Goal: Task Accomplishment & Management: Use online tool/utility

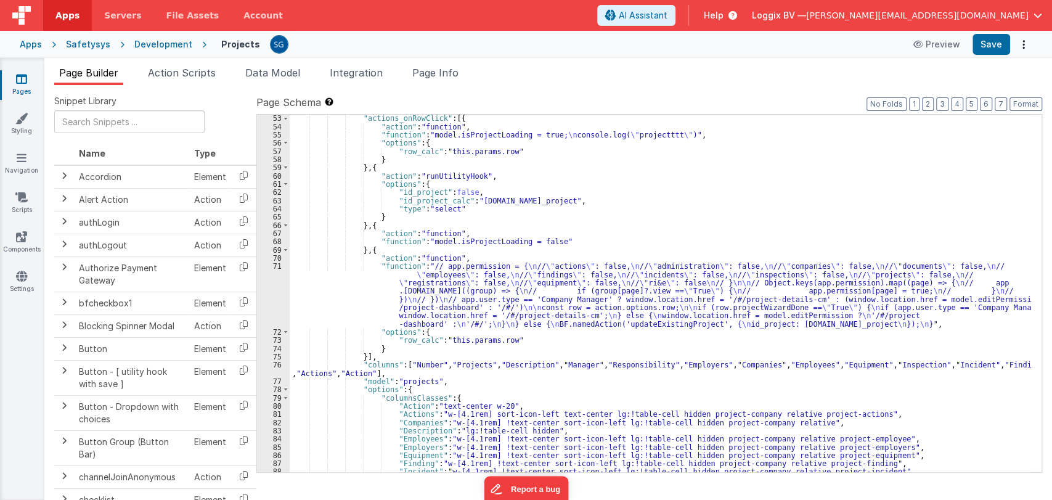
scroll to position [512, 0]
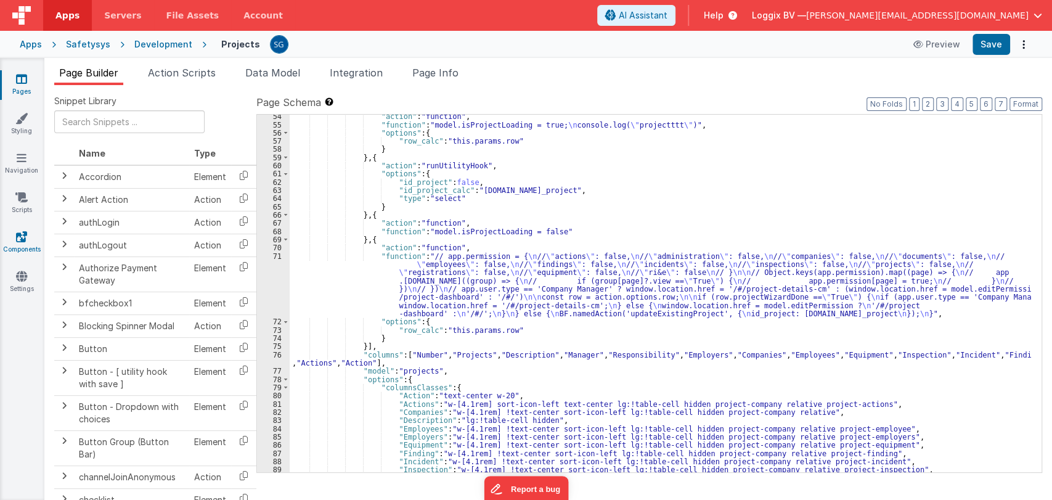
click at [22, 240] on icon at bounding box center [21, 237] width 11 height 12
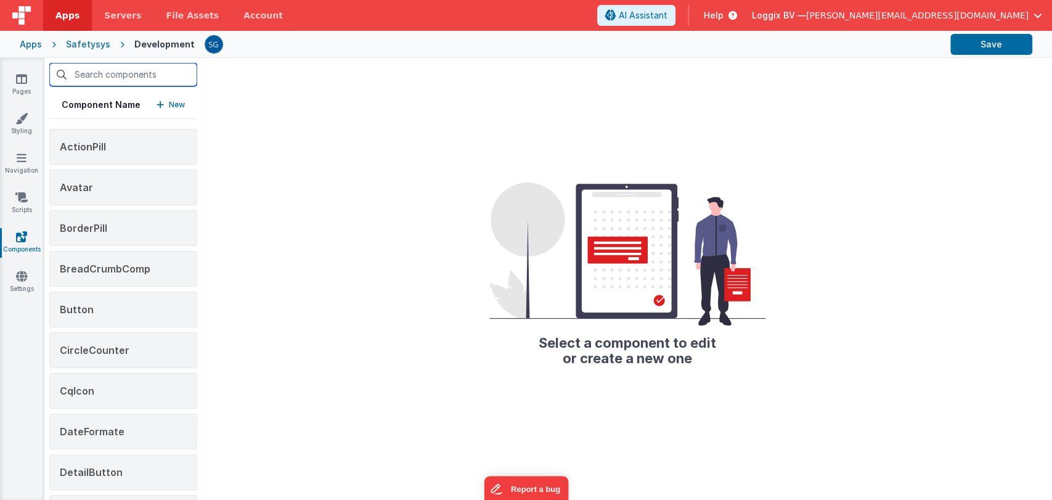
click at [109, 72] on input "text" at bounding box center [123, 74] width 148 height 23
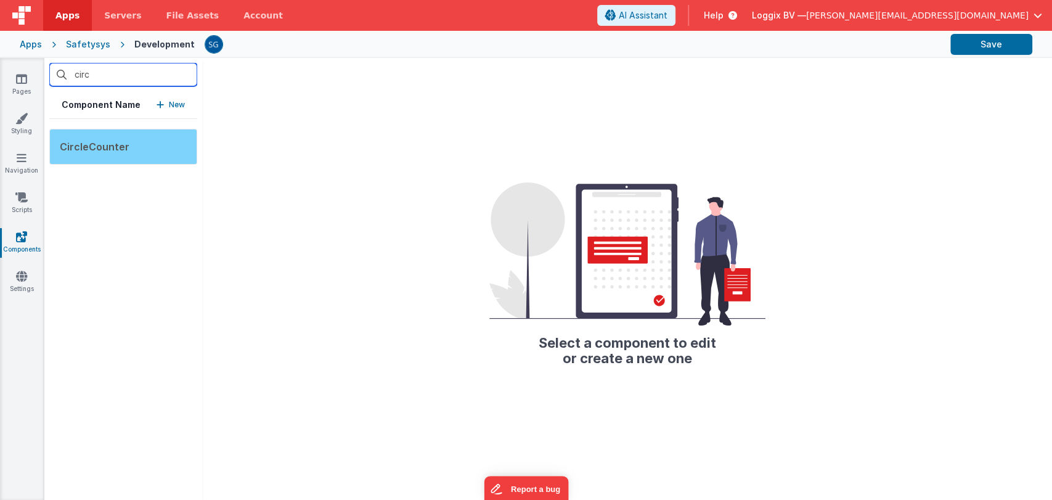
type input "circ"
click at [92, 150] on span "CircleCounter" at bounding box center [95, 147] width 70 height 12
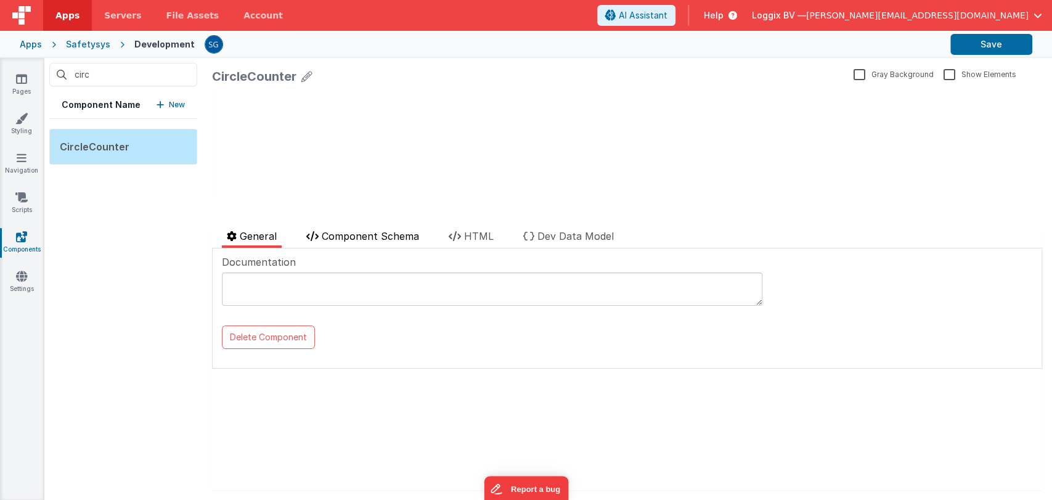
click at [378, 241] on span "Component Schema" at bounding box center [370, 236] width 97 height 12
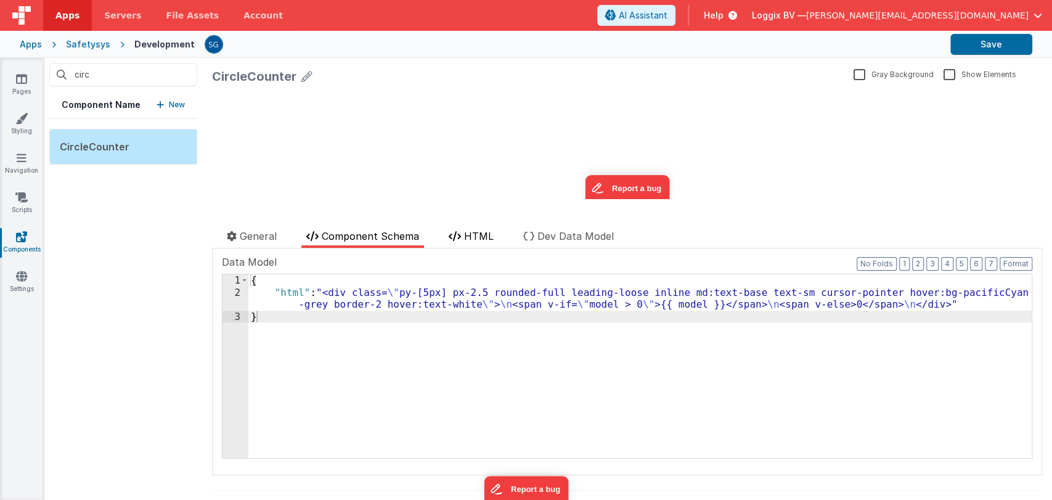
click at [454, 238] on icon at bounding box center [455, 236] width 12 height 10
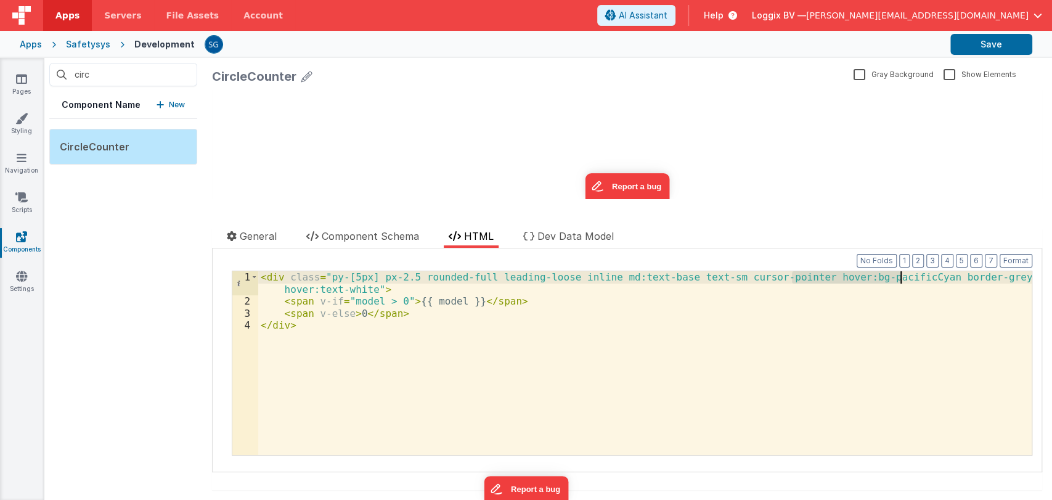
drag, startPoint x: 793, startPoint y: 274, endPoint x: 901, endPoint y: 281, distance: 108.7
click at [901, 281] on div "< div class = "py-[5px] px-2.5 rounded-full leading-loose inline md:text-base t…" at bounding box center [645, 381] width 774 height 220
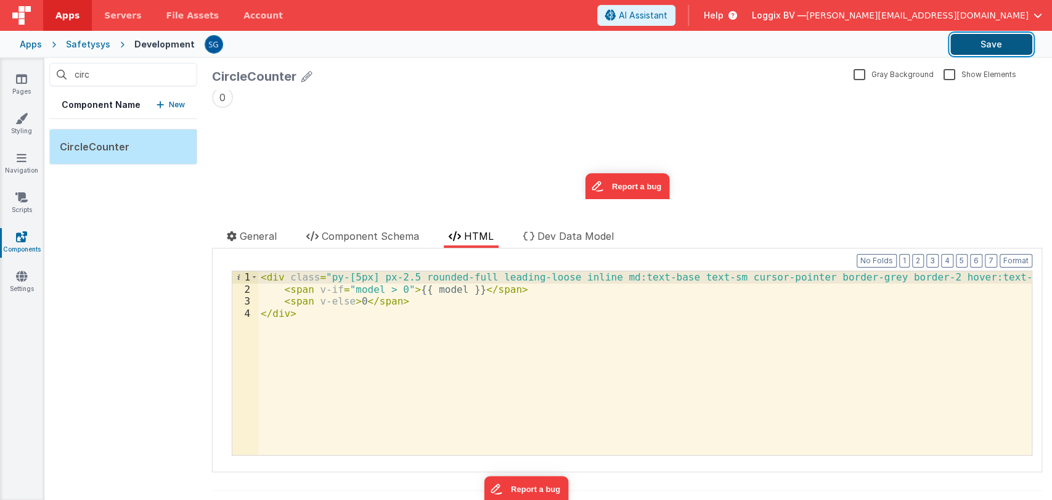
click at [986, 47] on button "Save" at bounding box center [992, 44] width 82 height 21
click at [15, 92] on link "Pages" at bounding box center [21, 85] width 44 height 25
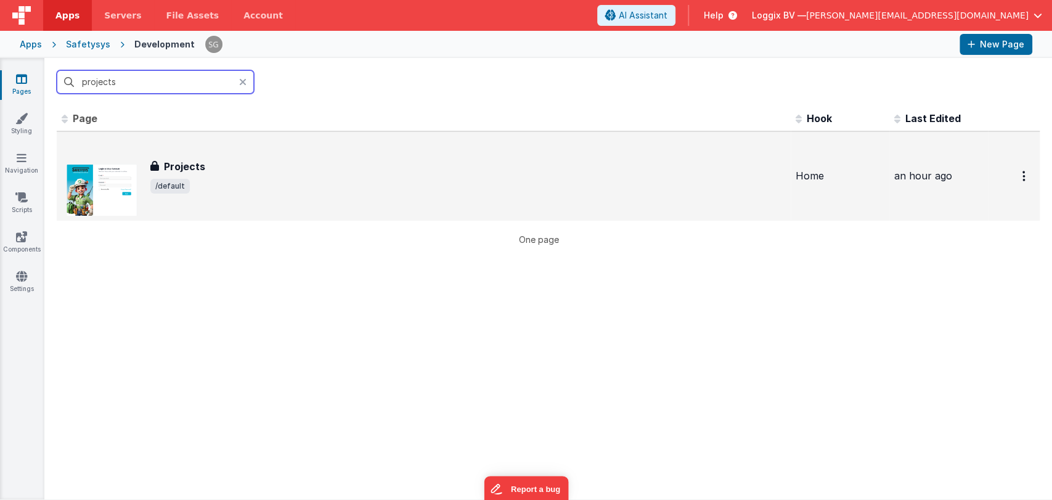
type input "projects"
click at [189, 173] on h3 "Projects" at bounding box center [184, 166] width 41 height 15
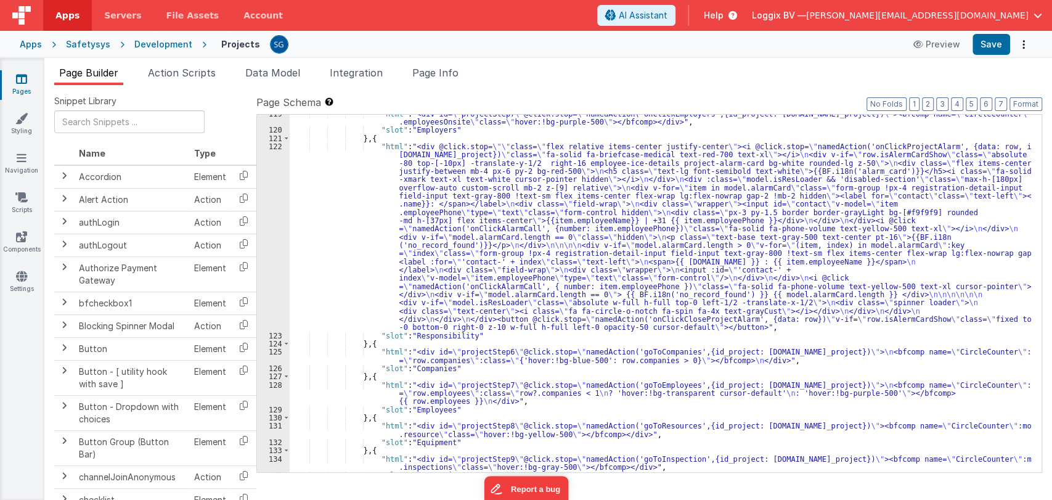
scroll to position [1179, 0]
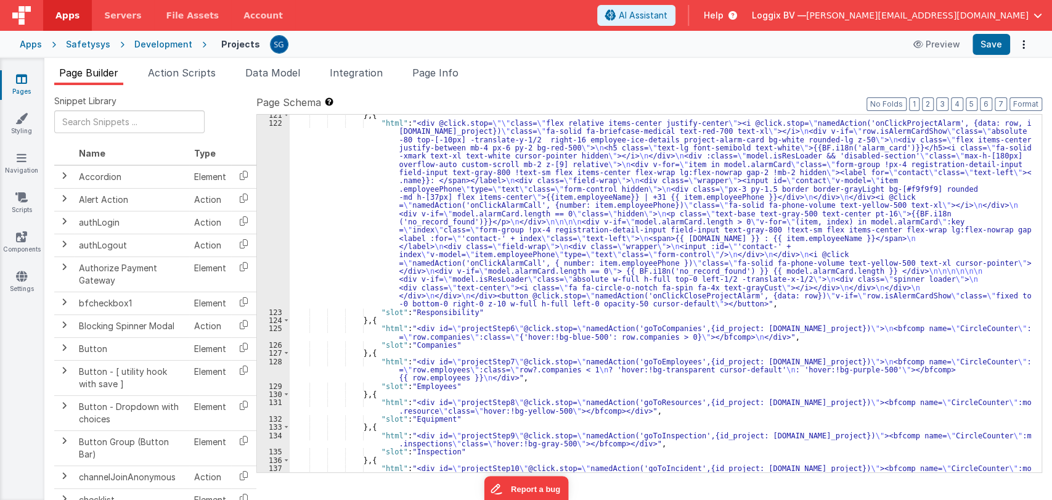
click at [353, 376] on div "} , { "html" : "<div @click.stop= \"\" class= \" flex relative items-center jus…" at bounding box center [661, 302] width 742 height 382
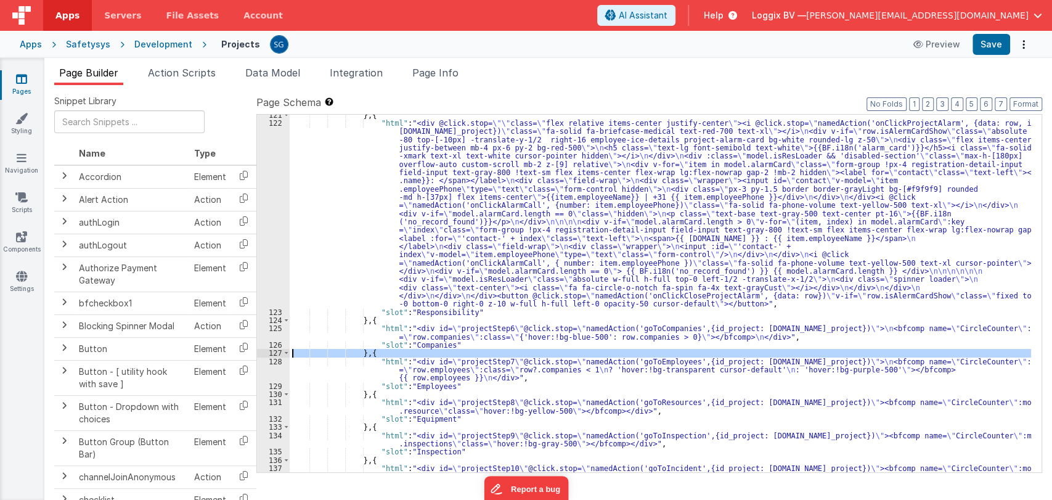
click at [271, 358] on div "128" at bounding box center [273, 370] width 33 height 25
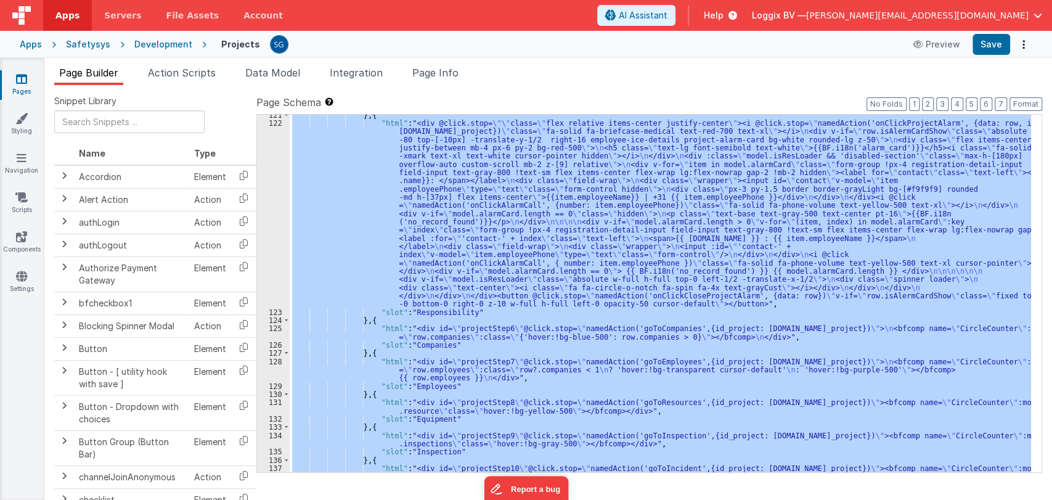
click at [271, 358] on div "128" at bounding box center [273, 370] width 33 height 25
click at [362, 372] on div "} , { "html" : "<div @click.stop= \"\" class= \" flex relative items-center jus…" at bounding box center [661, 294] width 742 height 358
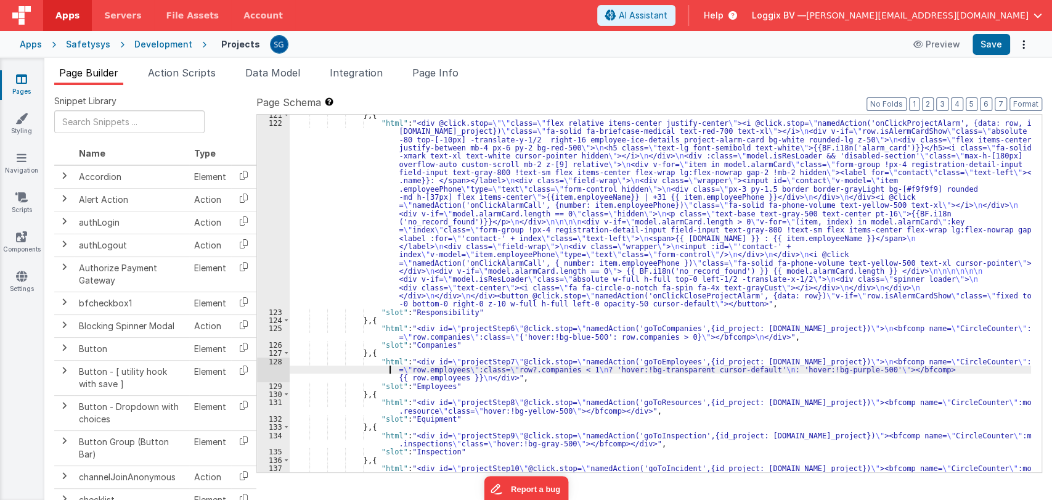
click at [269, 363] on div "128" at bounding box center [273, 370] width 33 height 25
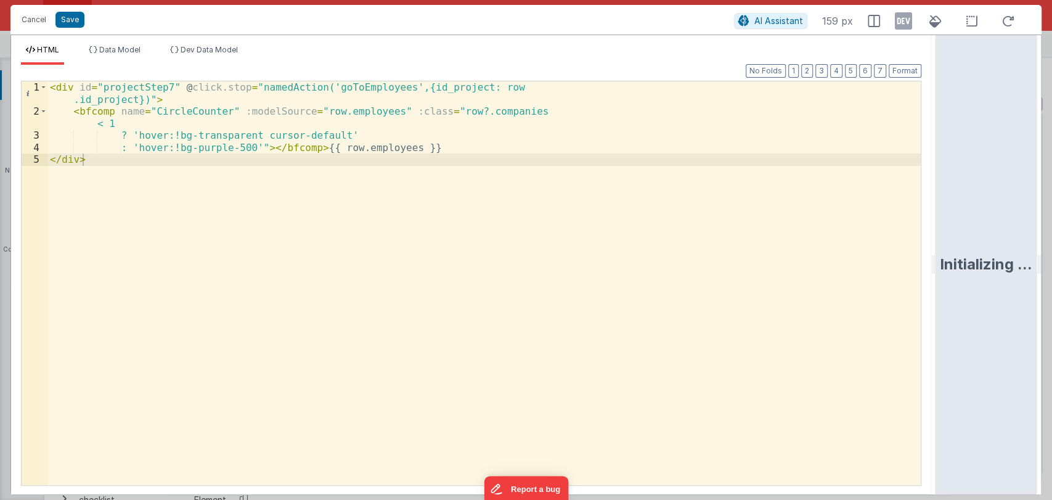
drag, startPoint x: 522, startPoint y: 267, endPoint x: 965, endPoint y: 233, distance: 444.5
click at [965, 233] on html "Cancel Save AI Assistant 159 px HTML Data Model Dev Data Model Format 7 6 5 4 3…" at bounding box center [526, 250] width 1052 height 500
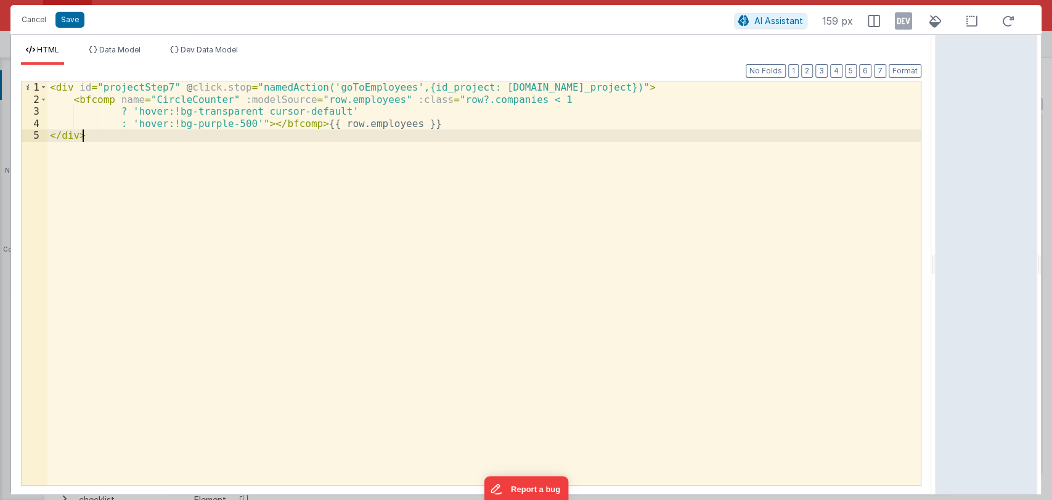
click at [277, 197] on div "< div id = "projectStep7" @ click.stop = "namedAction('goToEmployees',{id_proje…" at bounding box center [484, 295] width 874 height 428
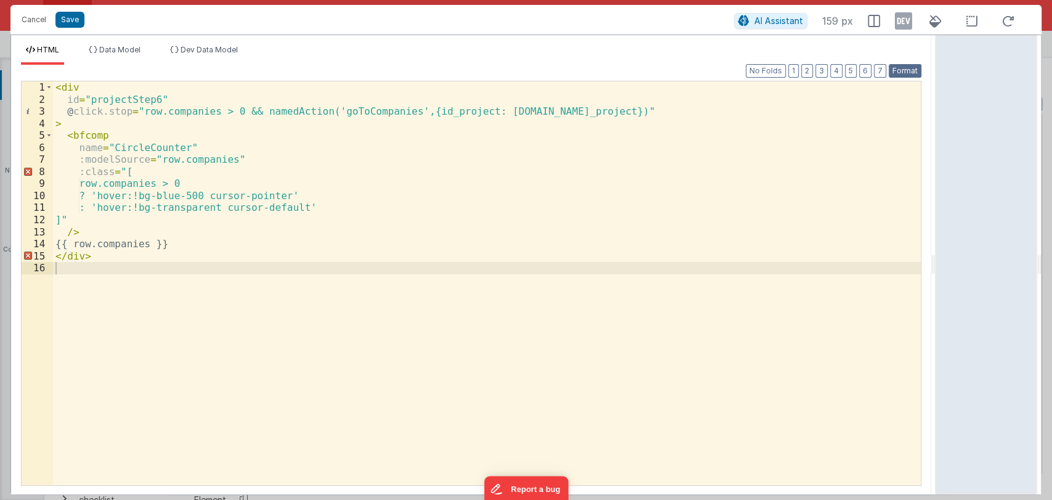
click at [903, 65] on button "Format" at bounding box center [905, 71] width 33 height 14
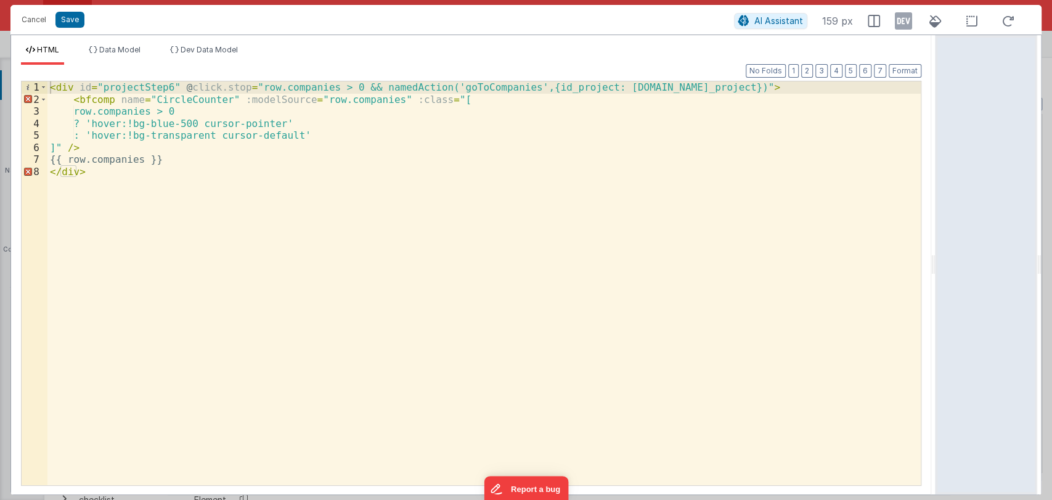
click at [233, 155] on div "< div id = "projectStep6" @ click.stop = "row.companies > 0 && namedAction('goT…" at bounding box center [484, 295] width 874 height 428
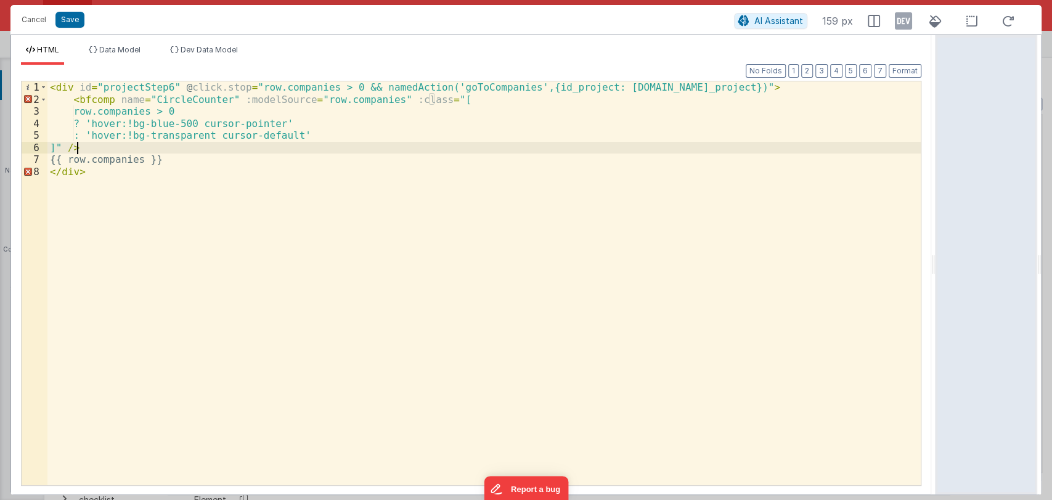
click at [75, 149] on div "< div id = "projectStep6" @ click.stop = "row.companies > 0 && namedAction('goT…" at bounding box center [484, 295] width 874 height 428
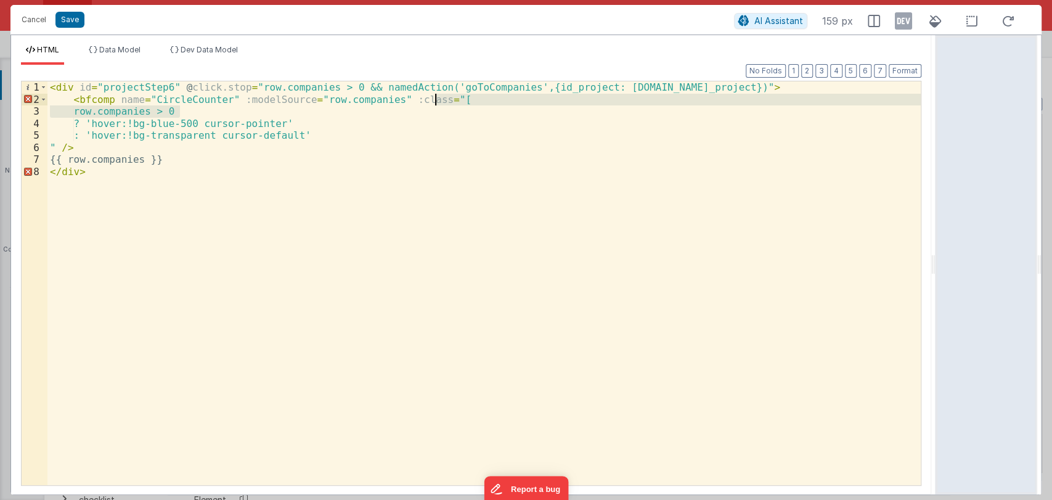
drag, startPoint x: 410, startPoint y: 117, endPoint x: 445, endPoint y: 100, distance: 39.2
click at [445, 100] on div "< div id = "projectStep6" @ click.stop = "row.companies > 0 && namedAction('goT…" at bounding box center [484, 295] width 874 height 428
click at [445, 100] on div "< div id = "projectStep6" @ click.stop = "row.companies > 0 && namedAction('goT…" at bounding box center [484, 283] width 874 height 404
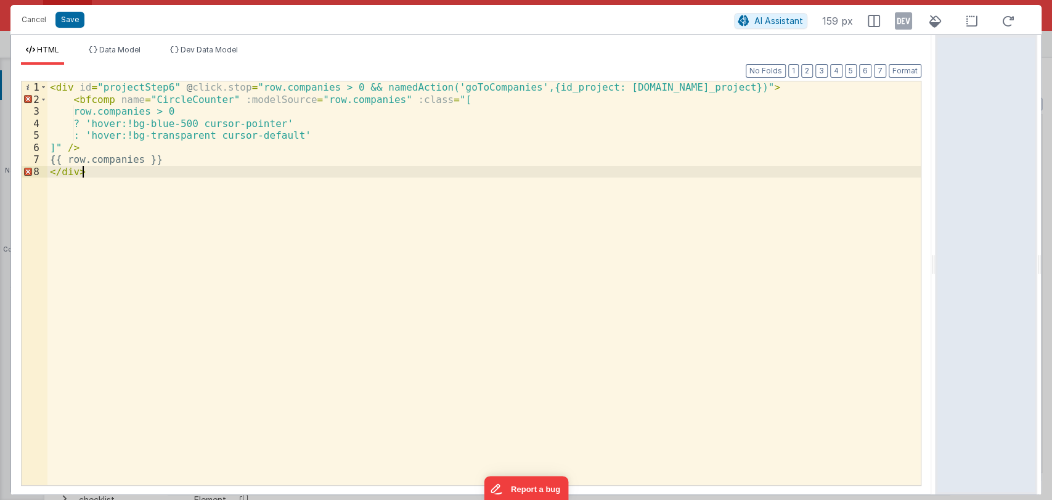
click at [297, 172] on div "< div id = "projectStep6" @ click.stop = "row.companies > 0 && namedAction('goT…" at bounding box center [484, 295] width 874 height 428
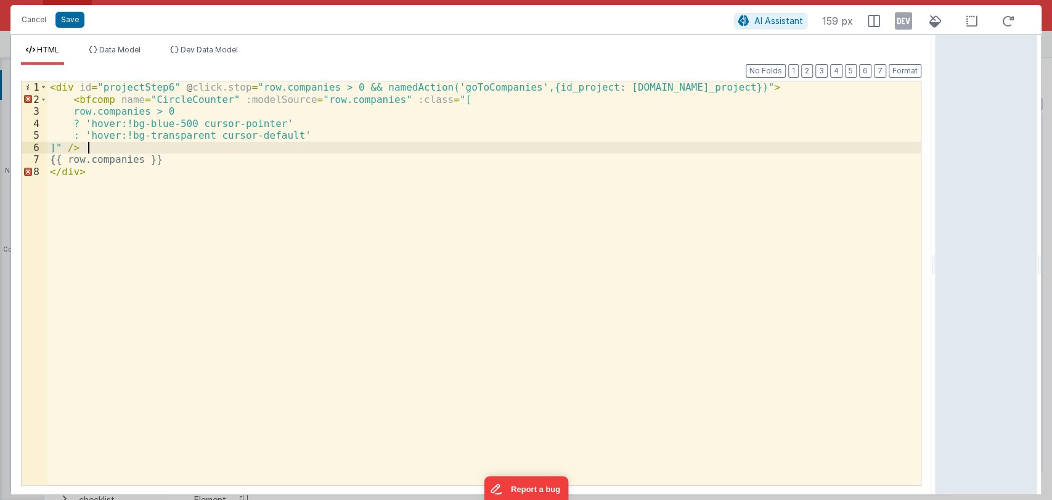
click at [90, 146] on div "< div id = "projectStep6" @ click.stop = "row.companies > 0 && namedAction('goT…" at bounding box center [484, 295] width 874 height 428
click at [195, 160] on div "< div id = "projectStep6" @ click.stop = "row.companies > 0 && namedAction('goT…" at bounding box center [484, 295] width 874 height 428
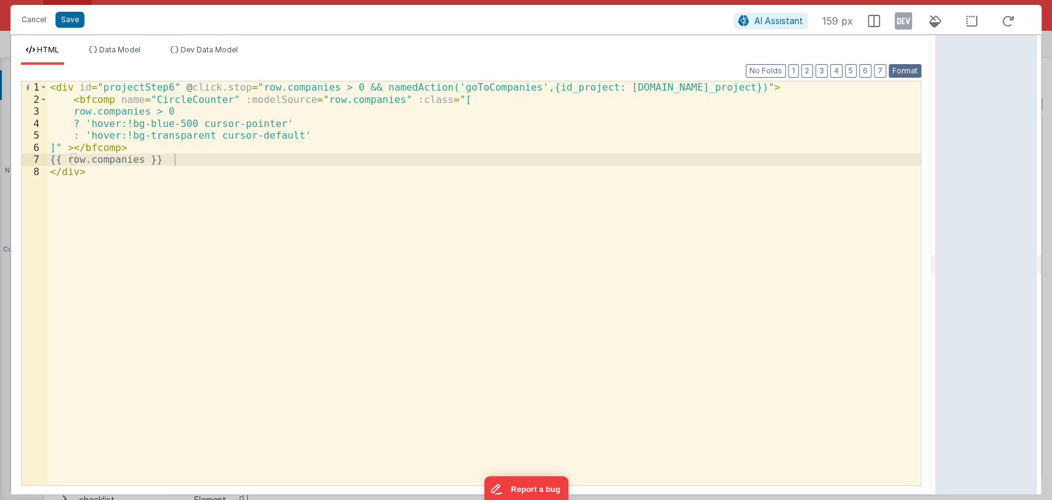
click at [904, 69] on button "Format" at bounding box center [905, 71] width 33 height 14
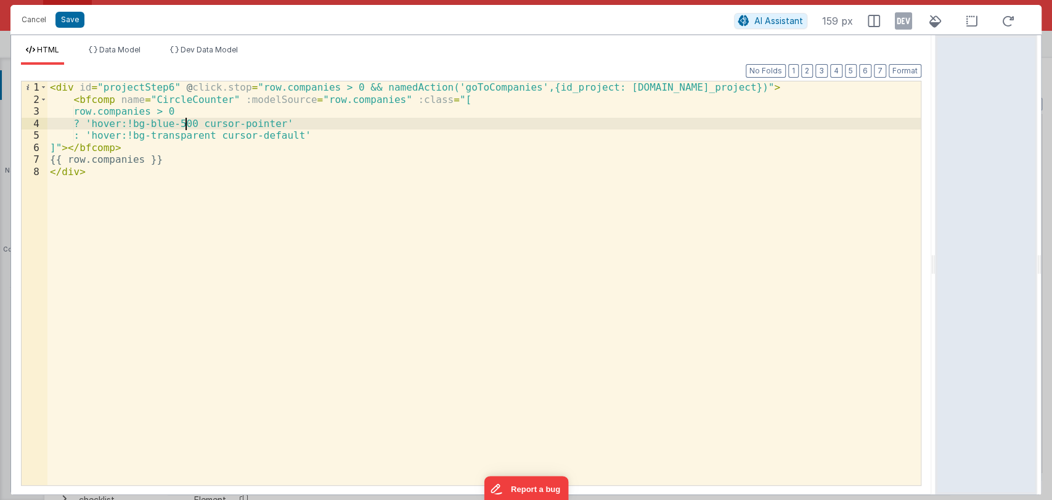
click at [187, 120] on div "< div id = "projectStep6" @ click.stop = "row.companies > 0 && namedAction('goT…" at bounding box center [484, 295] width 874 height 428
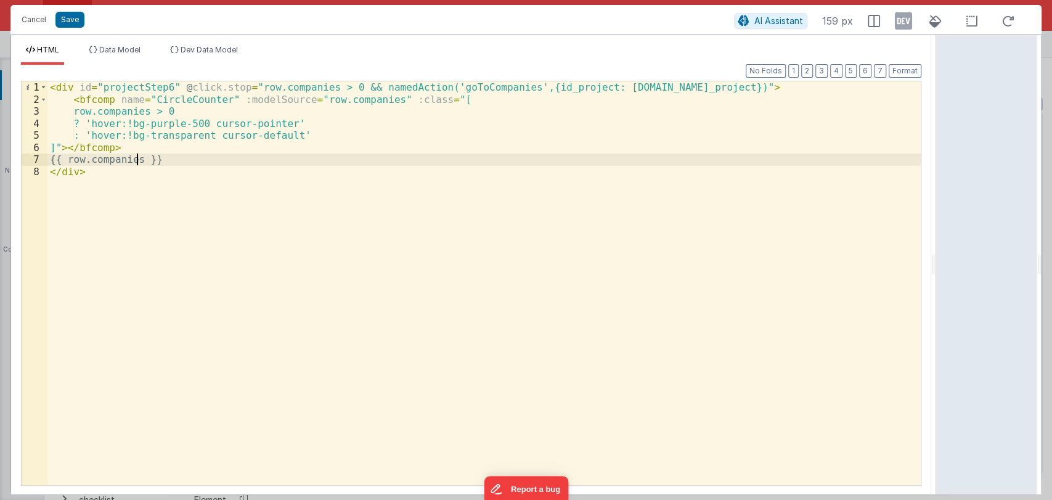
click at [138, 157] on div "< div id = "projectStep6" @ click.stop = "row.companies > 0 && namedAction('goT…" at bounding box center [484, 295] width 874 height 428
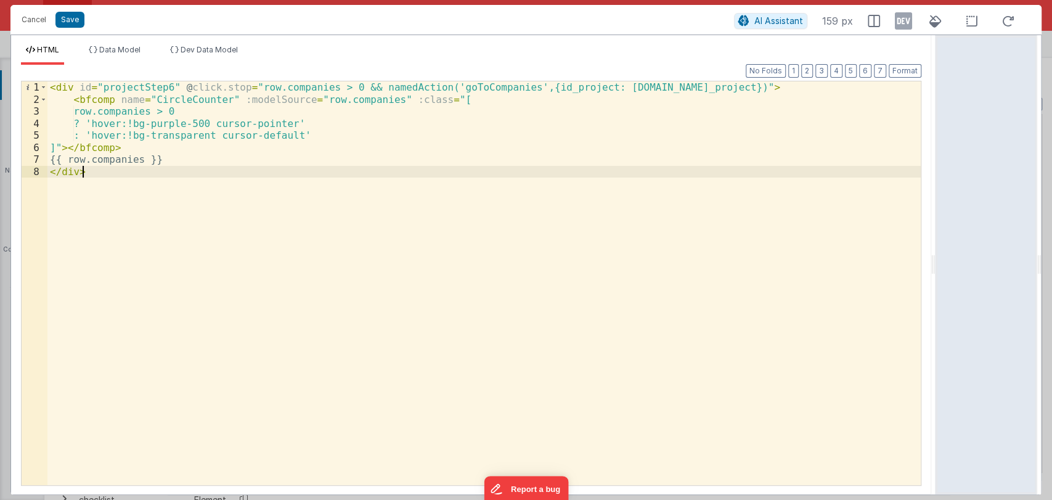
click at [99, 171] on div "< div id = "projectStep6" @ click.stop = "row.companies > 0 && namedAction('goT…" at bounding box center [484, 295] width 874 height 428
click at [125, 167] on div "< div id = "projectStep6" @ click.stop = "row.companies > 0 && namedAction('goT…" at bounding box center [484, 295] width 874 height 428
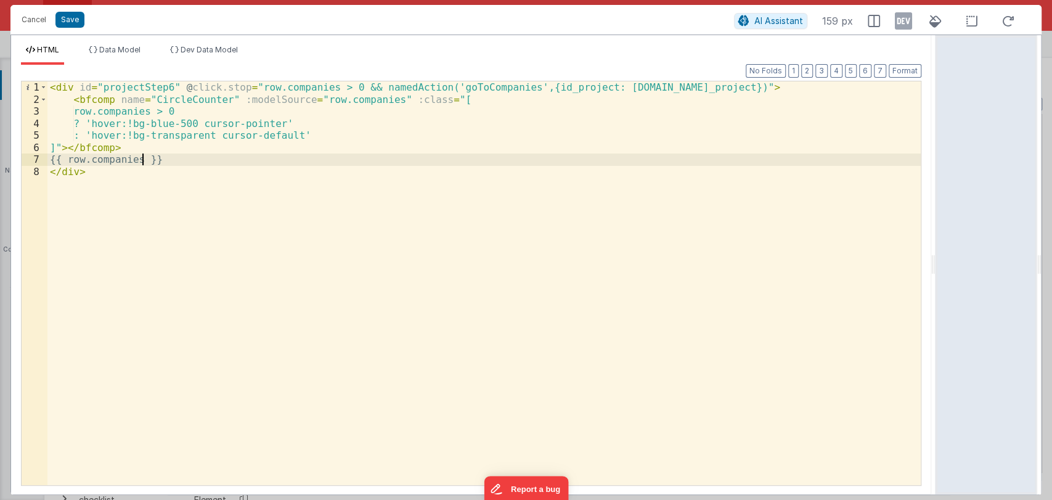
click at [141, 158] on div "< div id = "projectStep6" @ click.stop = "row.companies > 0 && namedAction('goT…" at bounding box center [484, 295] width 874 height 428
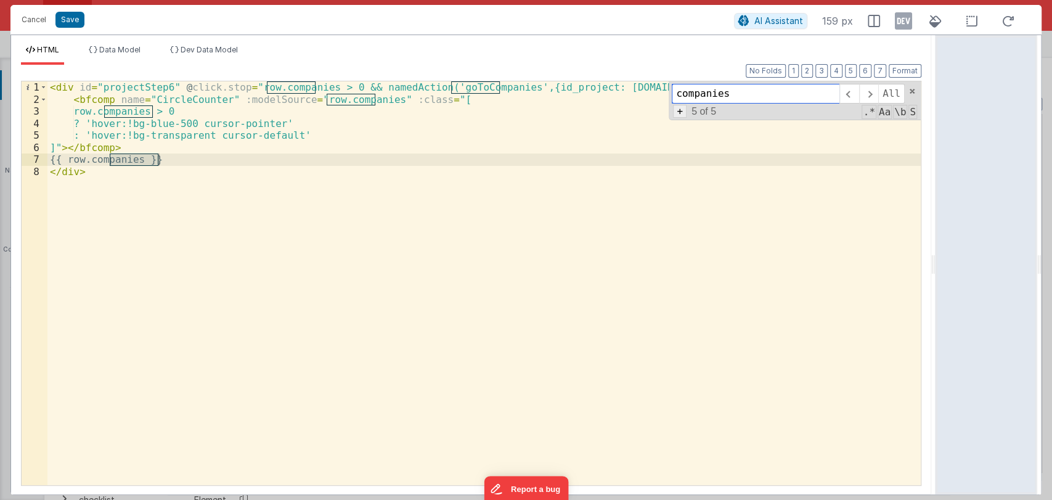
click at [681, 112] on span "+" at bounding box center [680, 111] width 14 height 13
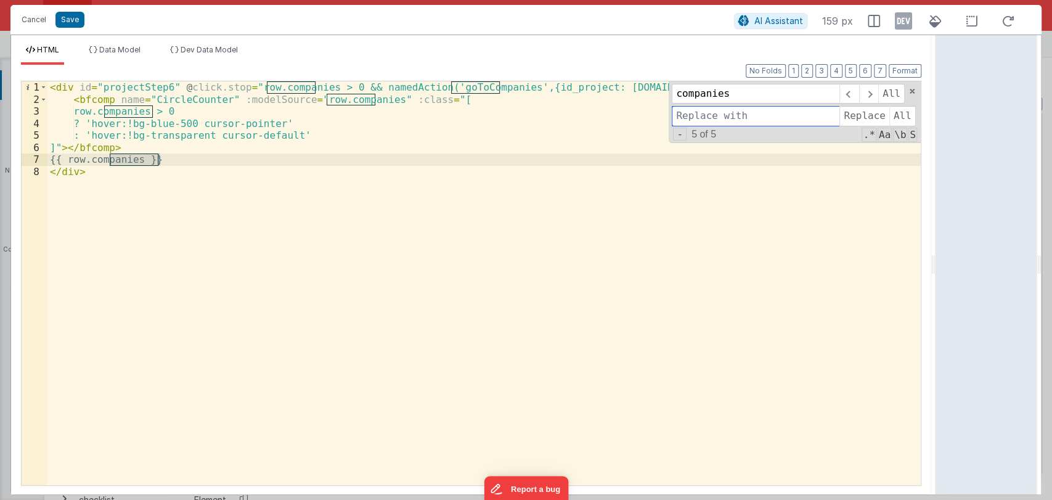
click at [700, 121] on input at bounding box center [756, 116] width 168 height 20
type input "employees"
click at [899, 113] on span "All" at bounding box center [903, 116] width 27 height 20
click at [181, 127] on div "< div id = "projectStep6" @ click.stop = "row.employees > 0 && namedAction('goT…" at bounding box center [484, 295] width 874 height 428
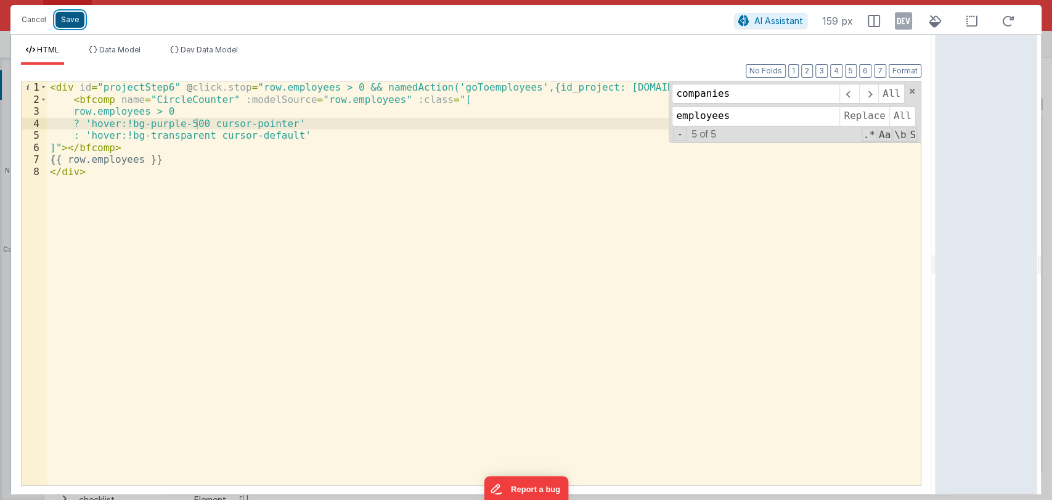
click at [74, 27] on button "Save" at bounding box center [69, 20] width 29 height 16
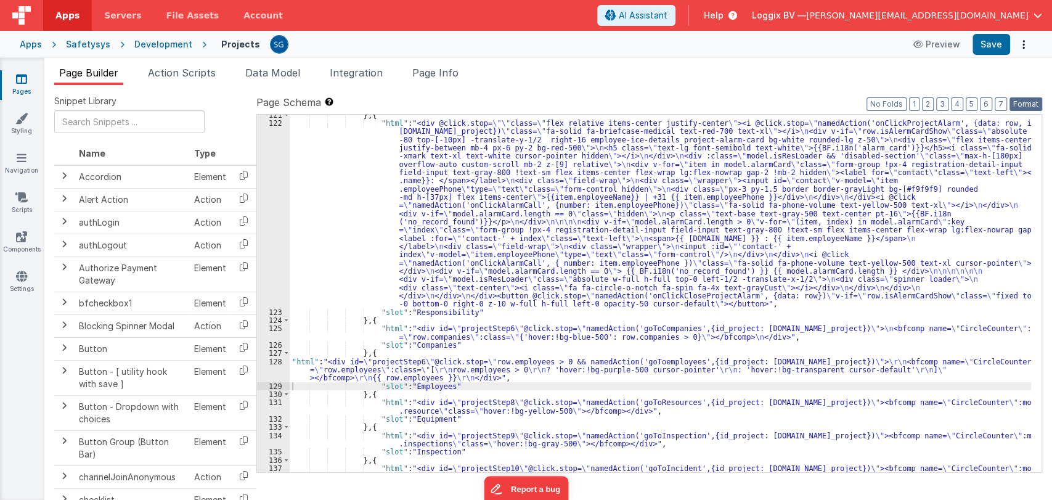
click at [1026, 106] on button "Format" at bounding box center [1026, 104] width 33 height 14
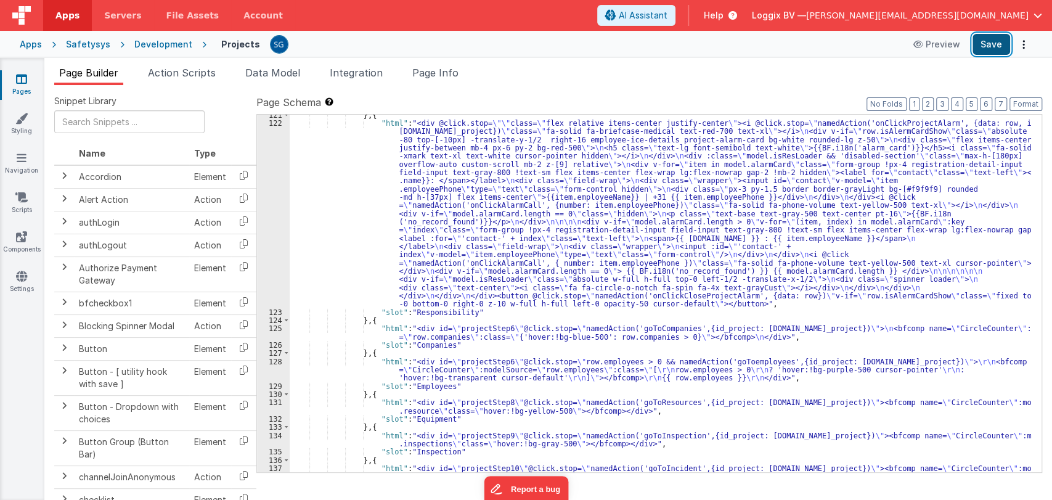
click at [997, 49] on button "Save" at bounding box center [992, 44] width 38 height 21
click at [423, 366] on div "} , { "html" : "<div @click.stop= \"\" class= \" flex relative items-center jus…" at bounding box center [661, 302] width 742 height 382
click at [277, 359] on div "128" at bounding box center [273, 370] width 33 height 25
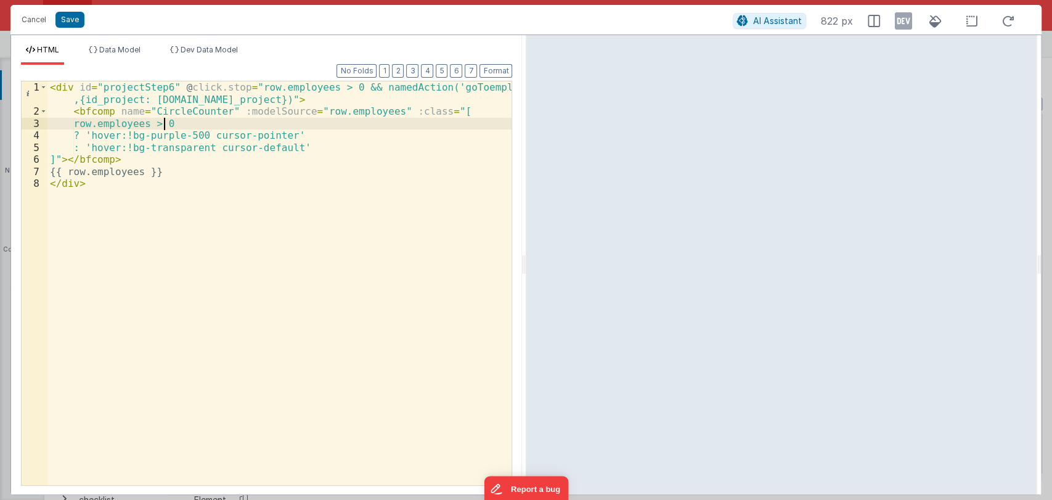
click at [163, 121] on div "< div id = "projectStep6" @ click.stop = "row.employees > 0 && namedAction('goT…" at bounding box center [279, 301] width 465 height 440
click at [179, 121] on div "< div id = "projectStep6" @ click.stop = "row.employees > 0 && namedAction('goT…" at bounding box center [279, 301] width 465 height 440
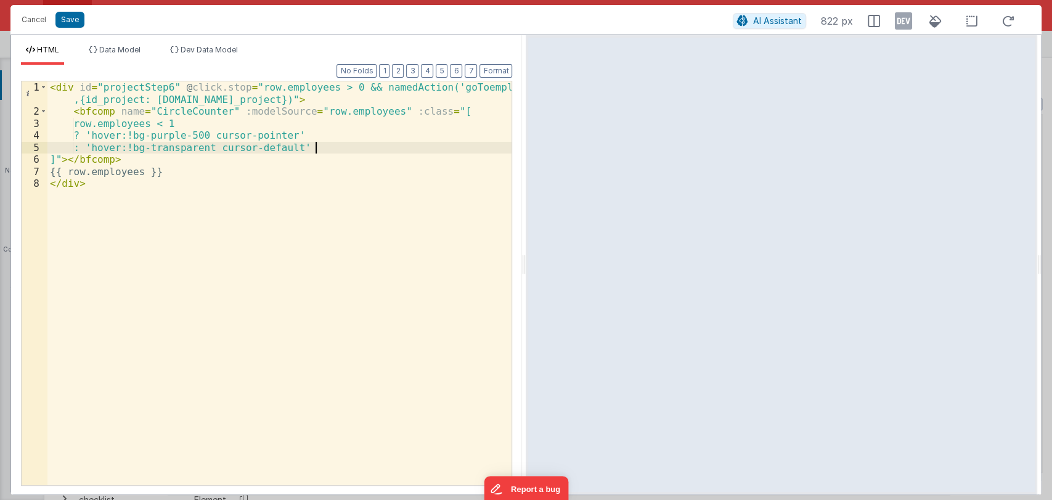
click at [333, 149] on div "< div id = "projectStep6" @ click.stop = "row.employees > 0 && namedAction('goT…" at bounding box center [279, 301] width 465 height 440
click at [64, 18] on button "Save" at bounding box center [69, 20] width 29 height 16
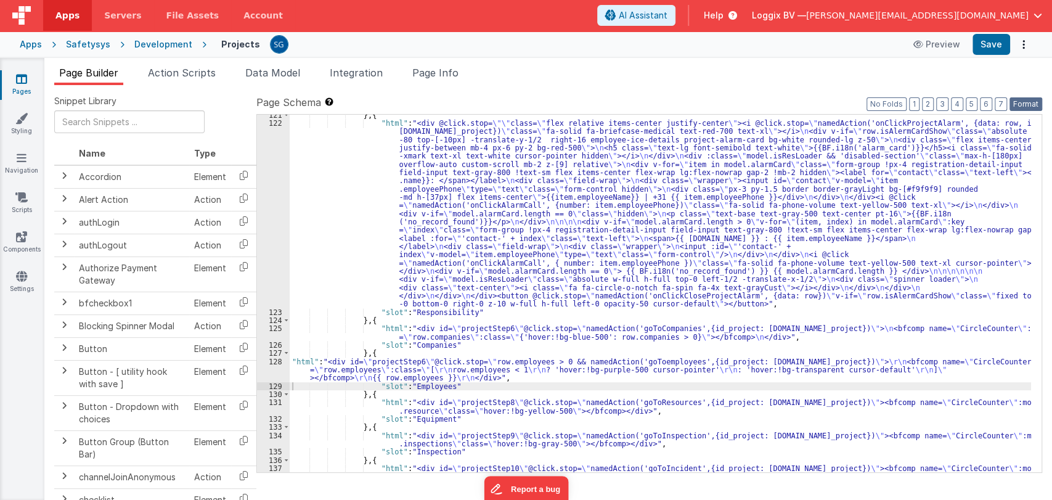
click at [1018, 105] on button "Format" at bounding box center [1026, 104] width 33 height 14
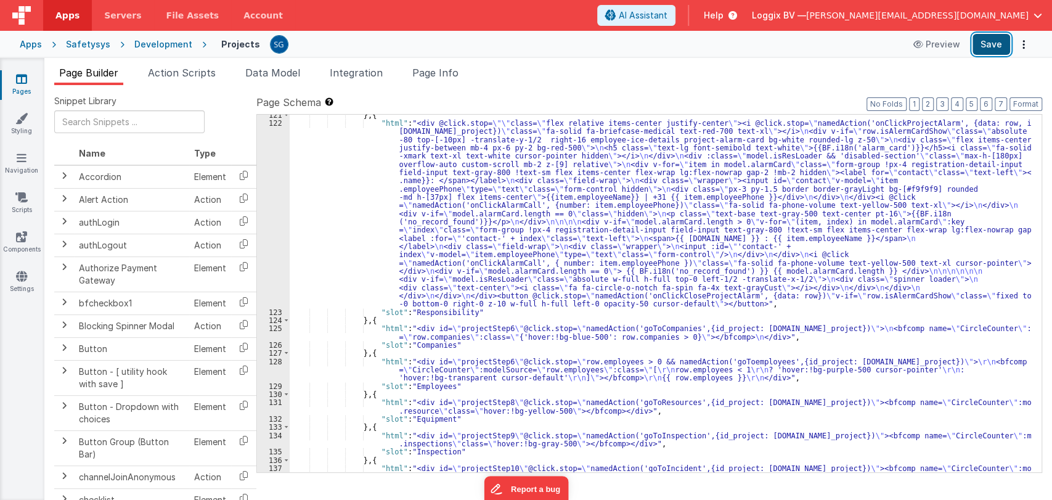
click at [997, 43] on button "Save" at bounding box center [992, 44] width 38 height 21
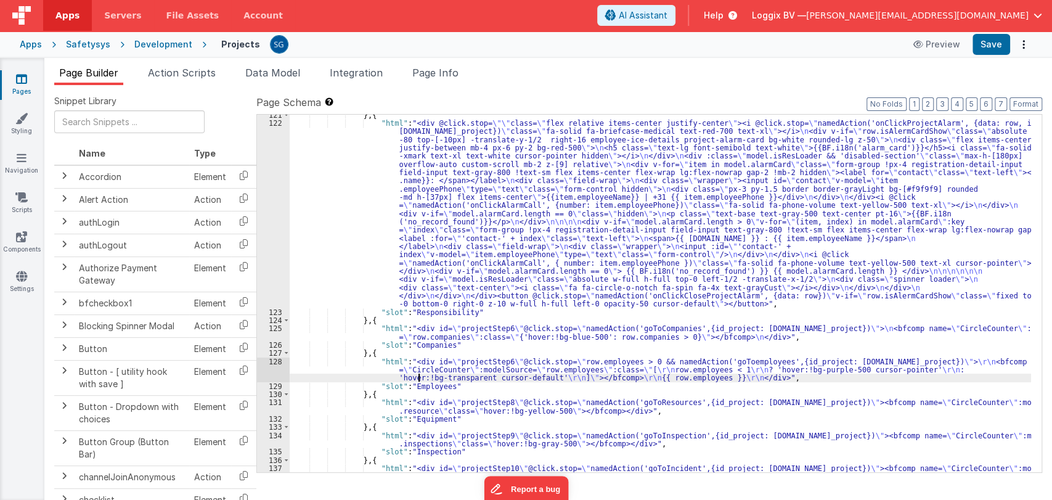
click at [419, 379] on div "} , { "html" : "<div @click.stop= \"\" class= \" flex relative items-center jus…" at bounding box center [661, 302] width 742 height 382
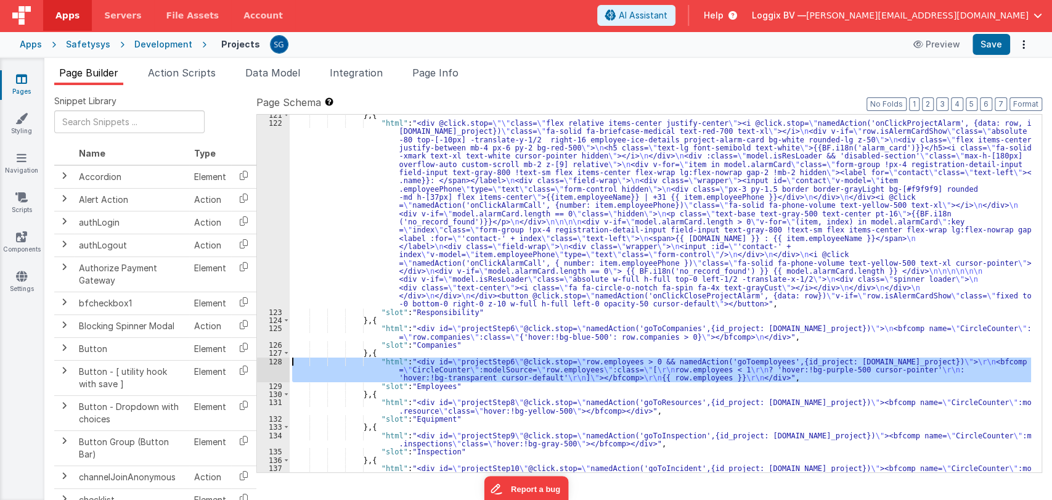
click at [275, 359] on div "128" at bounding box center [273, 370] width 33 height 25
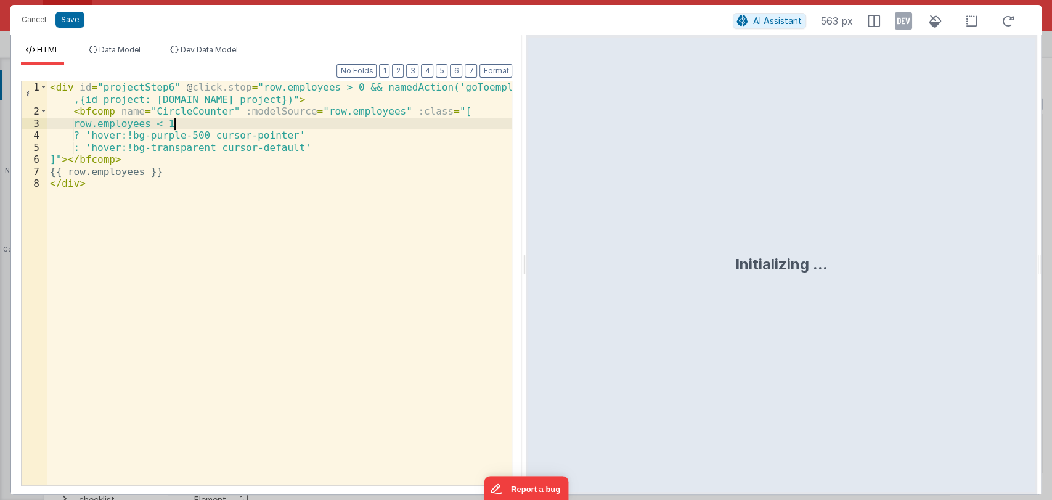
click at [192, 121] on div "< div id = "projectStep6" @ click.stop = "row.employees > 0 && namedAction('goT…" at bounding box center [279, 301] width 465 height 440
click at [76, 22] on button "Save" at bounding box center [69, 20] width 29 height 16
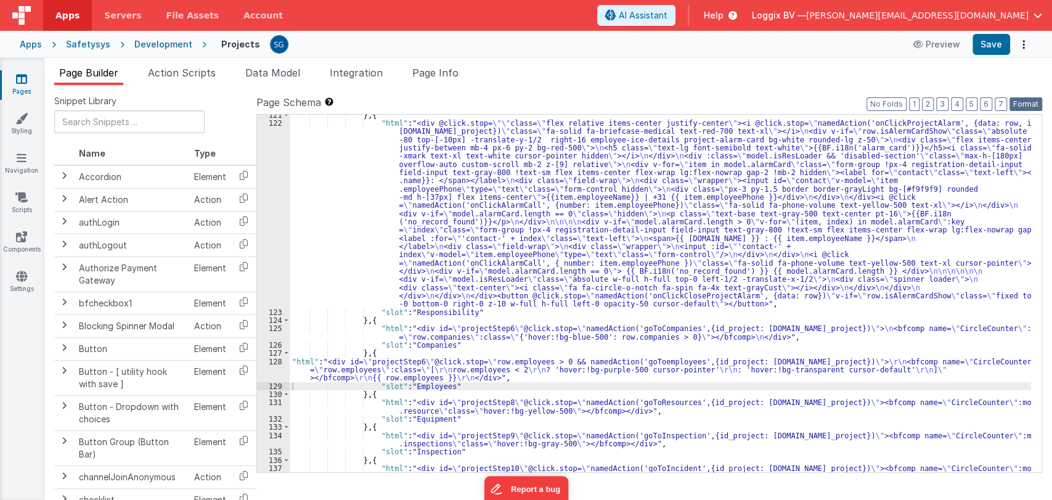
click at [1021, 104] on button "Format" at bounding box center [1026, 104] width 33 height 14
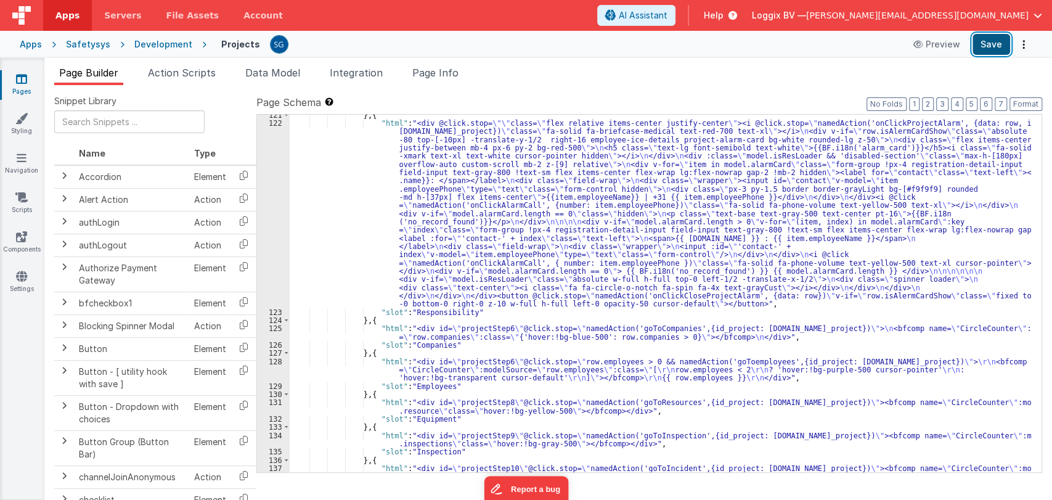
click at [993, 46] on button "Save" at bounding box center [992, 44] width 38 height 21
click at [393, 376] on div "} , { "html" : "<div @click.stop= \"\" class= \" flex relative items-center jus…" at bounding box center [661, 302] width 742 height 382
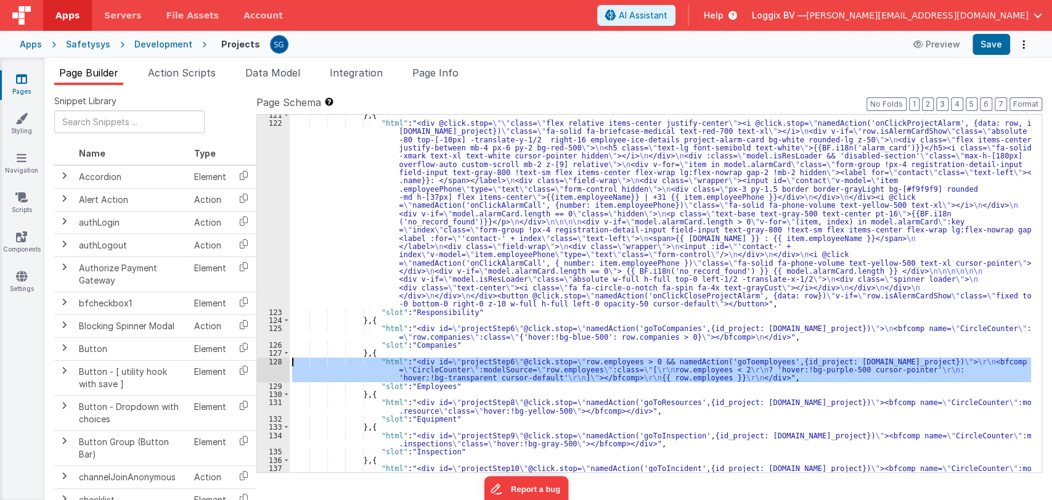
click at [276, 362] on div "128" at bounding box center [273, 370] width 33 height 25
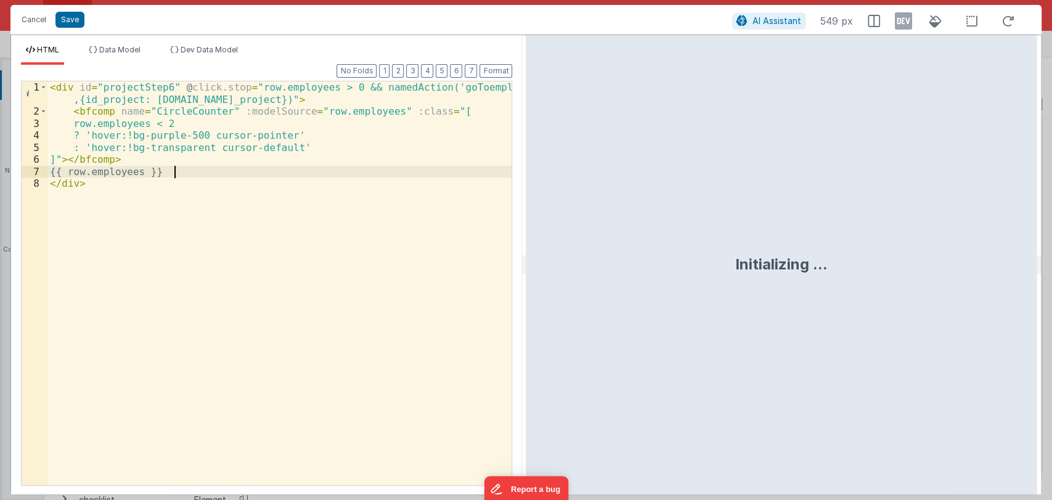
click at [184, 172] on div "< div id = "projectStep6" @ click.stop = "row.employees > 0 && namedAction('goT…" at bounding box center [279, 301] width 465 height 440
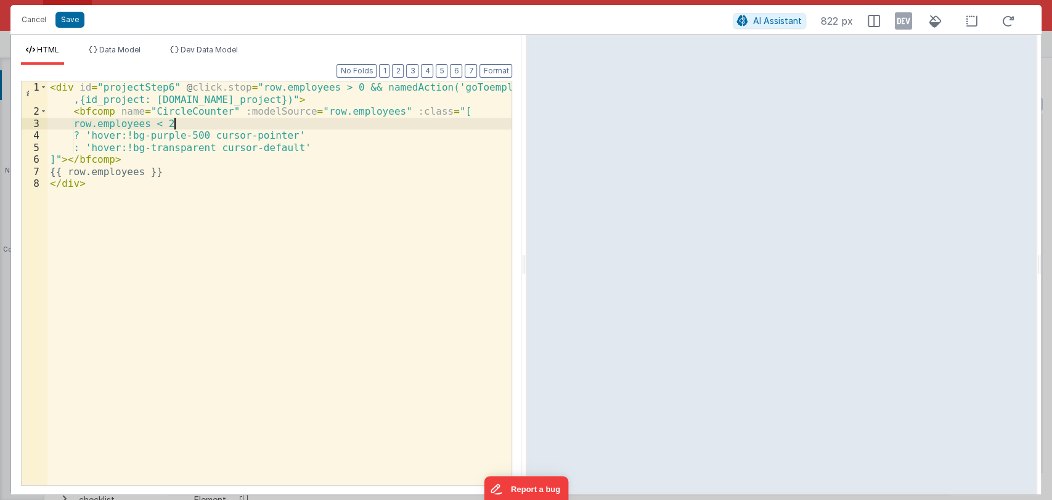
click at [182, 121] on div "< div id = "projectStep6" @ click.stop = "row.employees > 0 && namedAction('goT…" at bounding box center [279, 301] width 465 height 440
drag, startPoint x: 224, startPoint y: 124, endPoint x: 174, endPoint y: 127, distance: 50.0
click at [174, 127] on div "< div id = "projectStep6" @ click.stop = "row.employees > 0 && namedAction('goT…" at bounding box center [279, 301] width 465 height 440
drag, startPoint x: 222, startPoint y: 139, endPoint x: 298, endPoint y: 134, distance: 76.6
click at [298, 134] on div "< div id = "projectStep6" @ click.stop = "row.employees > 0 && namedAction('goT…" at bounding box center [279, 301] width 465 height 440
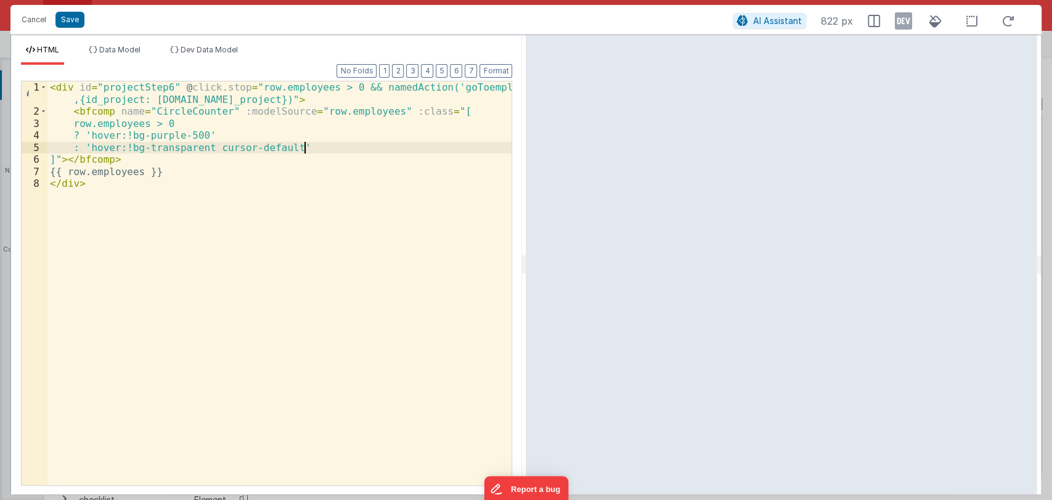
click at [303, 145] on div "< div id = "projectStep6" @ click.stop = "row.employees > 0 && namedAction('goT…" at bounding box center [279, 301] width 465 height 440
drag, startPoint x: 303, startPoint y: 145, endPoint x: 112, endPoint y: 152, distance: 191.2
click at [112, 152] on div "< div id = "projectStep6" @ click.stop = "row.employees > 0 && namedAction('goT…" at bounding box center [279, 301] width 465 height 440
click at [73, 12] on button "Save" at bounding box center [69, 20] width 29 height 16
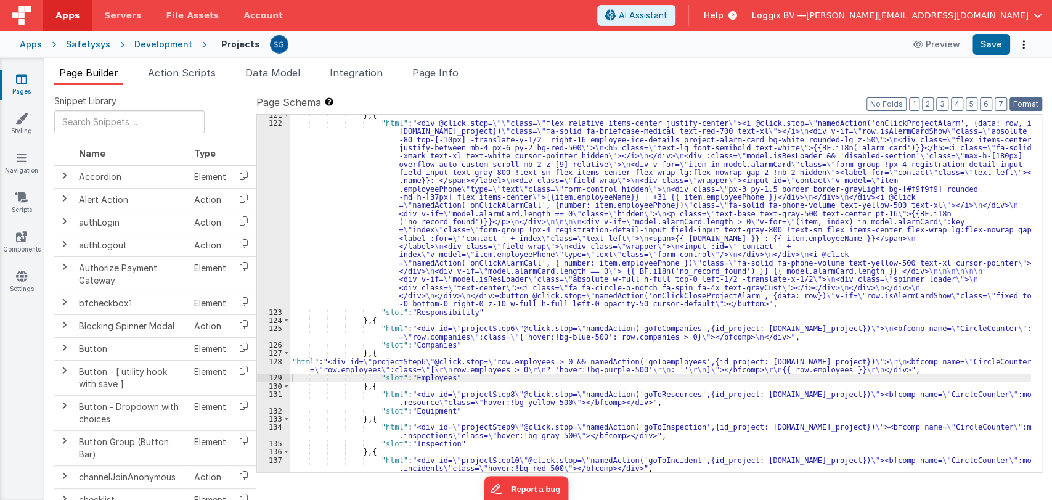
click at [1031, 101] on button "Format" at bounding box center [1026, 104] width 33 height 14
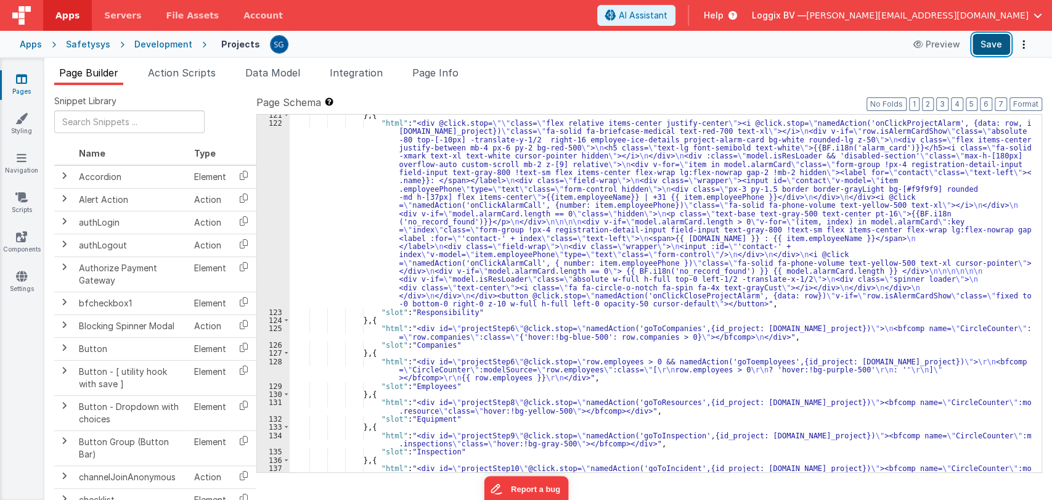
click at [995, 43] on button "Save" at bounding box center [992, 44] width 38 height 21
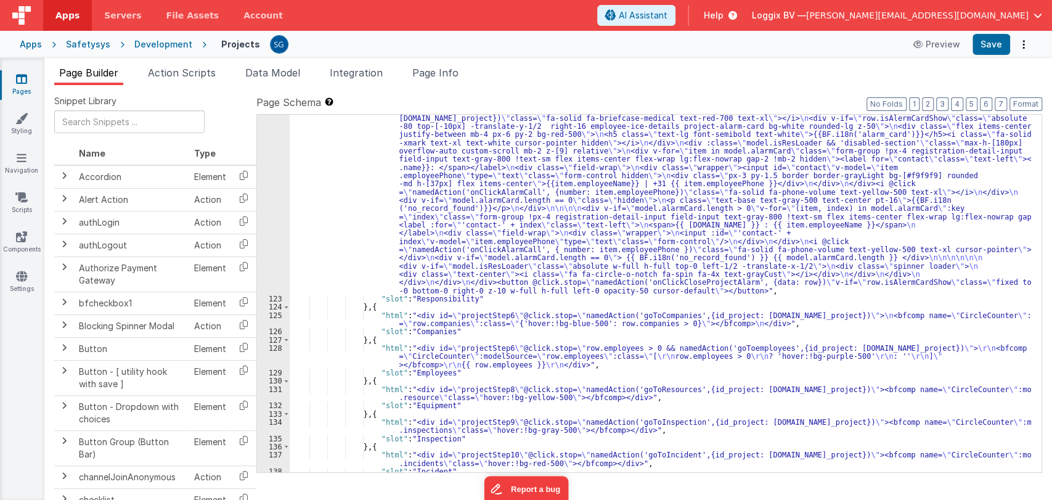
scroll to position [1193, 0]
click at [365, 359] on div ""html" : "<div @click.stop= \"\" class= \" flex relative items-center justify-c…" at bounding box center [661, 382] width 742 height 555
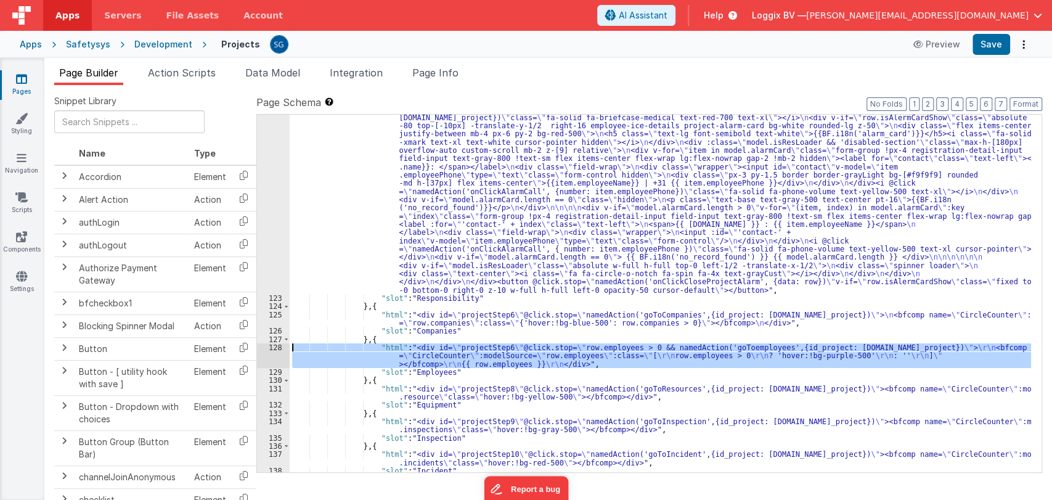
click at [276, 348] on div "128" at bounding box center [273, 355] width 33 height 25
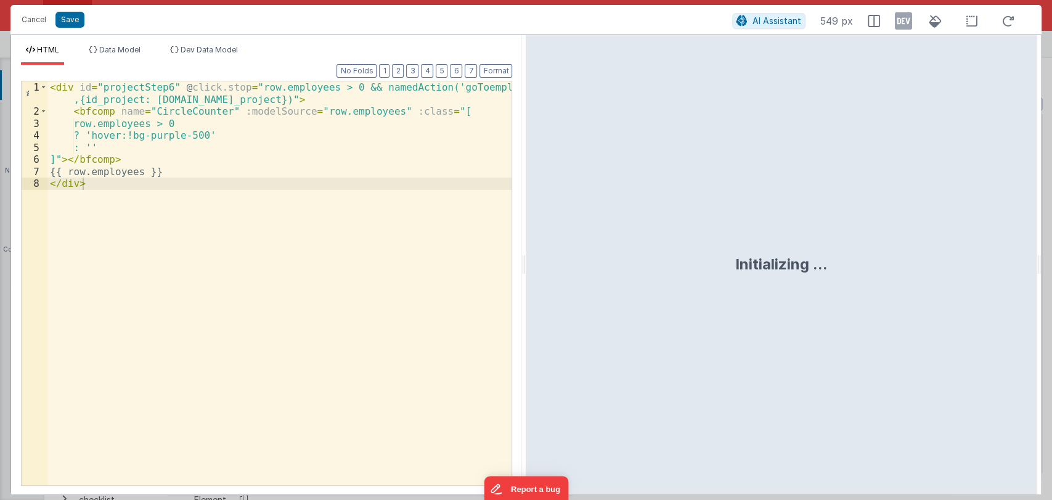
click at [181, 109] on div "< div id = "projectStep6" @ click.stop = "row.employees > 0 && namedAction('goT…" at bounding box center [279, 301] width 465 height 440
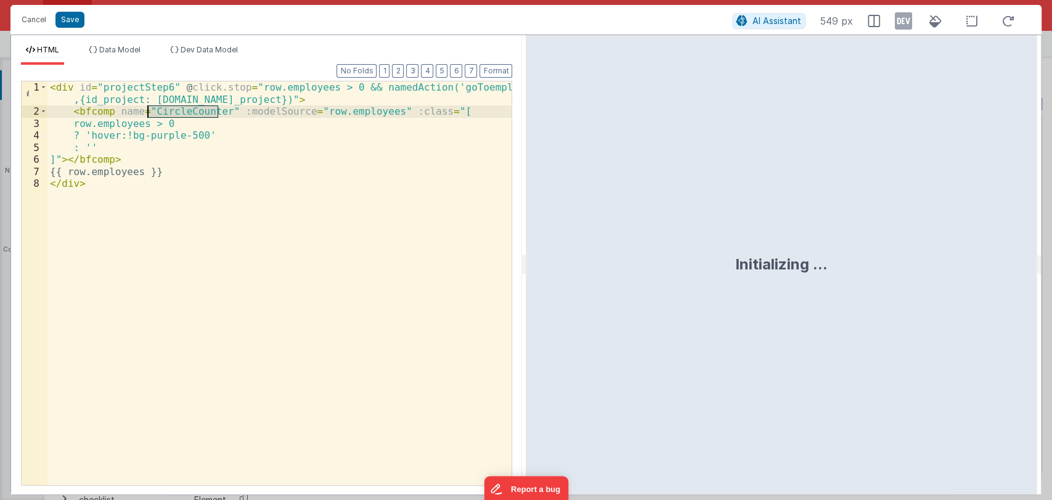
click at [181, 109] on div "< div id = "projectStep6" @ click.stop = "row.employees > 0 && namedAction('goT…" at bounding box center [279, 301] width 465 height 440
click at [70, 17] on button "Save" at bounding box center [69, 20] width 29 height 16
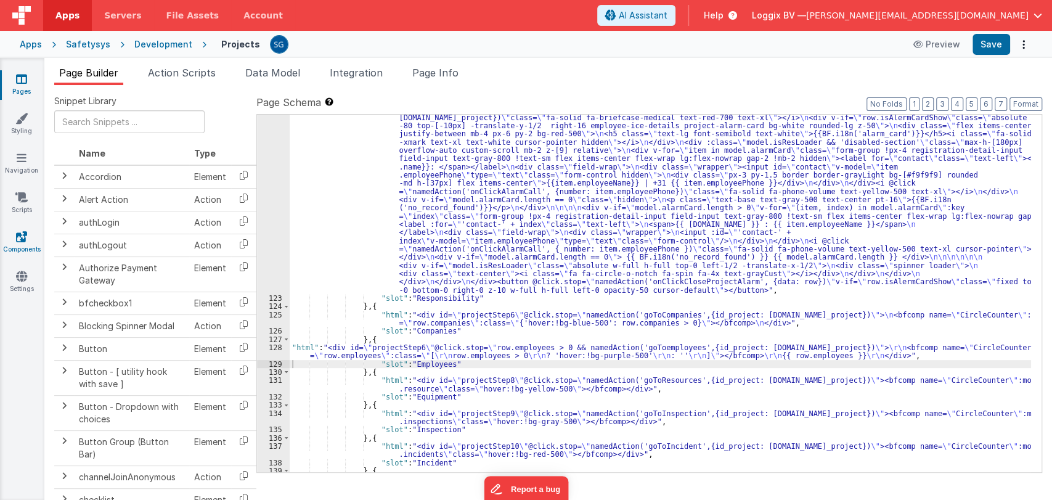
click at [25, 248] on link "Components" at bounding box center [21, 243] width 44 height 25
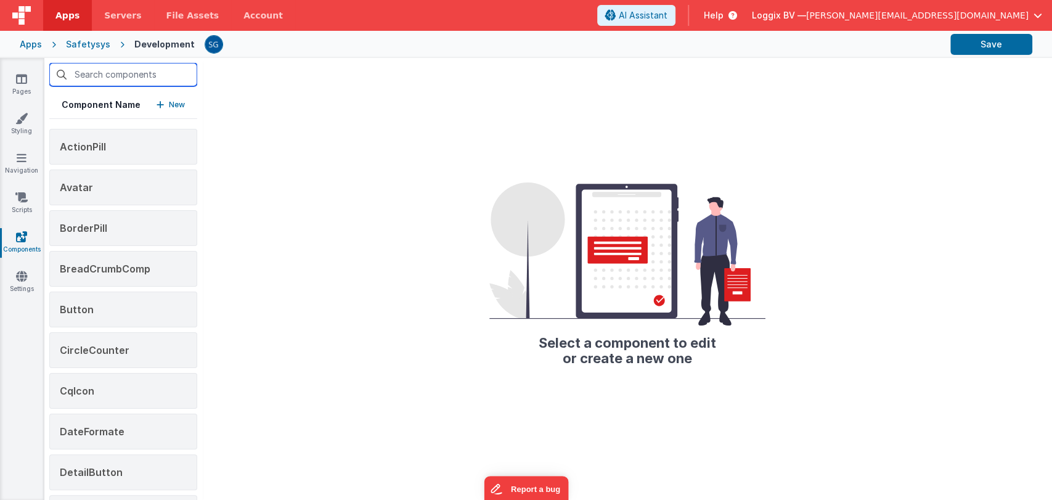
click at [105, 80] on input "text" at bounding box center [123, 74] width 148 height 23
paste input "CircleCounter"
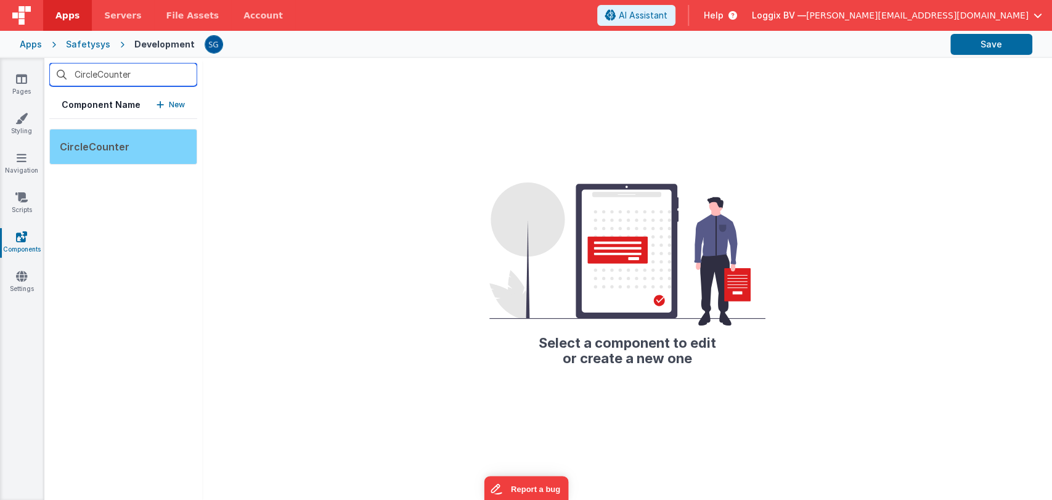
type input "CircleCounter"
click at [89, 156] on div "CircleCounter" at bounding box center [123, 147] width 148 height 36
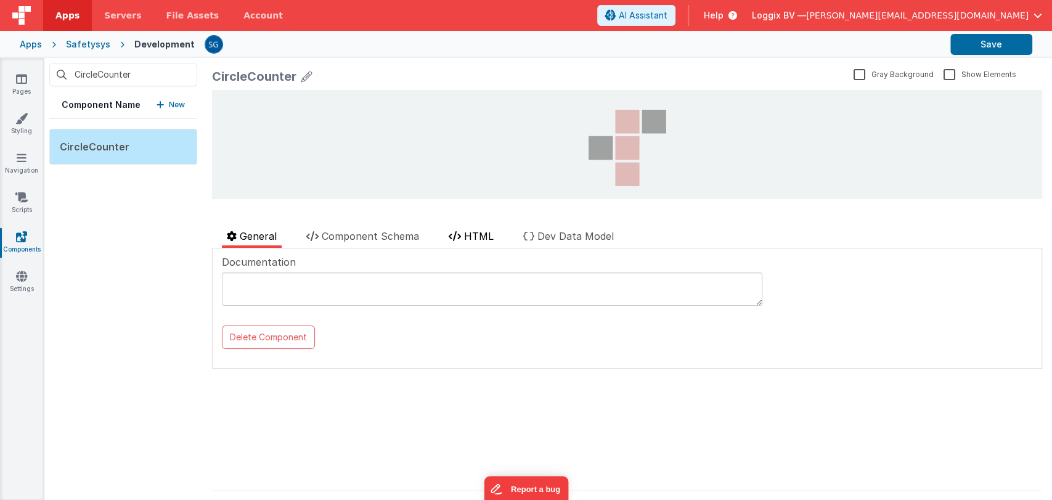
click at [470, 231] on span "HTML" at bounding box center [479, 236] width 30 height 12
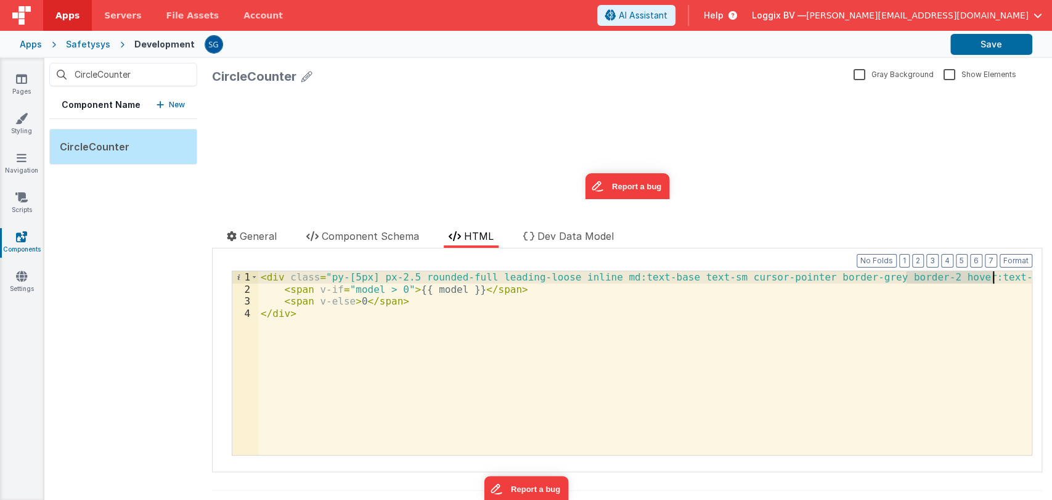
drag, startPoint x: 906, startPoint y: 276, endPoint x: 993, endPoint y: 276, distance: 86.9
click at [993, 276] on div "< div class = "py-[5px] px-2.5 rounded-full leading-loose inline md:text-base t…" at bounding box center [645, 375] width 774 height 208
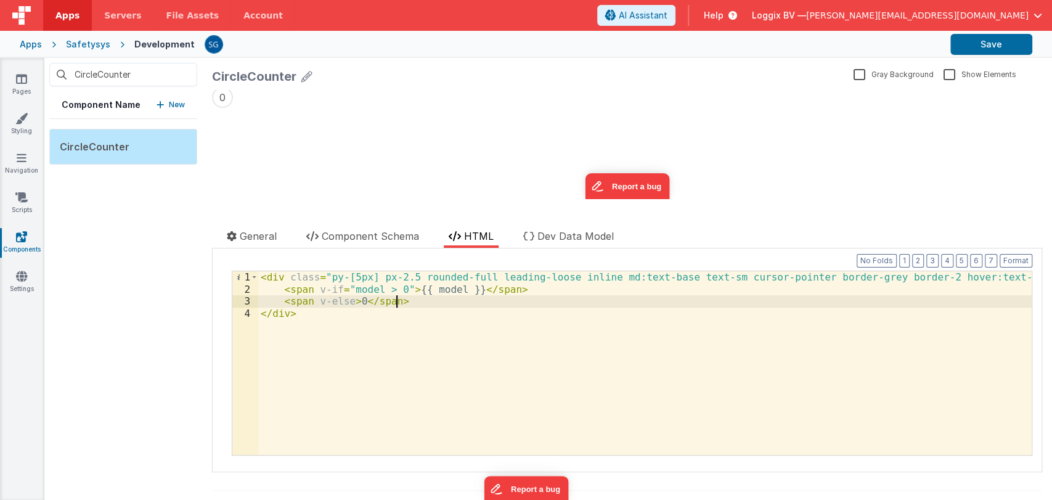
click at [908, 297] on div "< div class = "py-[5px] px-2.5 rounded-full leading-loose inline md:text-base t…" at bounding box center [645, 375] width 774 height 208
click at [999, 41] on button "Save" at bounding box center [992, 44] width 82 height 21
click at [25, 89] on link "Pages" at bounding box center [21, 85] width 44 height 25
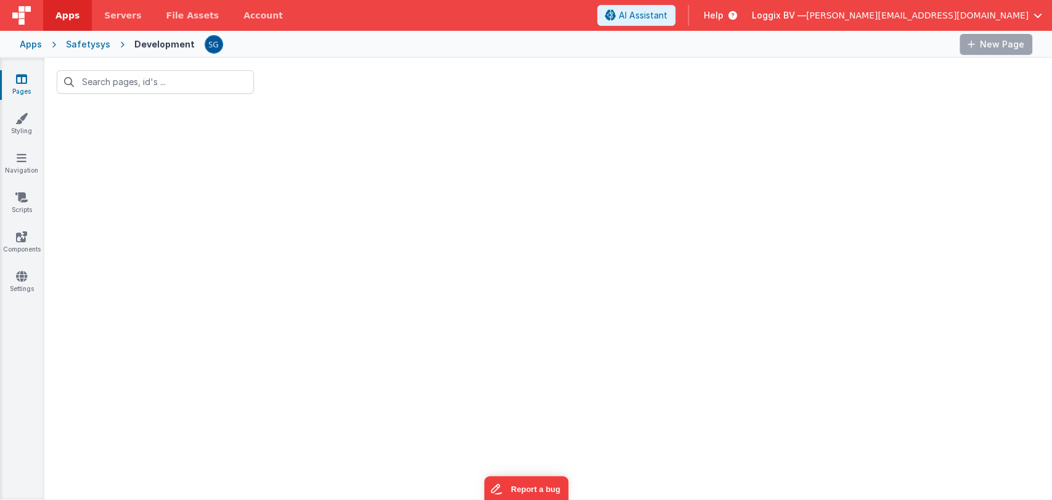
type input "projects"
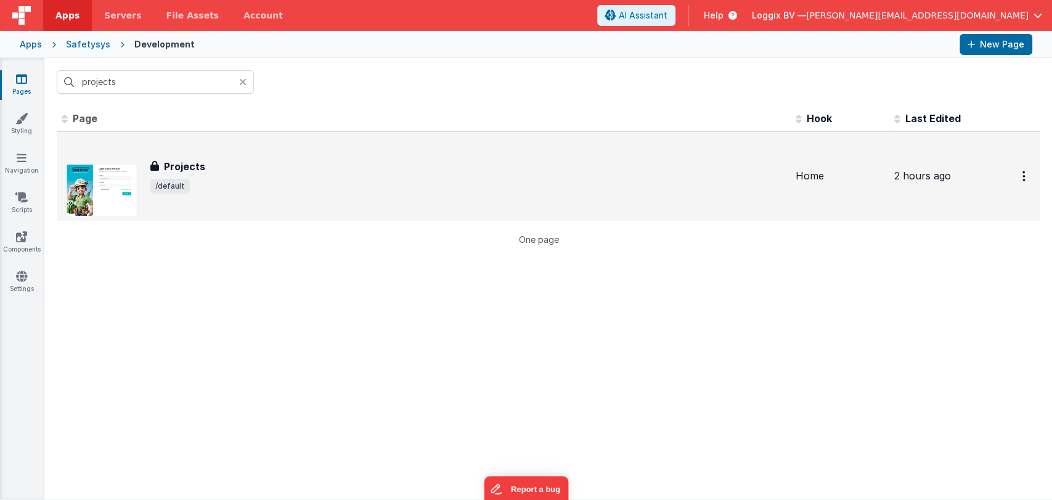
click at [170, 157] on div "Projects Projects /default" at bounding box center [424, 176] width 724 height 79
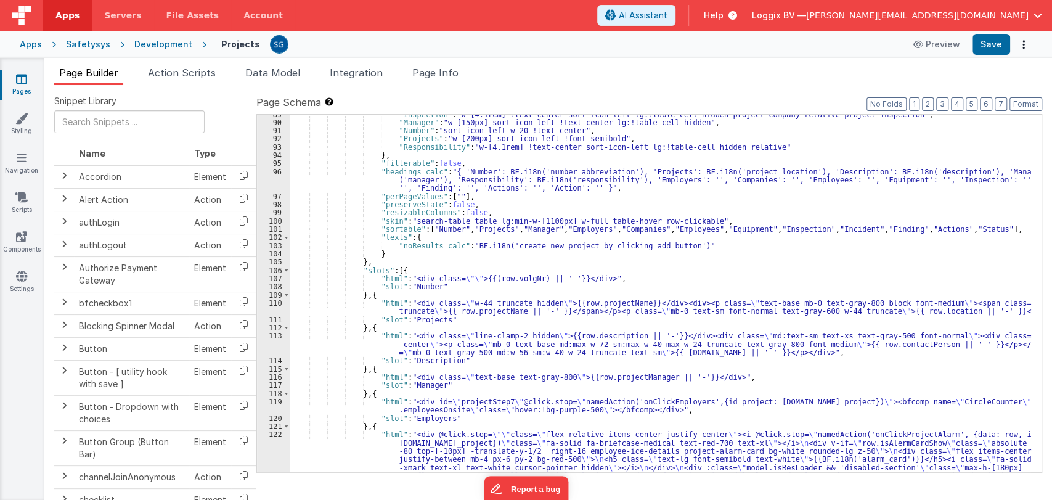
scroll to position [842, 0]
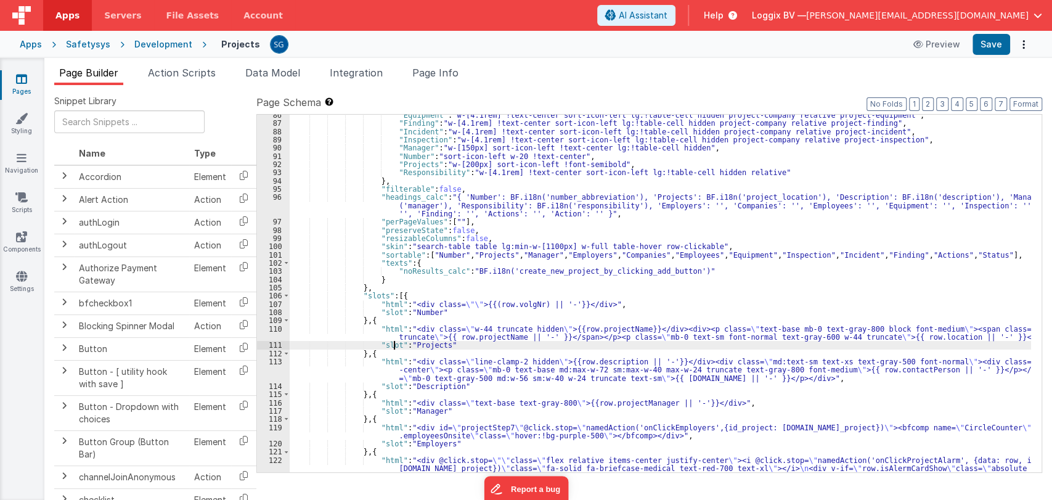
click at [393, 341] on div ""Equipment" : "w-[4.1rem] !text-center sort-icon-left lg:!table-cell hidden pro…" at bounding box center [661, 388] width 742 height 555
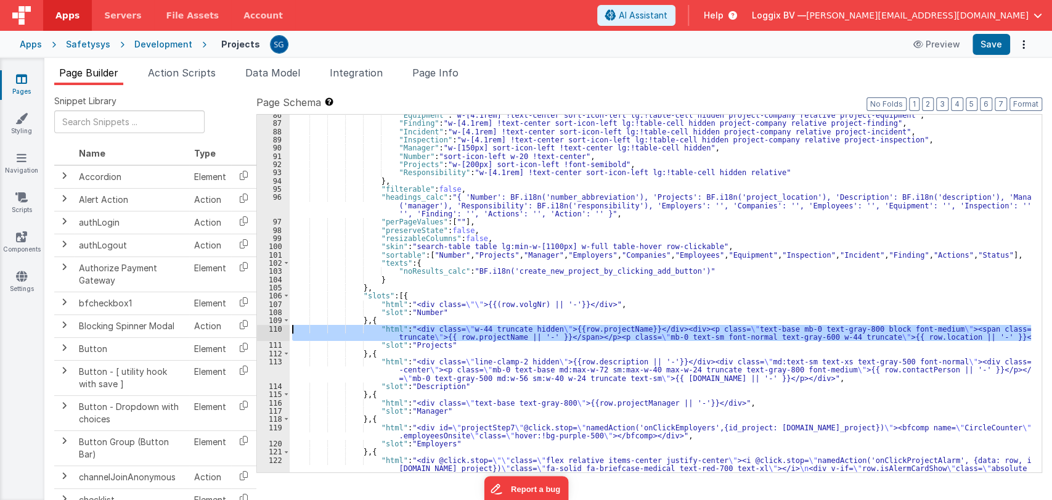
click at [281, 332] on div "110" at bounding box center [273, 333] width 33 height 17
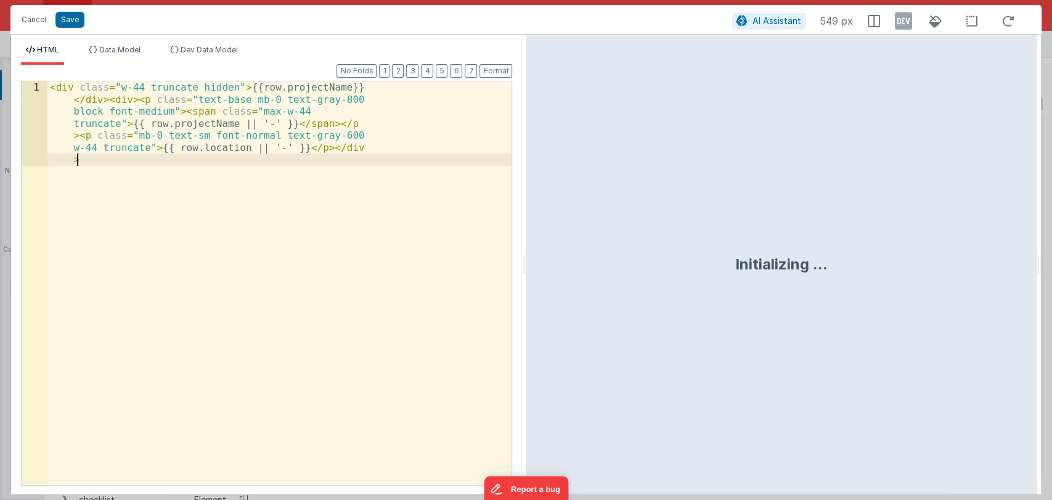
click at [281, 332] on div "< div class = "w-44 truncate hidden" > {{row.projectName}} </ div > < div > < p…" at bounding box center [279, 367] width 464 height 573
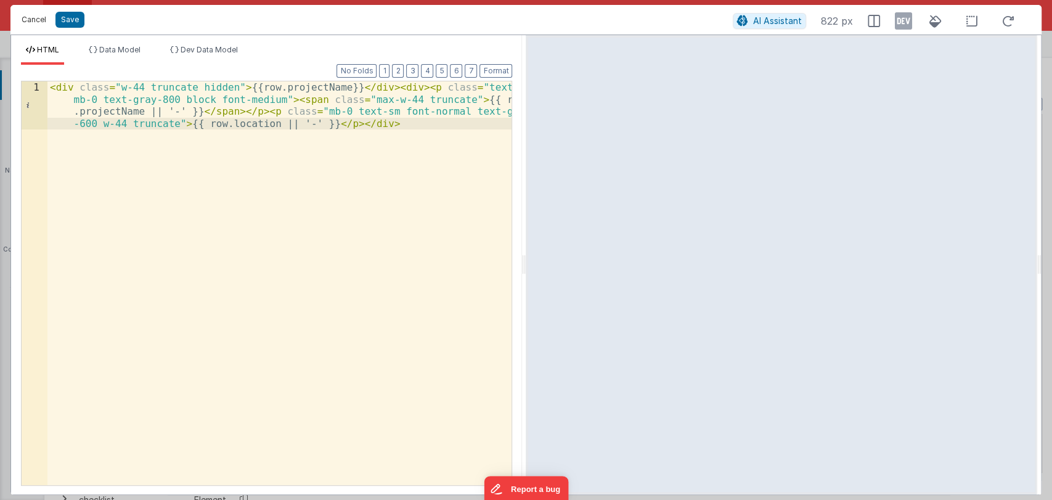
click at [43, 17] on button "Cancel" at bounding box center [33, 19] width 37 height 17
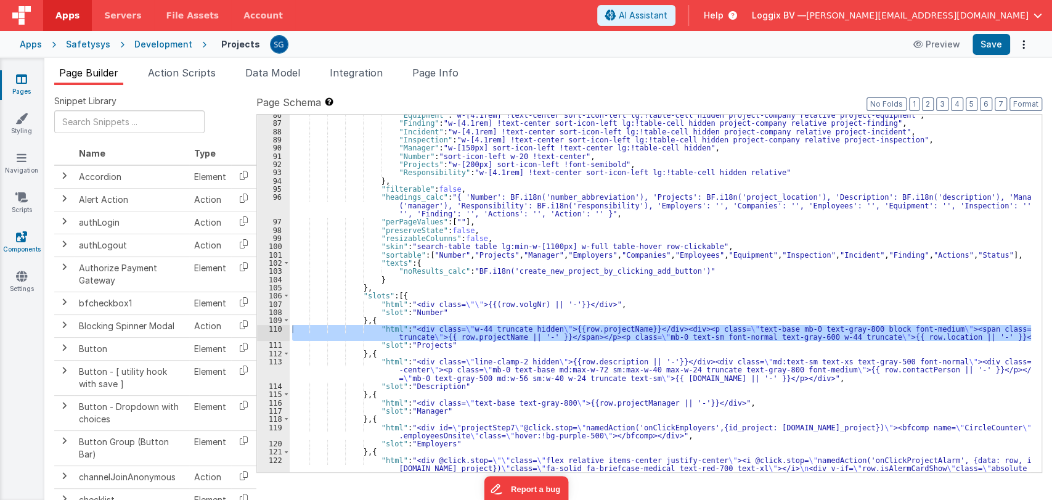
click at [27, 235] on link "Components" at bounding box center [21, 243] width 44 height 25
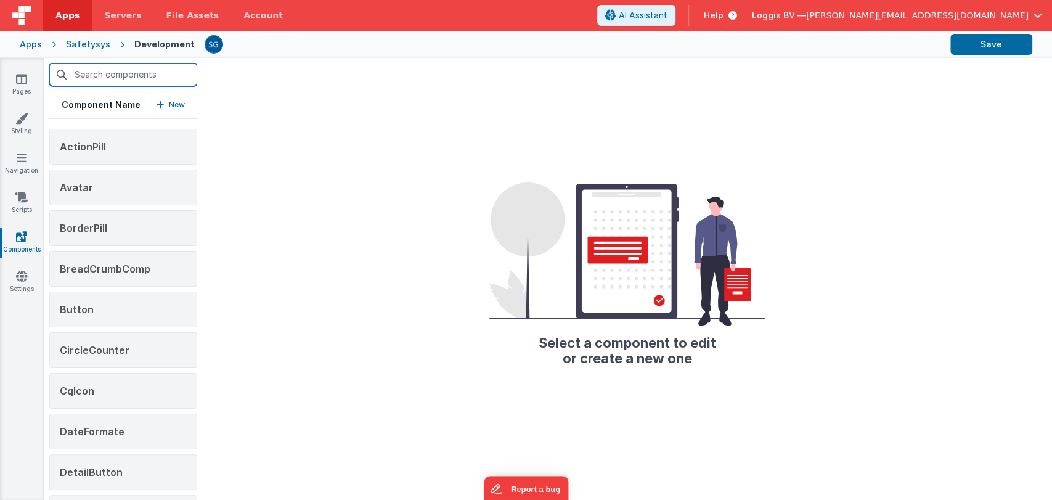
click at [105, 71] on input "text" at bounding box center [123, 74] width 148 height 23
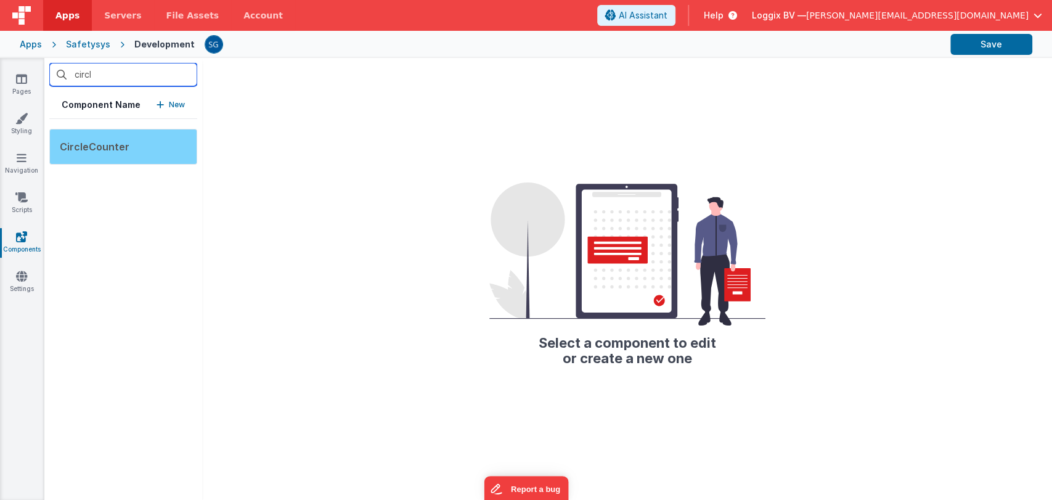
type input "circl"
click at [92, 135] on div "CircleCounter" at bounding box center [123, 147] width 148 height 36
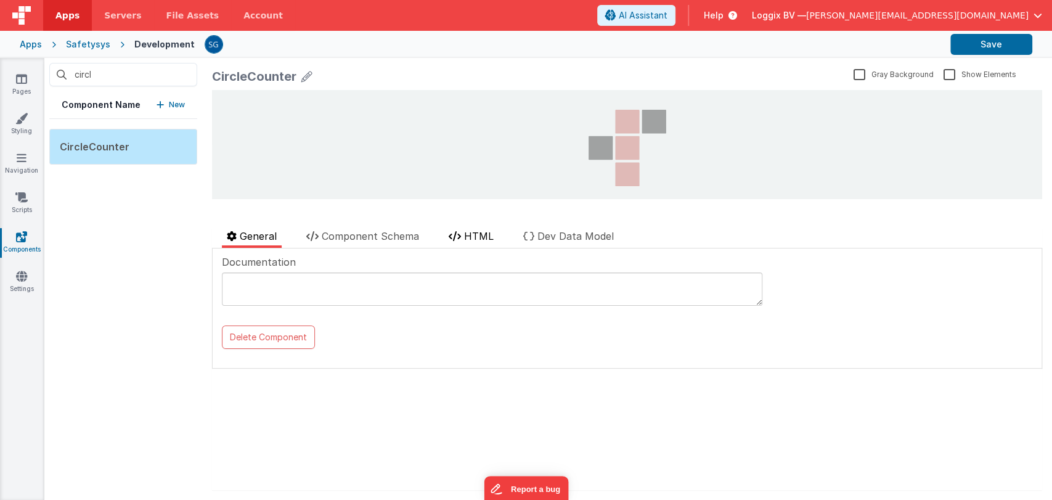
click at [488, 238] on span "HTML" at bounding box center [479, 236] width 30 height 12
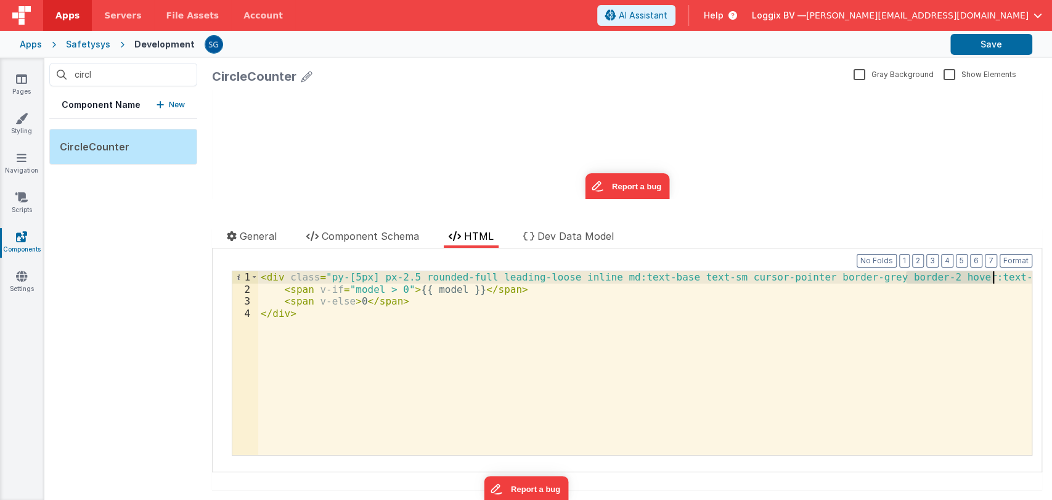
drag, startPoint x: 906, startPoint y: 277, endPoint x: 994, endPoint y: 276, distance: 87.5
click at [994, 276] on div "< div class = "py-[5px] px-2.5 rounded-full leading-loose inline md:text-base t…" at bounding box center [645, 375] width 774 height 208
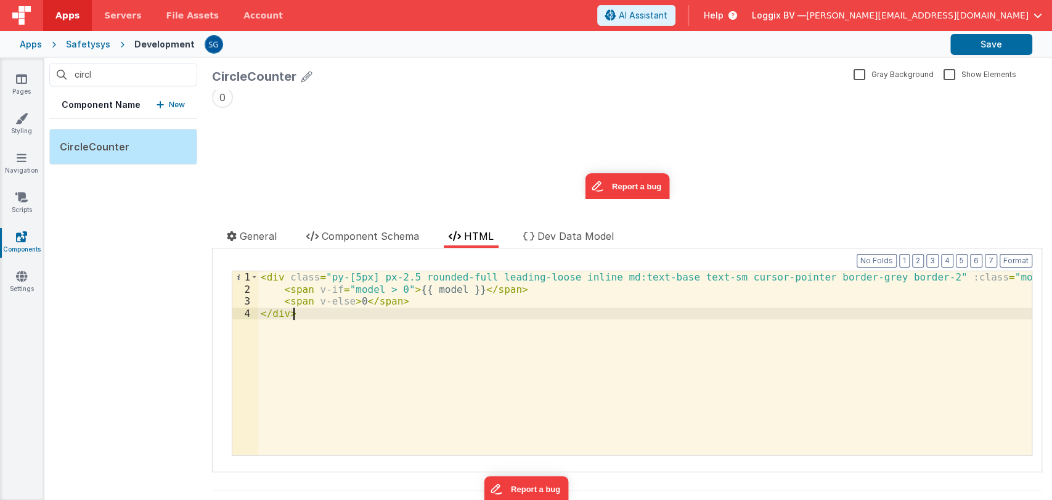
click at [339, 312] on div "< div class = "py-[5px] px-2.5 rounded-full leading-loose inline md:text-base t…" at bounding box center [645, 375] width 774 height 208
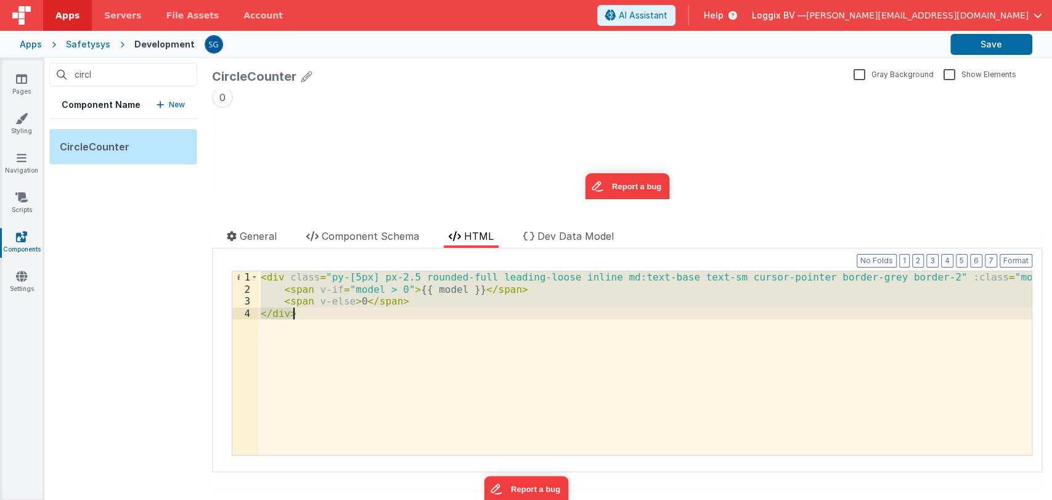
click at [314, 317] on div "< div class = "py-[5px] px-2.5 rounded-full leading-loose inline md:text-base t…" at bounding box center [645, 363] width 774 height 184
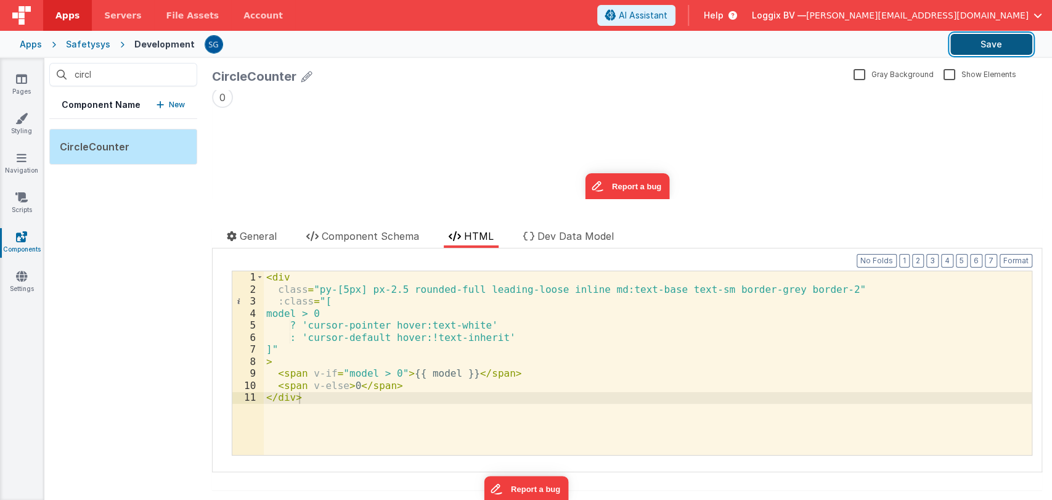
click at [1001, 44] on button "Save" at bounding box center [992, 44] width 82 height 21
click at [25, 86] on link "Pages" at bounding box center [21, 85] width 44 height 25
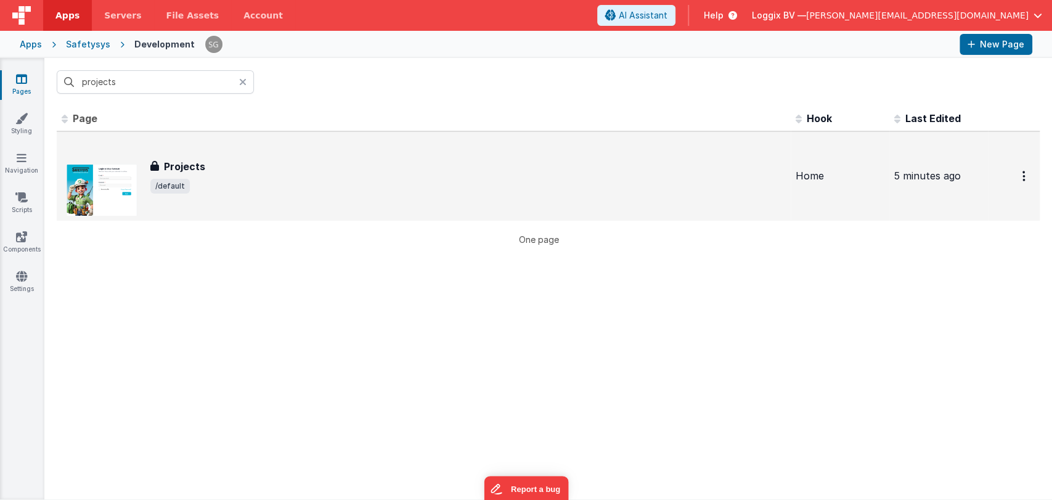
click at [242, 162] on div "Projects" at bounding box center [468, 166] width 636 height 15
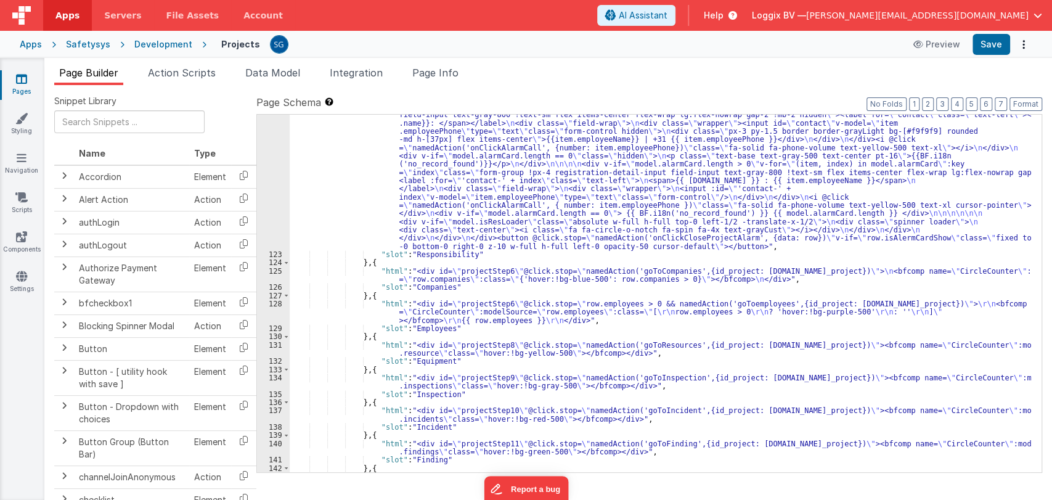
scroll to position [1229, 0]
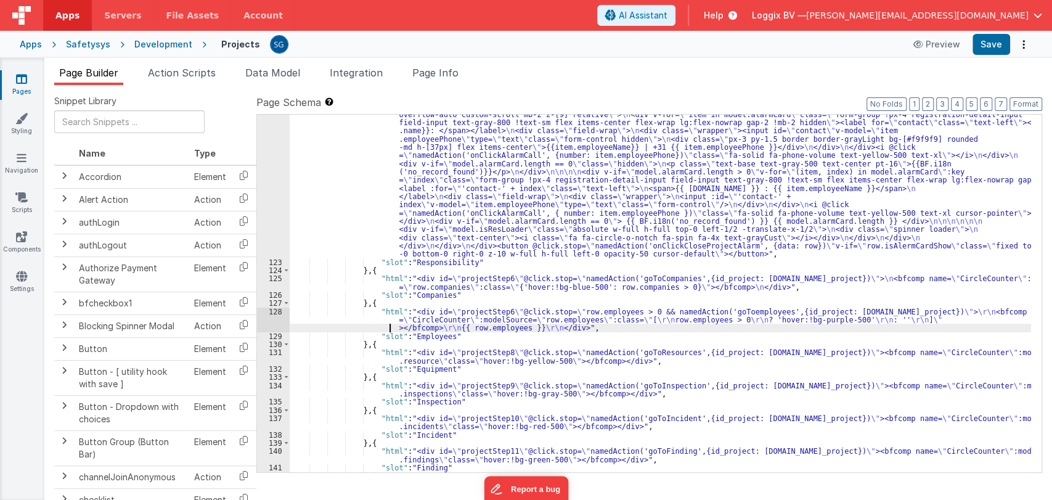
click at [371, 324] on div ""html" : "<div @click.stop= \"\" class= \" flex relative items-center justify-c…" at bounding box center [661, 346] width 742 height 555
click at [279, 312] on div "128" at bounding box center [273, 320] width 33 height 25
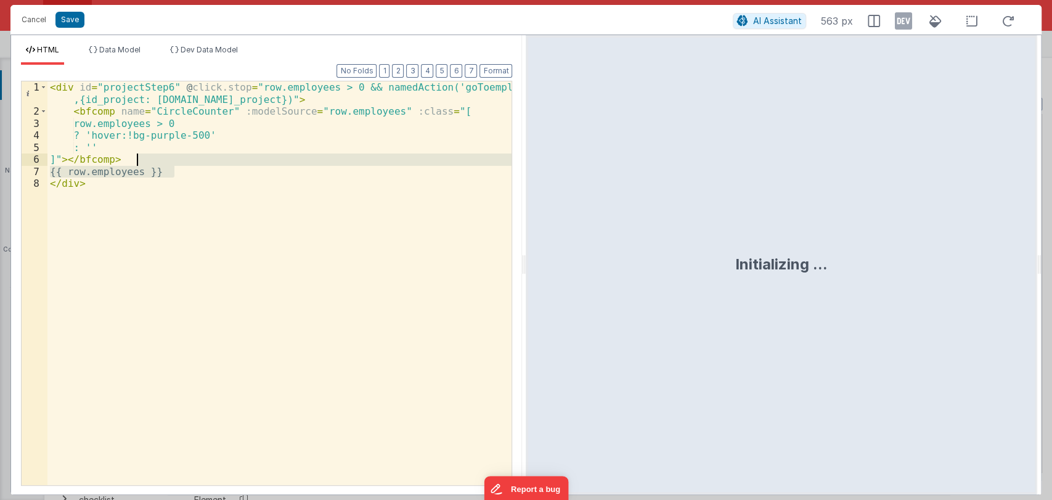
drag, startPoint x: 195, startPoint y: 173, endPoint x: 195, endPoint y: 160, distance: 12.9
click at [195, 160] on div "< div id = "projectStep6" @ click.stop = "row.employees > 0 && namedAction('goT…" at bounding box center [279, 301] width 465 height 440
click at [74, 23] on button "Save" at bounding box center [69, 20] width 29 height 16
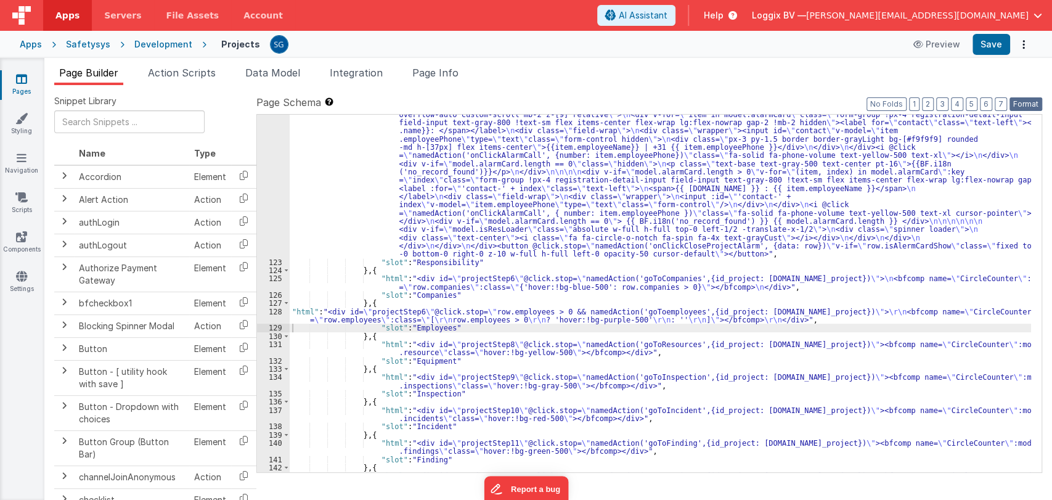
click at [1022, 105] on button "Format" at bounding box center [1026, 104] width 33 height 14
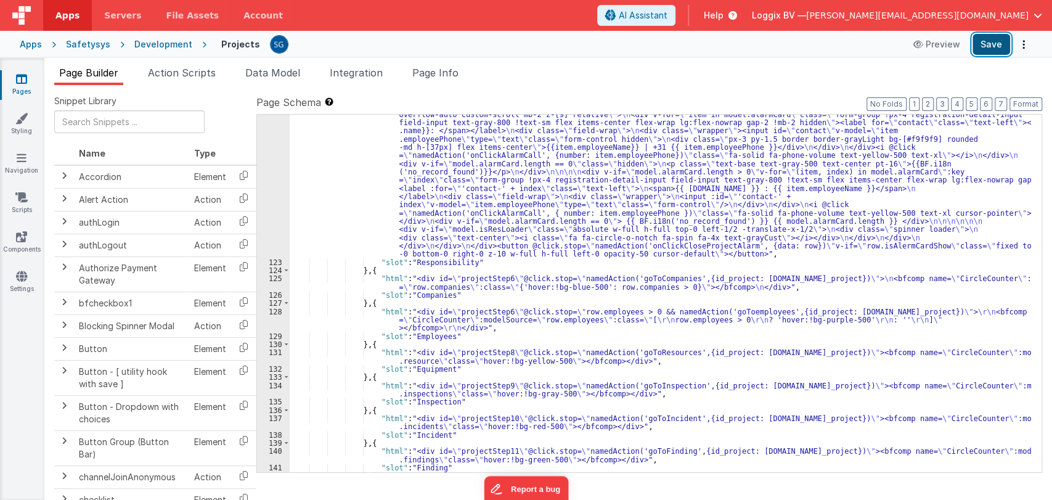
click at [993, 49] on button "Save" at bounding box center [992, 44] width 38 height 21
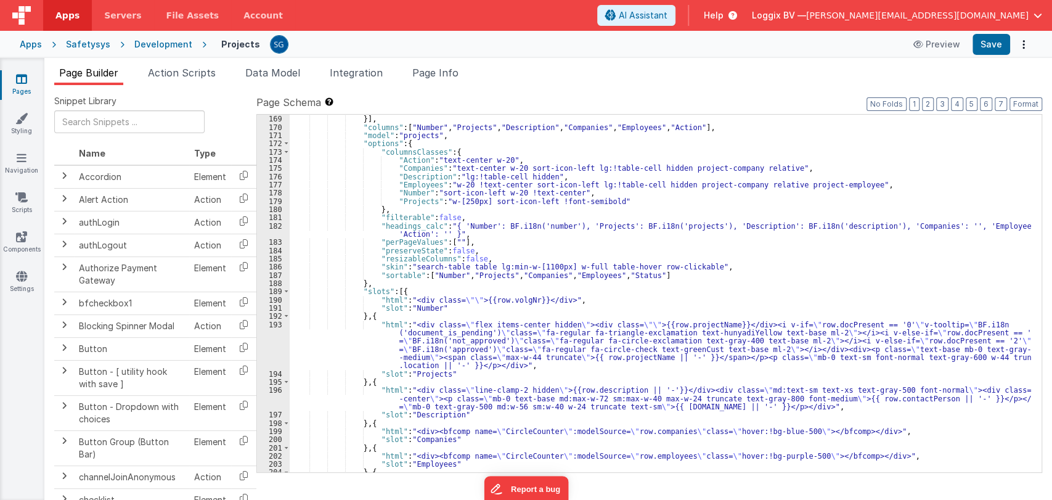
scroll to position [1973, 0]
click at [498, 356] on div "}] , "columns" : [ "Number" , "Projects" , "Description" , "Companies" , "Emplo…" at bounding box center [661, 306] width 742 height 382
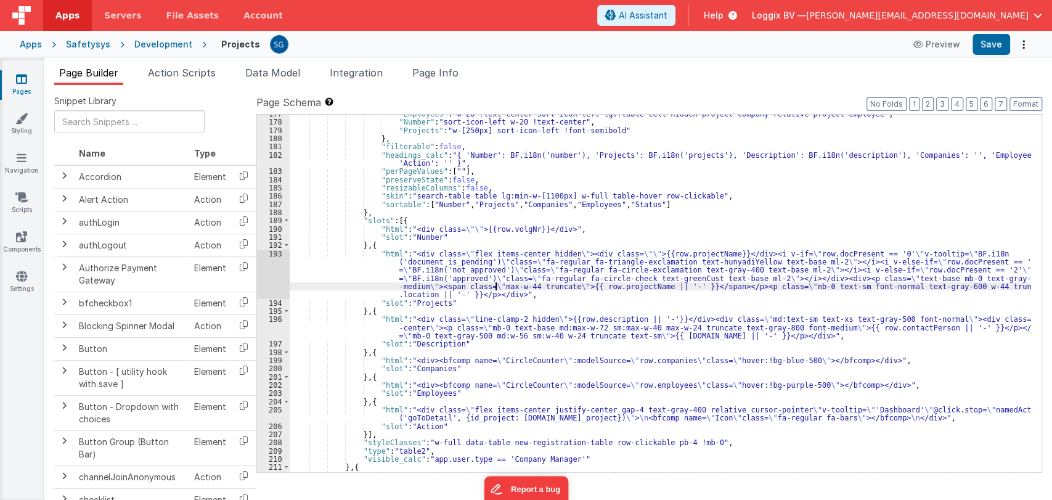
scroll to position [2044, 0]
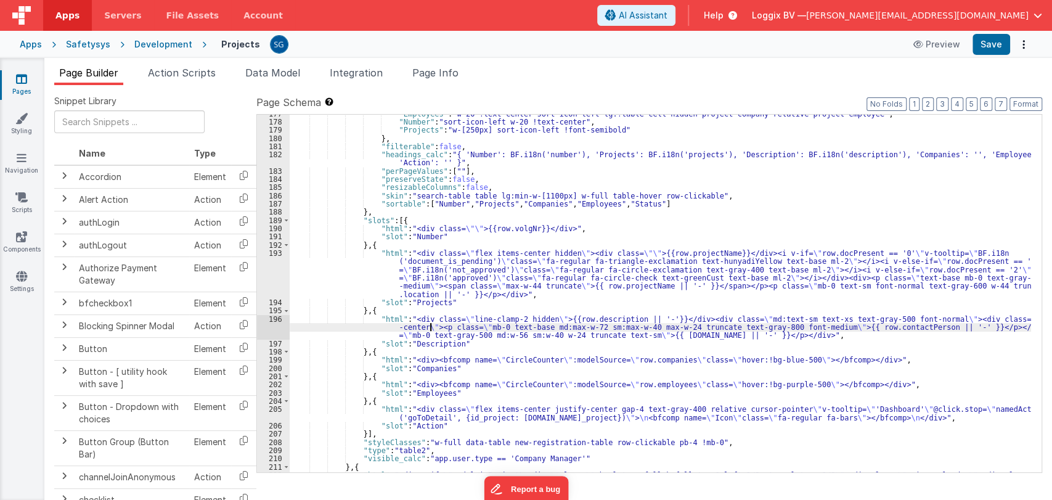
click at [432, 330] on div ""Employees" : "w-20 !text-center sort-icon-left lg:!table-cell hidden project-c…" at bounding box center [661, 301] width 742 height 382
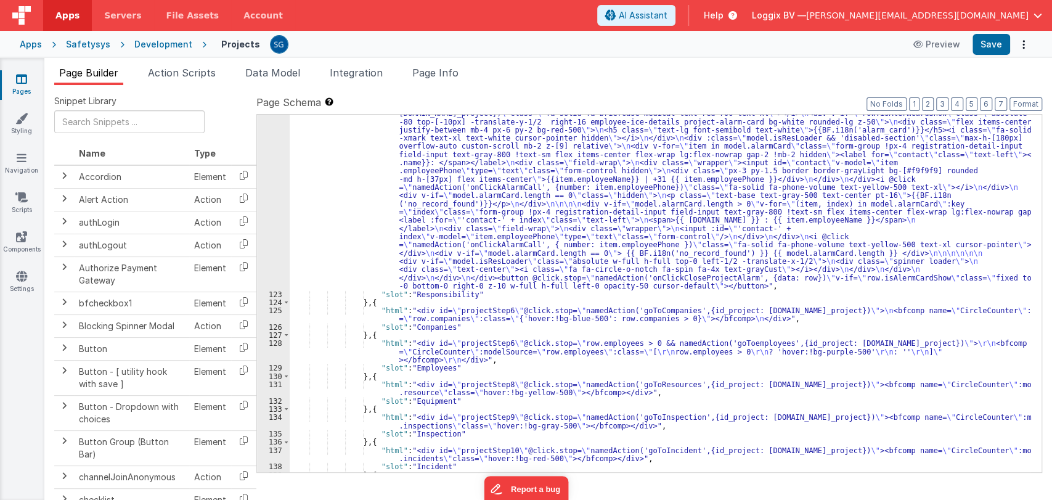
scroll to position [1197, 0]
click at [433, 358] on div ""html" : "<div @click.stop= \"\" class= \" flex relative items-center justify-c…" at bounding box center [661, 378] width 742 height 555
click at [271, 344] on div "128" at bounding box center [273, 351] width 33 height 25
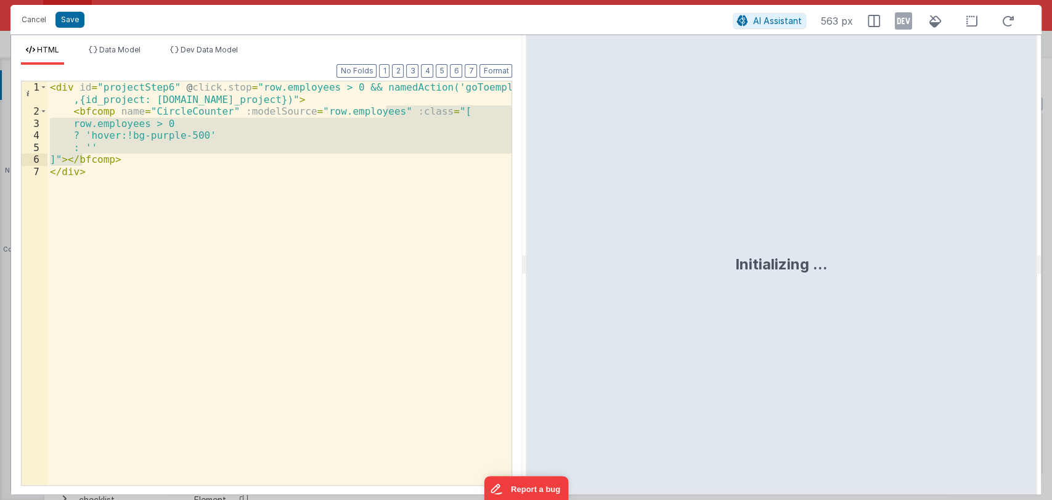
drag, startPoint x: 384, startPoint y: 112, endPoint x: 81, endPoint y: 155, distance: 305.8
click at [81, 155] on div "< div id = "projectStep6" @ click.stop = "row.employees > 0 && namedAction('goT…" at bounding box center [279, 301] width 465 height 440
click at [31, 22] on button "Cancel" at bounding box center [33, 19] width 37 height 17
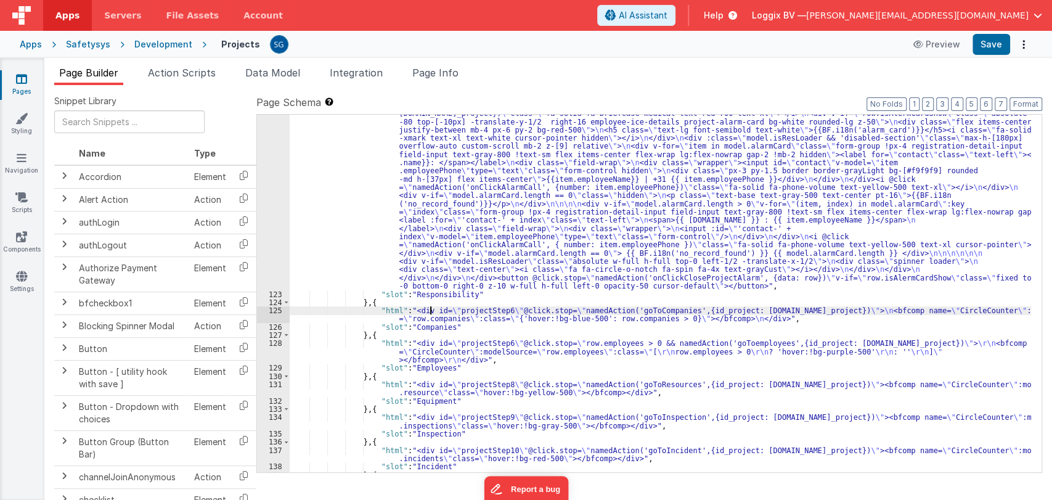
click at [431, 313] on div ""html" : "<div @click.stop= \"\" class= \" flex relative items-center justify-c…" at bounding box center [661, 378] width 742 height 555
click at [276, 311] on div "125" at bounding box center [273, 314] width 33 height 17
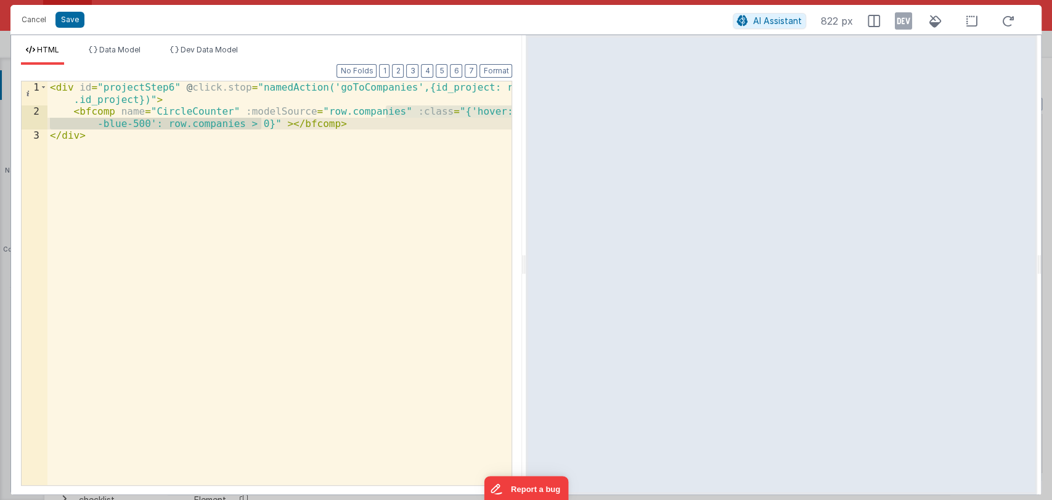
drag, startPoint x: 386, startPoint y: 112, endPoint x: 262, endPoint y: 121, distance: 124.3
click at [262, 121] on div "< div id = "projectStep6" @ click.stop = "namedAction('goToCompanies',{id_proje…" at bounding box center [279, 301] width 465 height 440
paste textarea
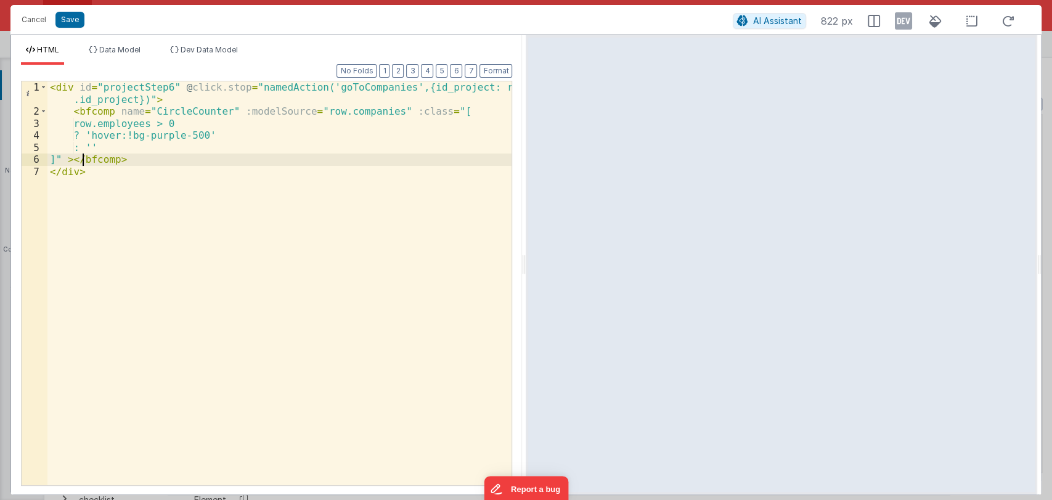
click at [180, 136] on div "< div id = "projectStep6" @ click.stop = "namedAction('goToCompanies',{id_proje…" at bounding box center [279, 301] width 465 height 440
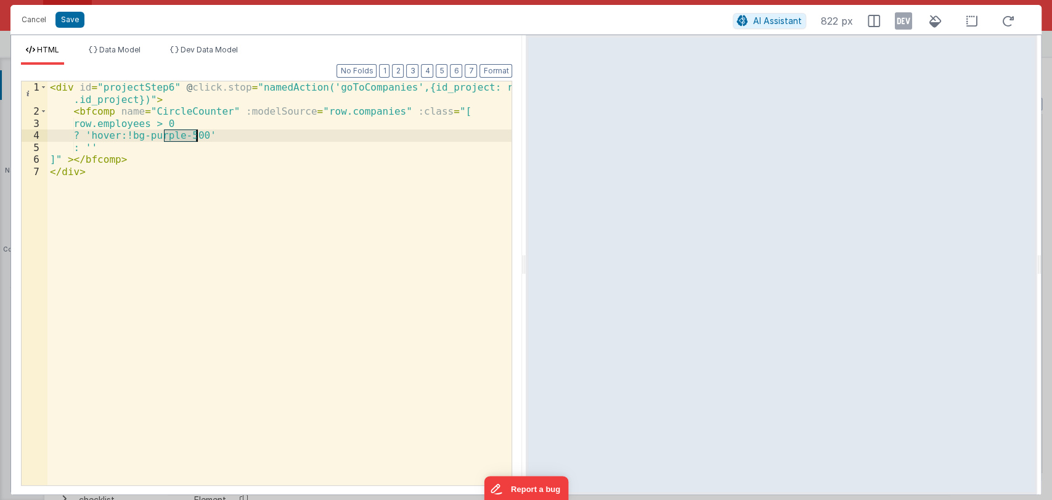
click at [180, 136] on div "< div id = "projectStep6" @ click.stop = "namedAction('goToCompanies',{id_proje…" at bounding box center [279, 301] width 465 height 440
click at [361, 111] on div "< div id = "projectStep6" @ click.stop = "namedAction('goToCompanies',{id_proje…" at bounding box center [279, 301] width 465 height 440
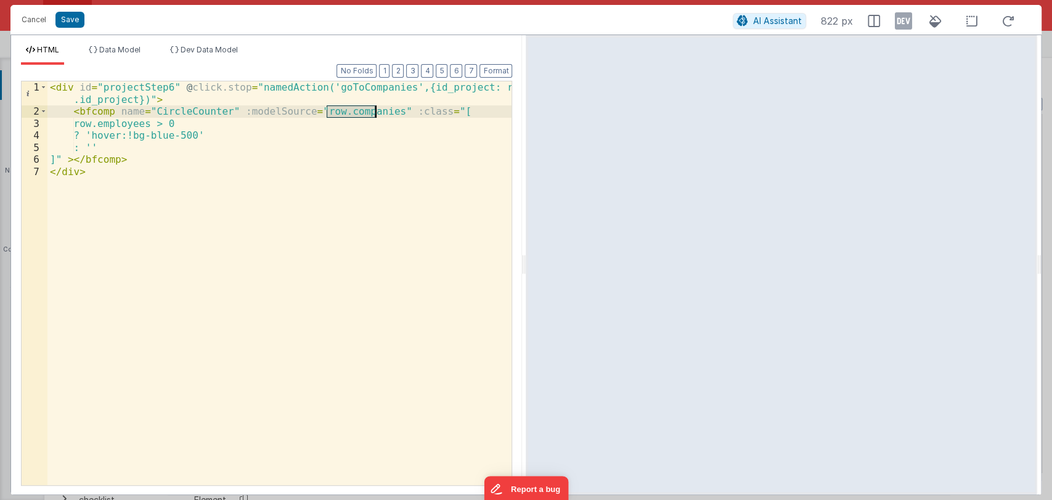
click at [361, 111] on div "< div id = "projectStep6" @ click.stop = "namedAction('goToCompanies',{id_proje…" at bounding box center [279, 301] width 465 height 440
click at [138, 125] on div "< div id = "projectStep6" @ click.stop = "namedAction('goToCompanies',{id_proje…" at bounding box center [279, 301] width 465 height 440
click at [64, 22] on button "Save" at bounding box center [69, 20] width 29 height 16
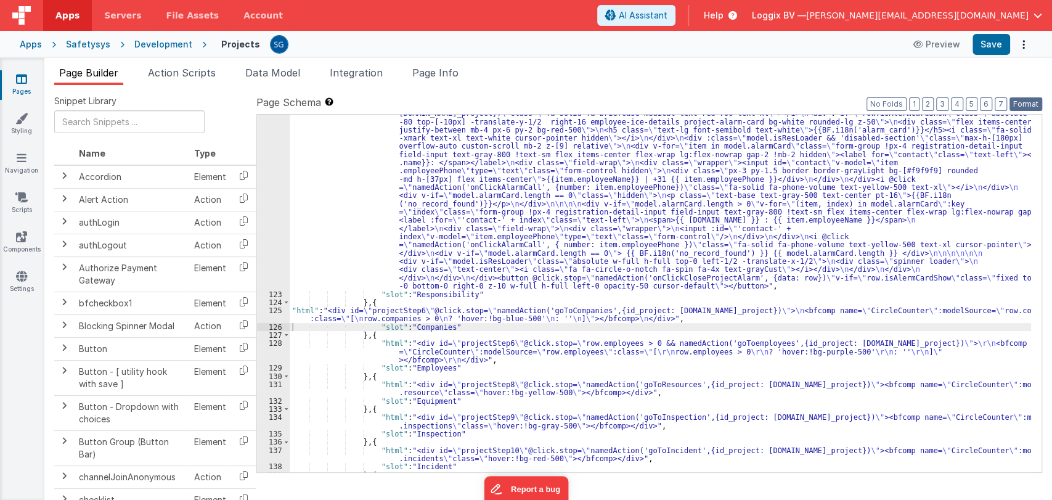
click at [1022, 100] on button "Format" at bounding box center [1026, 104] width 33 height 14
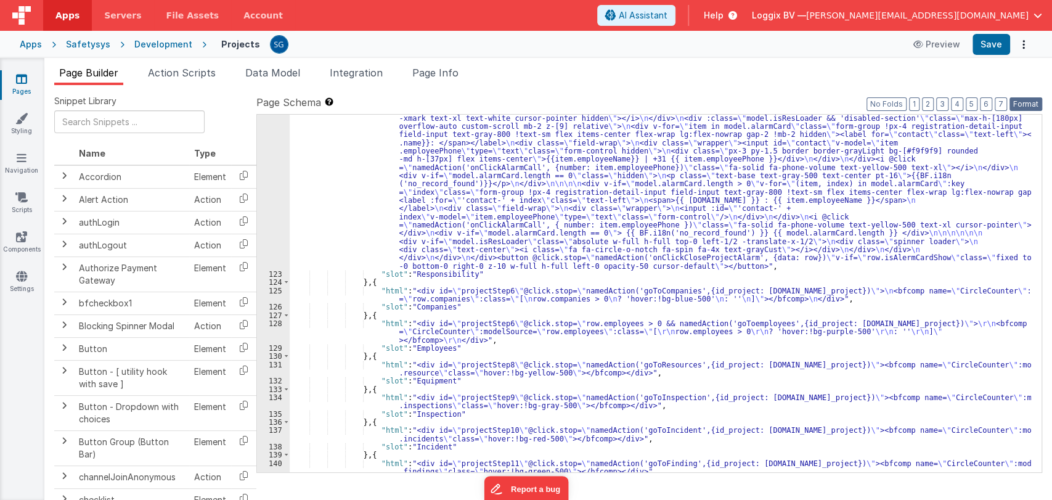
scroll to position [1224, 0]
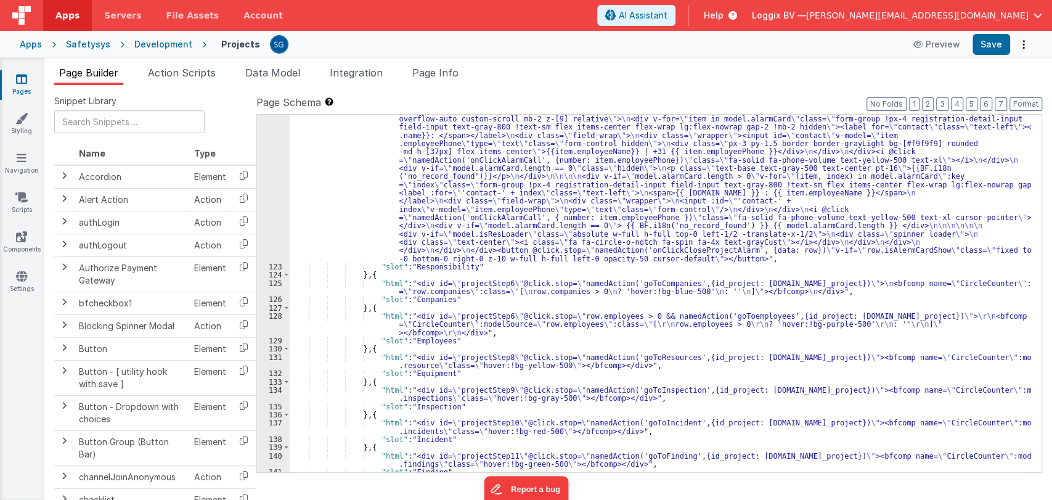
click at [466, 364] on div ""html" : "<div @click.stop= \"\" class= \" flex relative items-center justify-c…" at bounding box center [661, 350] width 742 height 555
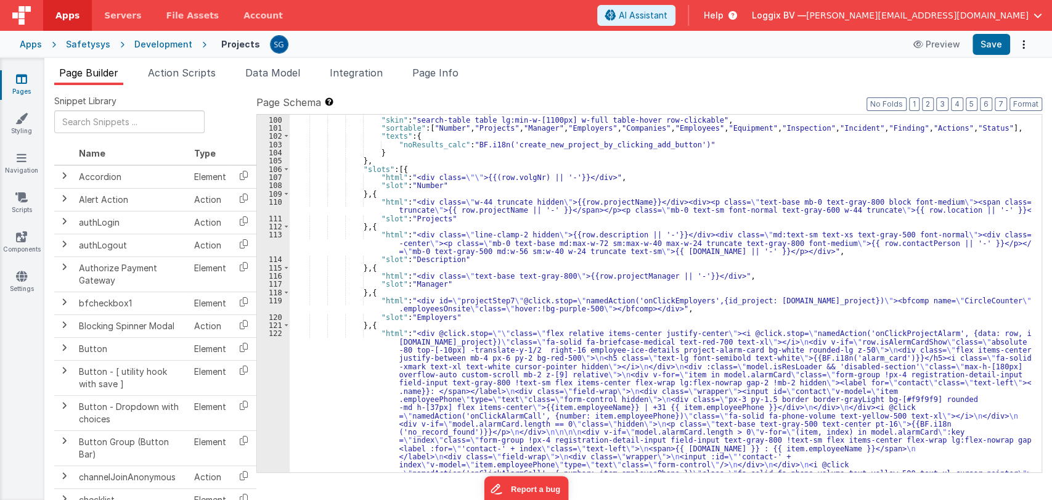
scroll to position [968, 0]
click at [405, 306] on div ""resizableColumns" : false , "skin" : "search-table table lg:min-w-[1100px] w-f…" at bounding box center [661, 384] width 742 height 555
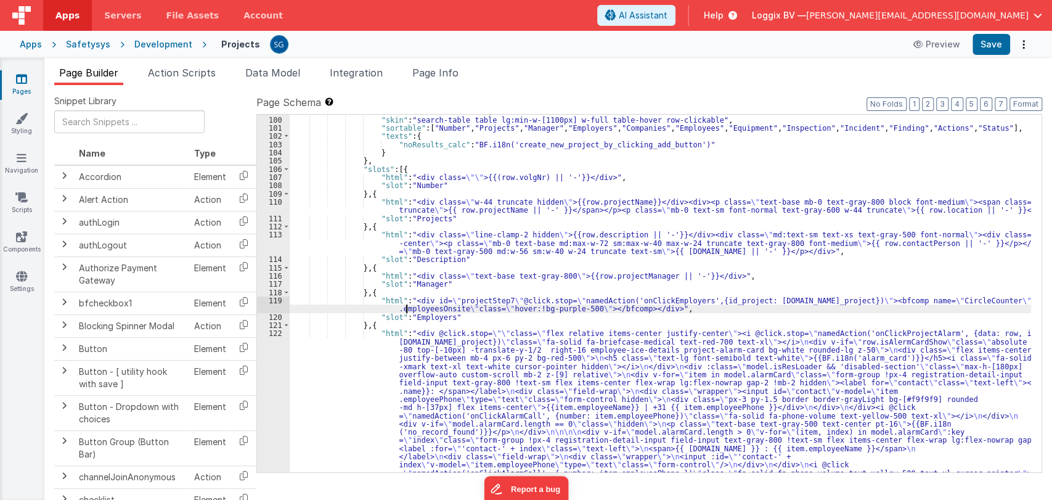
click at [271, 301] on div "119" at bounding box center [273, 305] width 33 height 17
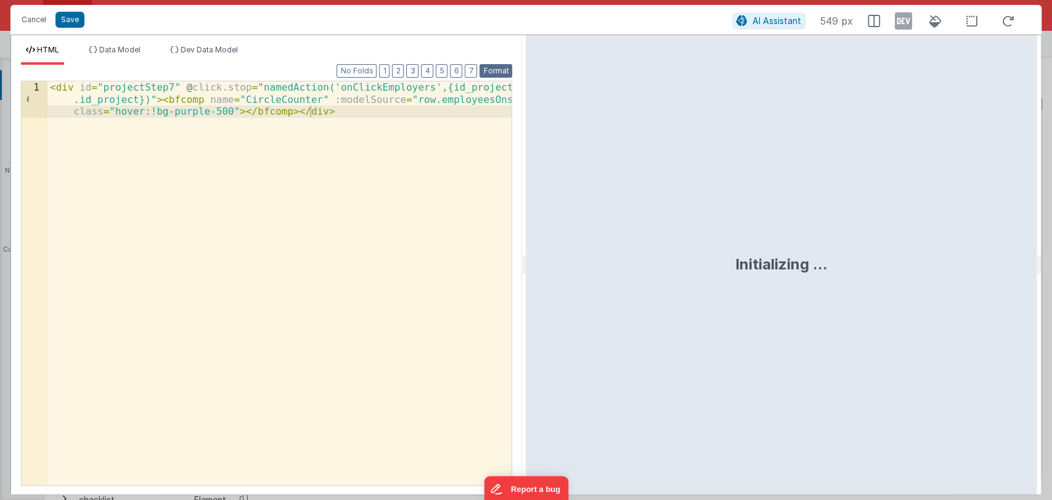
click at [504, 64] on button "Format" at bounding box center [496, 71] width 33 height 14
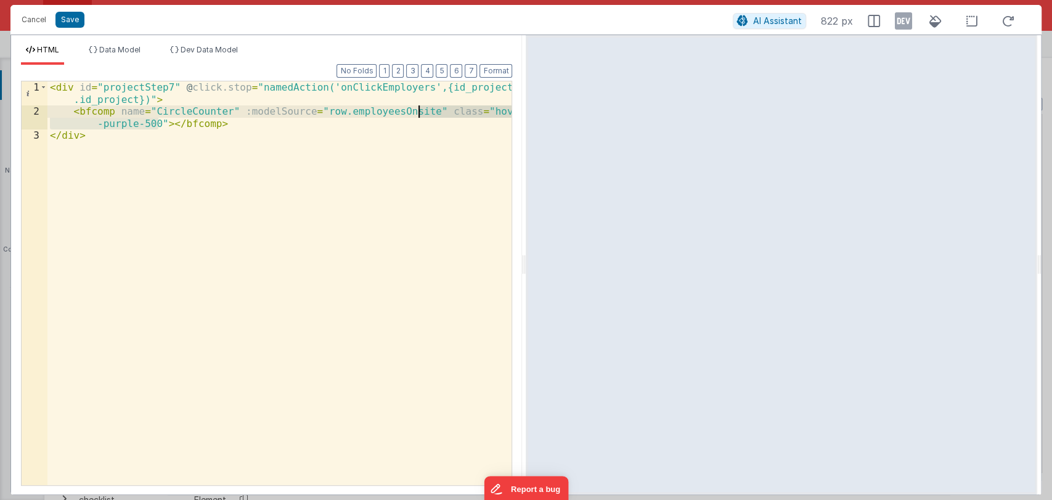
drag, startPoint x: 157, startPoint y: 121, endPoint x: 417, endPoint y: 112, distance: 260.3
click at [417, 112] on div "< div id = "projectStep7" @ click.stop = "namedAction('onClickEmployers',{id_pr…" at bounding box center [279, 301] width 465 height 440
click at [417, 112] on div "< div id = "projectStep7" @ click.stop = "namedAction('onClickEmployers',{id_pr…" at bounding box center [279, 283] width 464 height 404
click at [386, 112] on div "< div id = "projectStep7" @ click.stop = "namedAction('onClickEmployers',{id_pr…" at bounding box center [279, 301] width 465 height 440
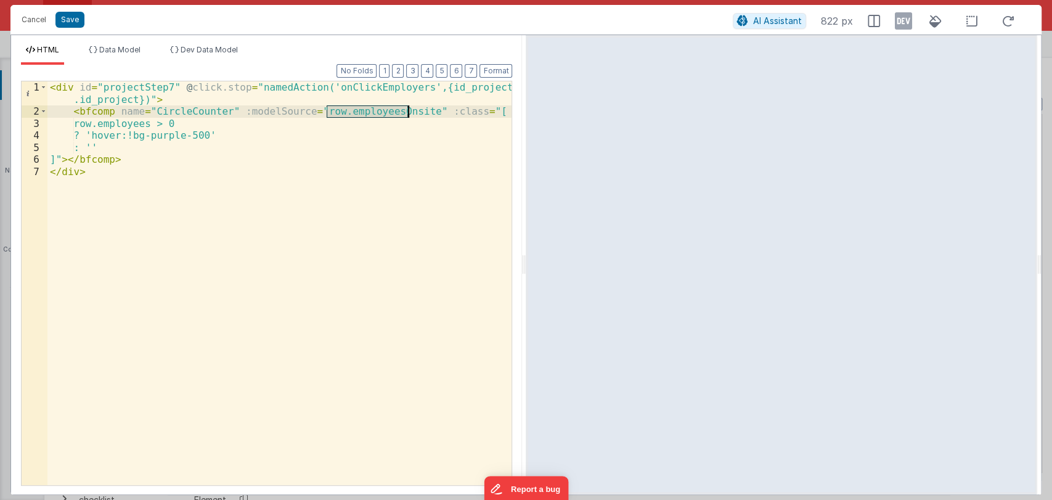
click at [386, 112] on div "< div id = "projectStep7" @ click.stop = "namedAction('onClickEmployers',{id_pr…" at bounding box center [279, 301] width 465 height 440
click at [121, 124] on div "< div id = "projectStep7" @ click.stop = "namedAction('onClickEmployers',{id_pr…" at bounding box center [279, 301] width 465 height 440
click at [64, 22] on button "Save" at bounding box center [69, 20] width 29 height 16
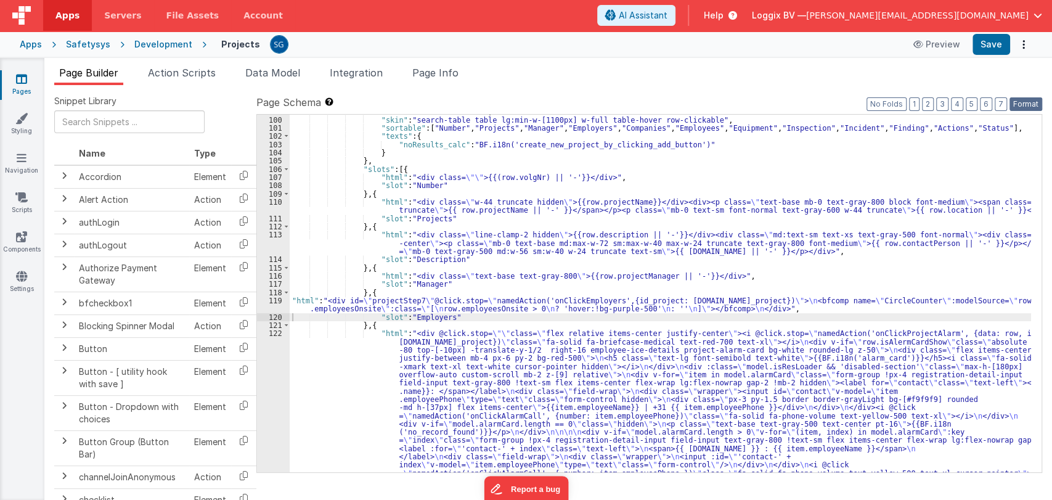
click at [1031, 104] on button "Format" at bounding box center [1026, 104] width 33 height 14
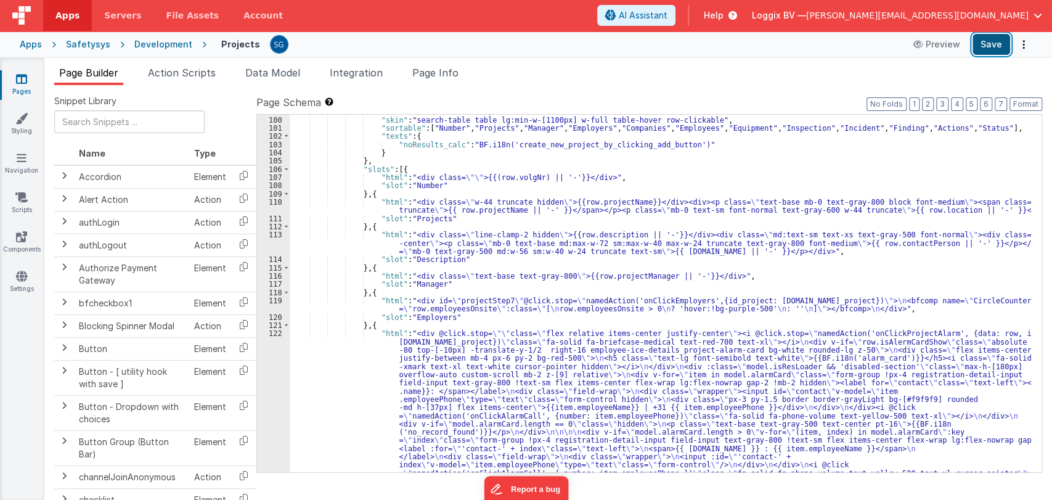
click at [999, 47] on button "Save" at bounding box center [992, 44] width 38 height 21
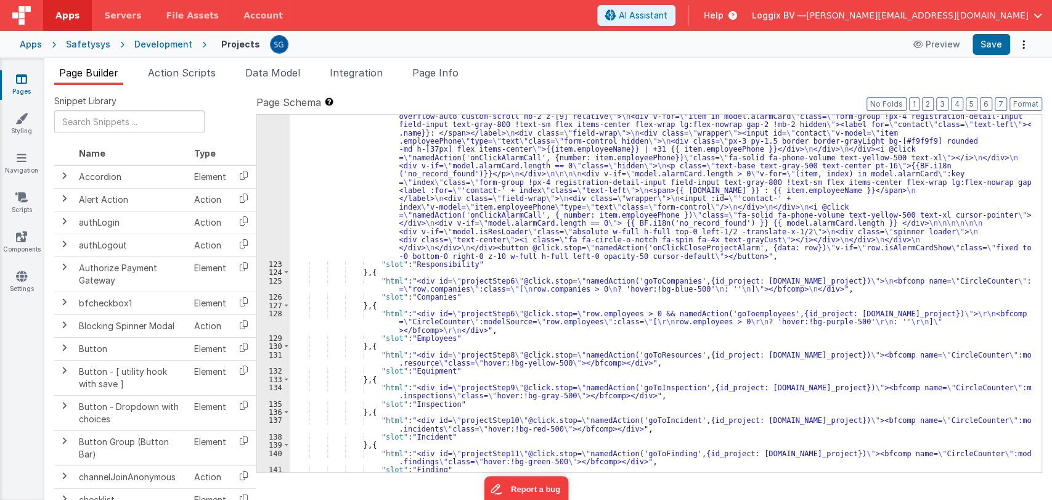
scroll to position [1227, 0]
click at [359, 363] on div ""html" : "<div @click.stop= \"\" class= \" flex relative items-center justify-c…" at bounding box center [661, 348] width 742 height 555
click at [273, 352] on div "131" at bounding box center [273, 359] width 33 height 17
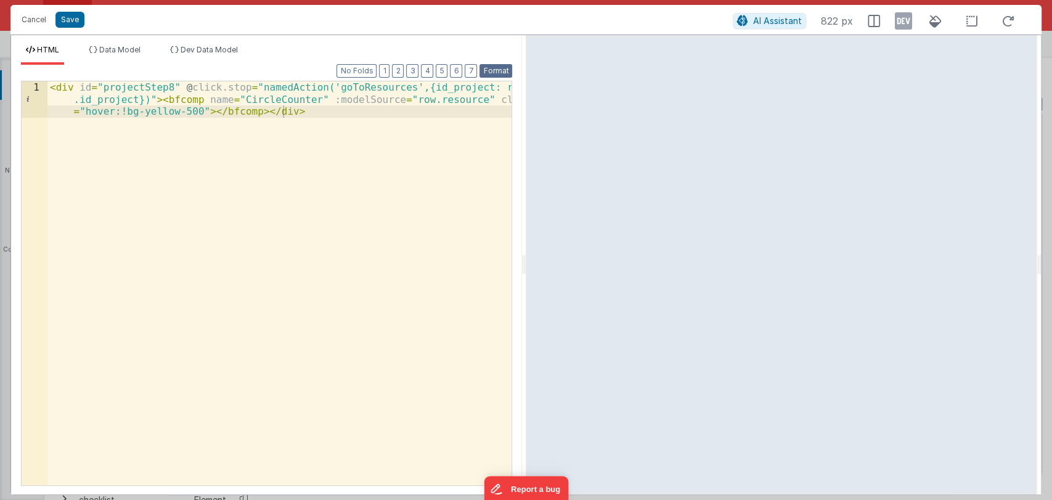
click at [493, 70] on button "Format" at bounding box center [496, 71] width 33 height 14
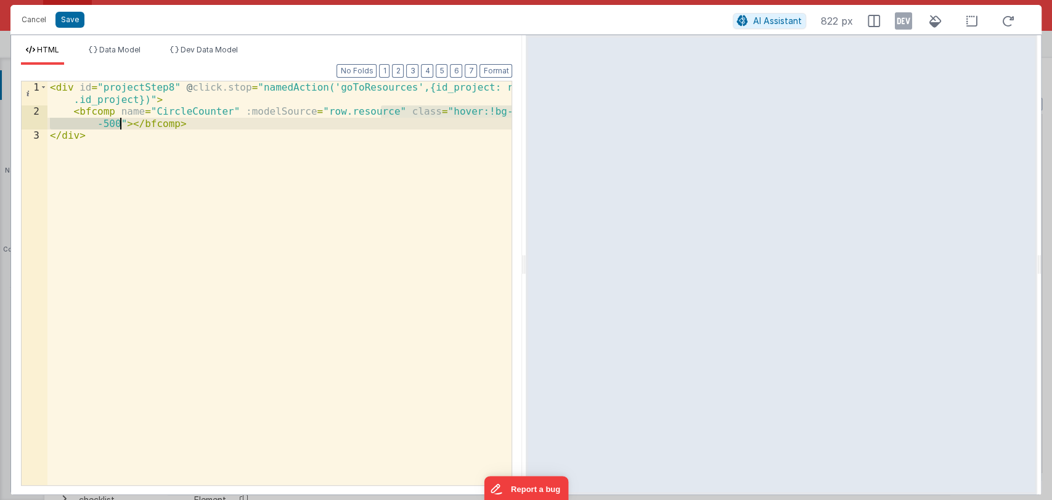
drag, startPoint x: 381, startPoint y: 111, endPoint x: 119, endPoint y: 121, distance: 262.2
click at [119, 121] on div "< div id = "projectStep8" @ click.stop = "namedAction('goToResources',{id_proje…" at bounding box center [279, 301] width 465 height 440
click at [133, 123] on div "< div id = "projectStep8" @ click.stop = "namedAction('goToResources',{id_proje…" at bounding box center [279, 301] width 465 height 440
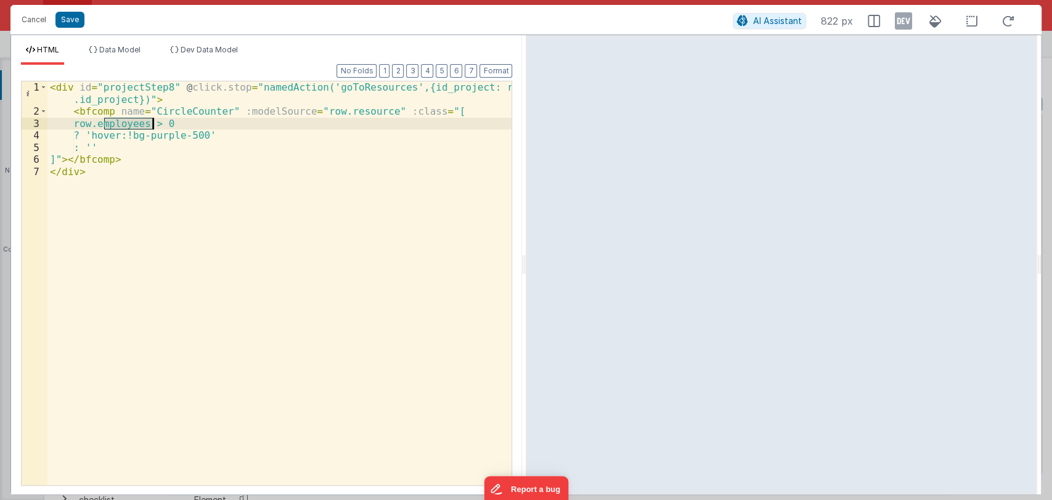
click at [133, 123] on div "< div id = "projectStep8" @ click.stop = "namedAction('goToResources',{id_proje…" at bounding box center [279, 301] width 465 height 440
click at [341, 110] on div "< div id = "projectStep8" @ click.stop = "namedAction('goToResources',{id_proje…" at bounding box center [279, 301] width 465 height 440
click at [136, 121] on div "< div id = "projectStep8" @ click.stop = "namedAction('goToResources',{id_proje…" at bounding box center [279, 301] width 465 height 440
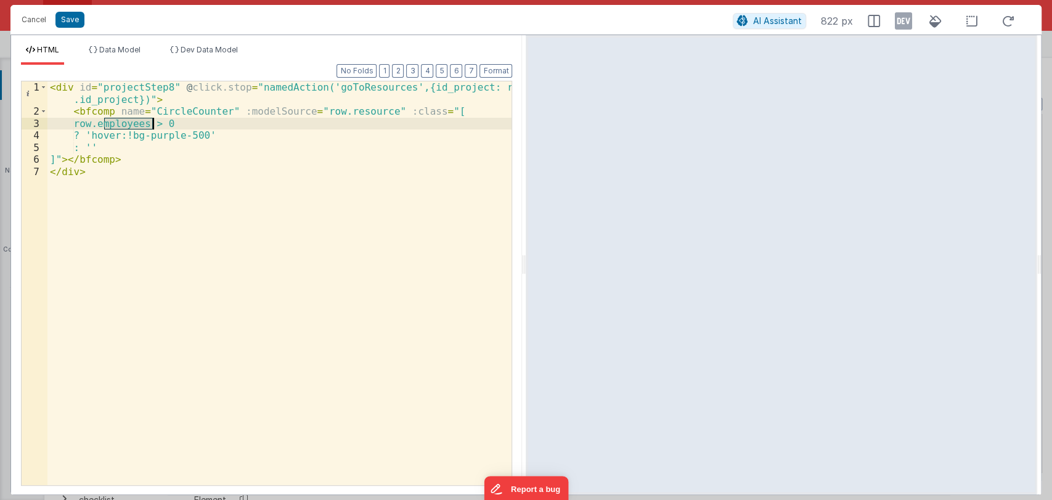
paste textarea
click at [174, 134] on div "< div id = "projectStep8" @ click.stop = "namedAction('goToResources',{id_proje…" at bounding box center [279, 301] width 465 height 440
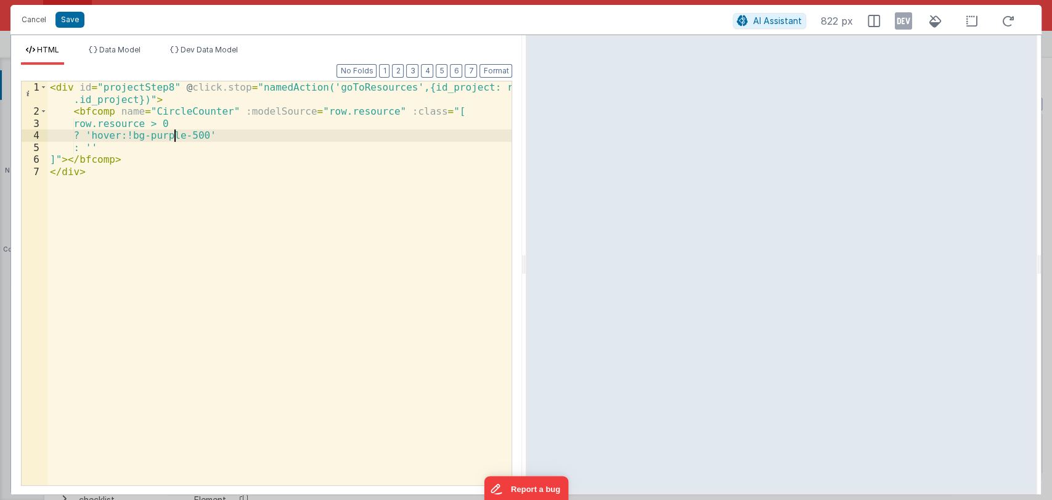
click at [174, 134] on div "< div id = "projectStep8" @ click.stop = "namedAction('goToResources',{id_proje…" at bounding box center [279, 301] width 465 height 440
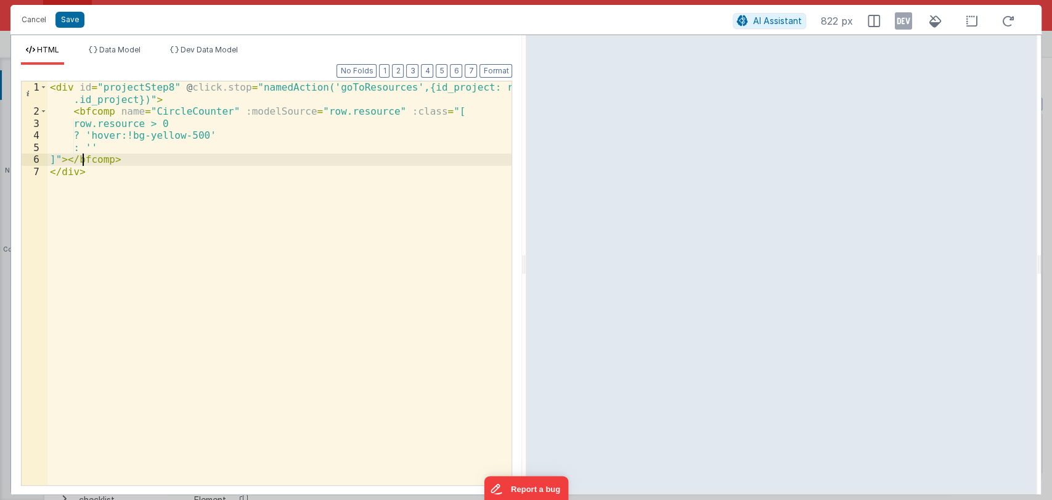
click at [81, 155] on div "< div id = "projectStep8" @ click.stop = "namedAction('goToResources',{id_proje…" at bounding box center [279, 301] width 465 height 440
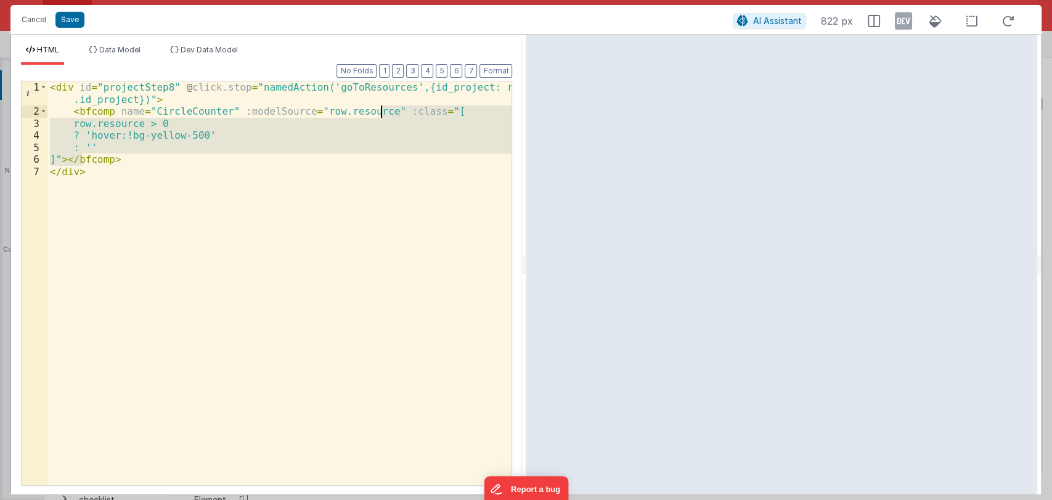
drag, startPoint x: 81, startPoint y: 155, endPoint x: 383, endPoint y: 112, distance: 305.1
click at [383, 112] on div "< div id = "projectStep8" @ click.stop = "namedAction('goToResources',{id_proje…" at bounding box center [279, 301] width 465 height 440
click at [79, 20] on button "Save" at bounding box center [69, 20] width 29 height 16
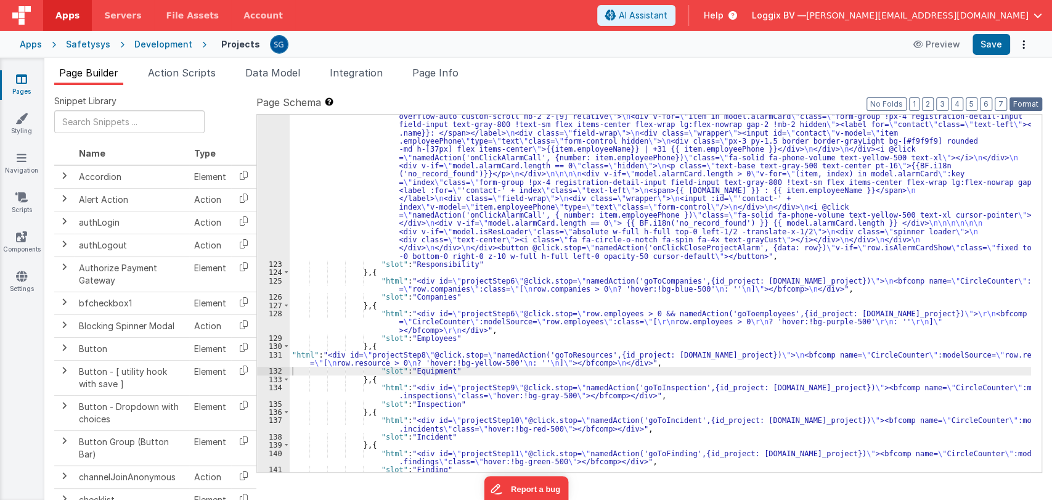
click at [1023, 100] on button "Format" at bounding box center [1026, 104] width 33 height 14
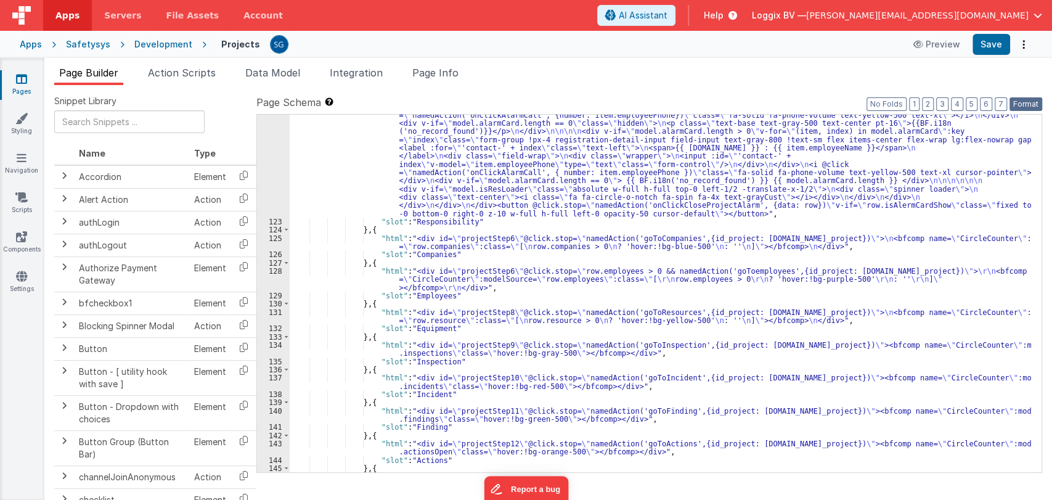
scroll to position [1270, 0]
click at [340, 355] on div ""html" : "<div @click.stop= \"\" class= \" flex relative items-center justify-c…" at bounding box center [661, 379] width 742 height 703
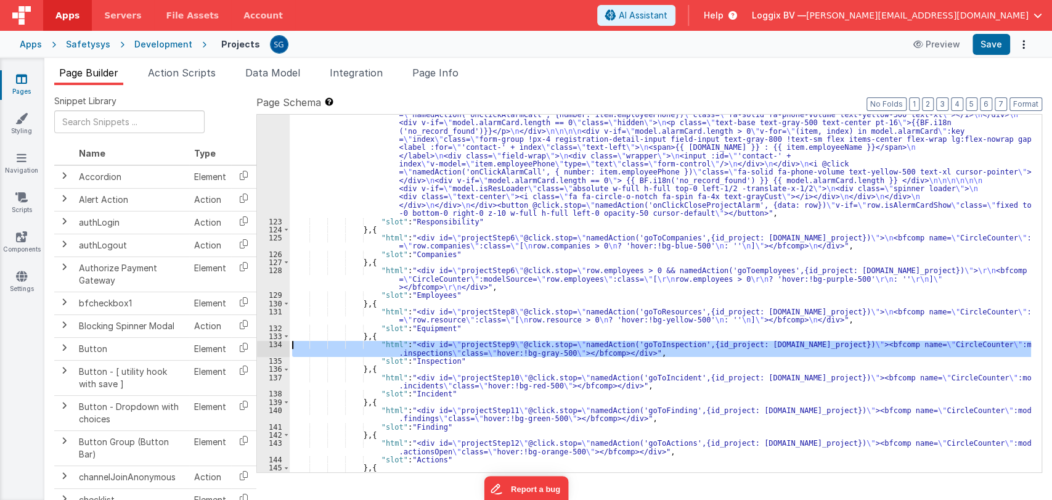
click at [281, 343] on div "134" at bounding box center [273, 348] width 33 height 17
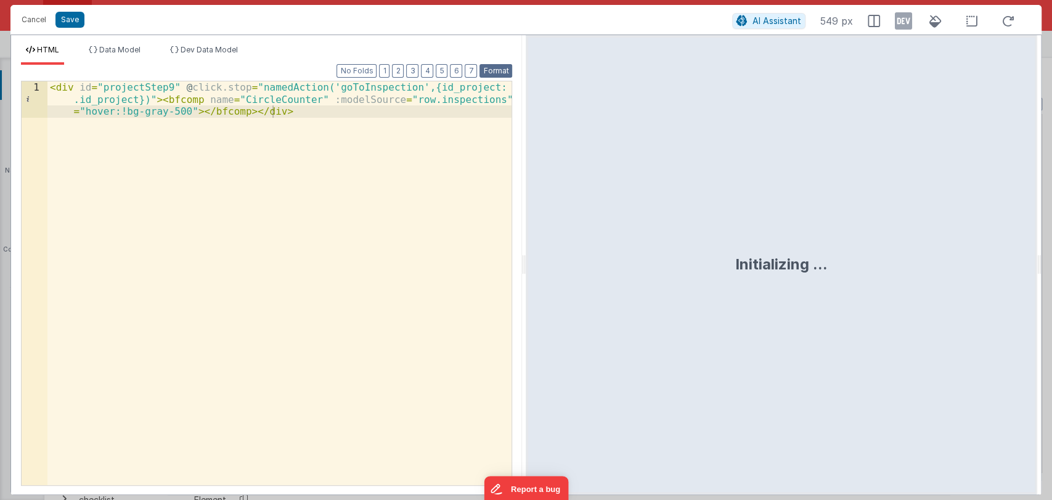
click at [498, 67] on button "Format" at bounding box center [496, 71] width 33 height 14
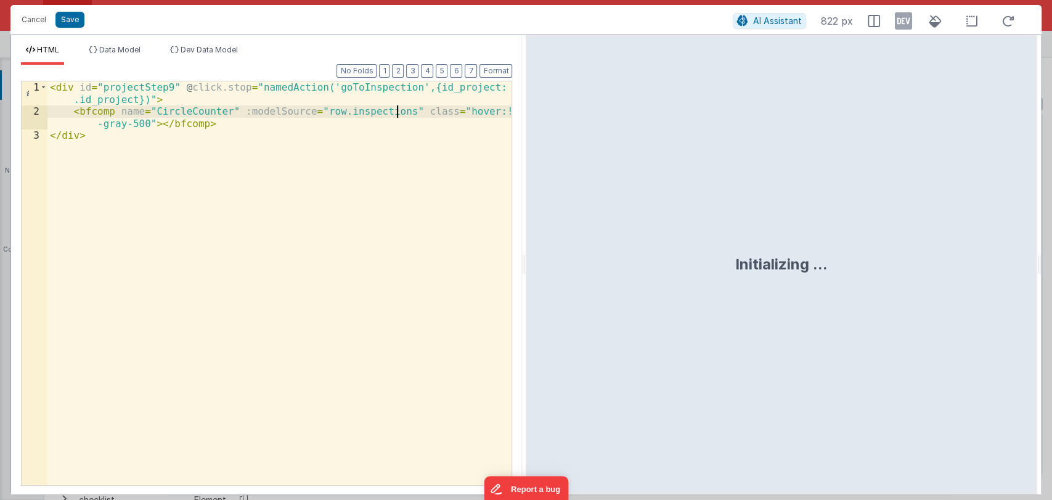
click at [395, 110] on div "< div id = "projectStep9" @ click.stop = "namedAction('goToInspection',{id_proj…" at bounding box center [279, 301] width 465 height 440
paste textarea
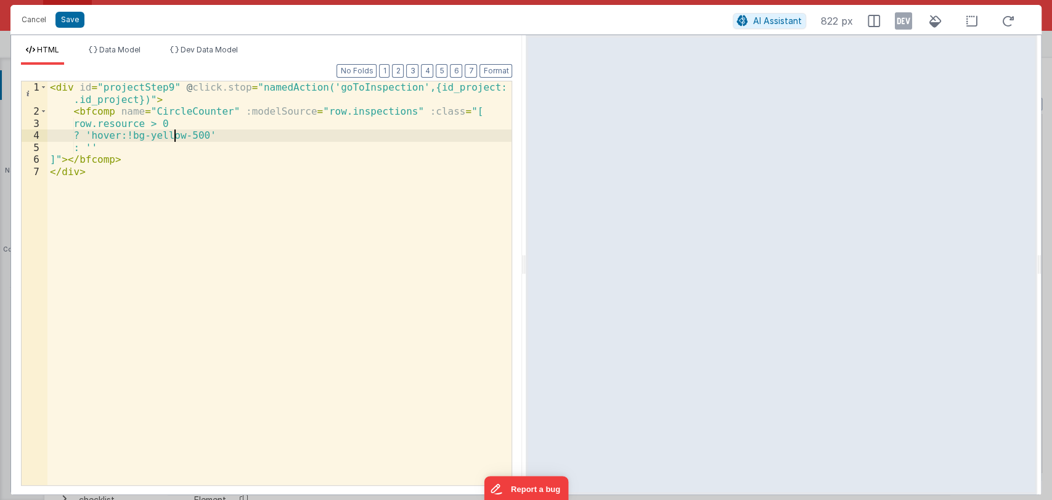
click at [177, 137] on div "< div id = "projectStep9" @ click.stop = "namedAction('goToInspection',{id_proj…" at bounding box center [279, 301] width 465 height 440
click at [356, 111] on div "< div id = "projectStep9" @ click.stop = "namedAction('goToInspection',{id_proj…" at bounding box center [279, 301] width 465 height 440
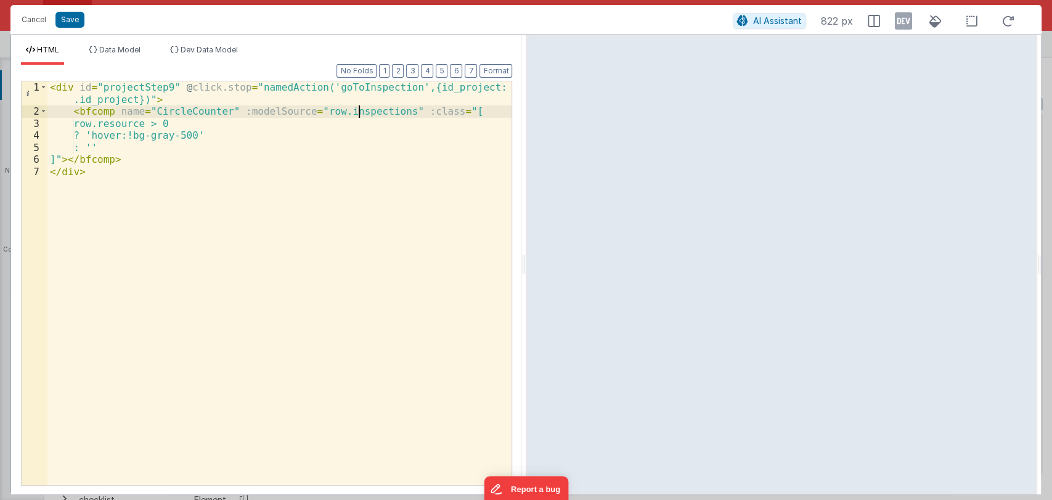
click at [356, 111] on div "< div id = "projectStep9" @ click.stop = "namedAction('goToInspection',{id_proj…" at bounding box center [279, 301] width 465 height 440
click at [134, 125] on div "< div id = "projectStep9" @ click.stop = "namedAction('goToInspection',{id_proj…" at bounding box center [279, 301] width 465 height 440
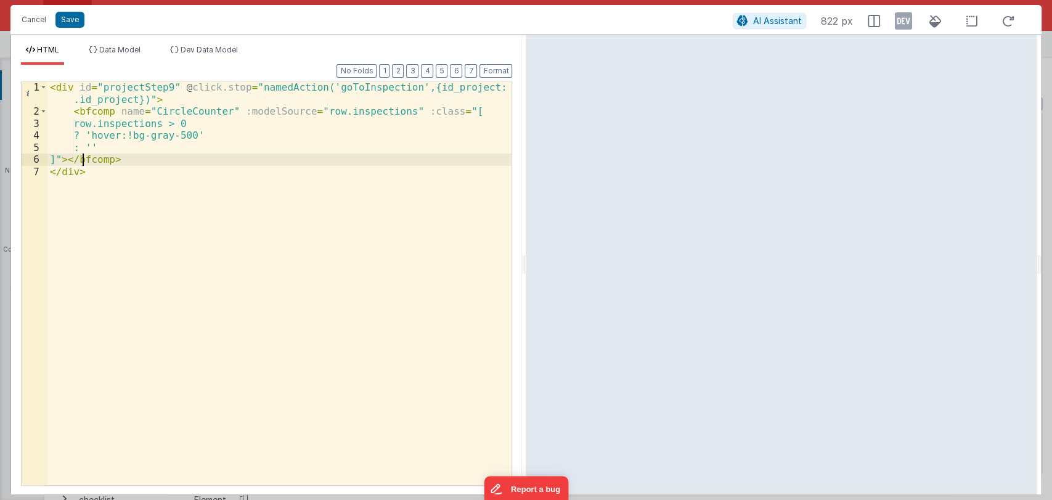
click at [82, 159] on div "< div id = "projectStep9" @ click.stop = "namedAction('goToInspection',{id_proj…" at bounding box center [279, 301] width 465 height 440
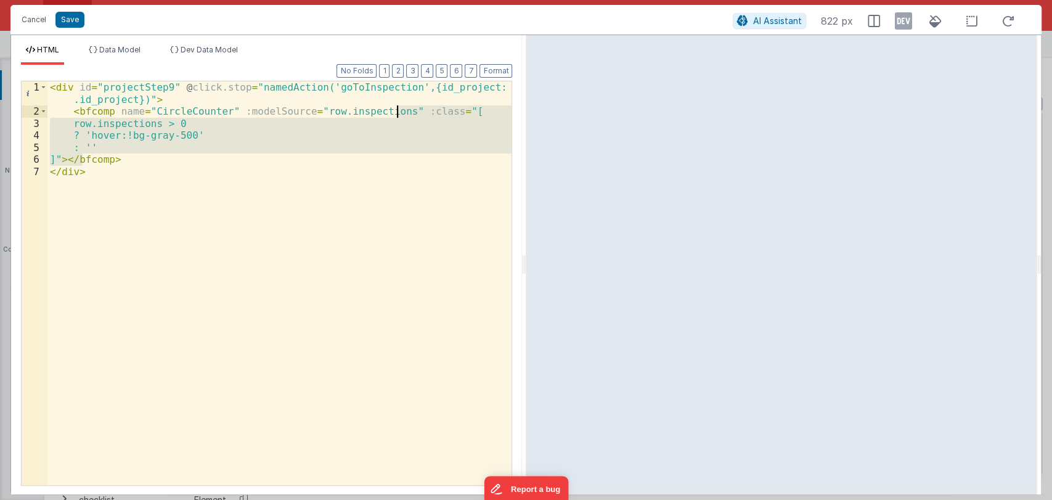
drag, startPoint x: 82, startPoint y: 157, endPoint x: 396, endPoint y: 111, distance: 317.1
click at [396, 111] on div "< div id = "projectStep9" @ click.stop = "namedAction('goToInspection',{id_proj…" at bounding box center [279, 301] width 465 height 440
click at [268, 163] on div "< div id = "projectStep9" @ click.stop = "namedAction('goToInspection',{id_proj…" at bounding box center [279, 301] width 465 height 440
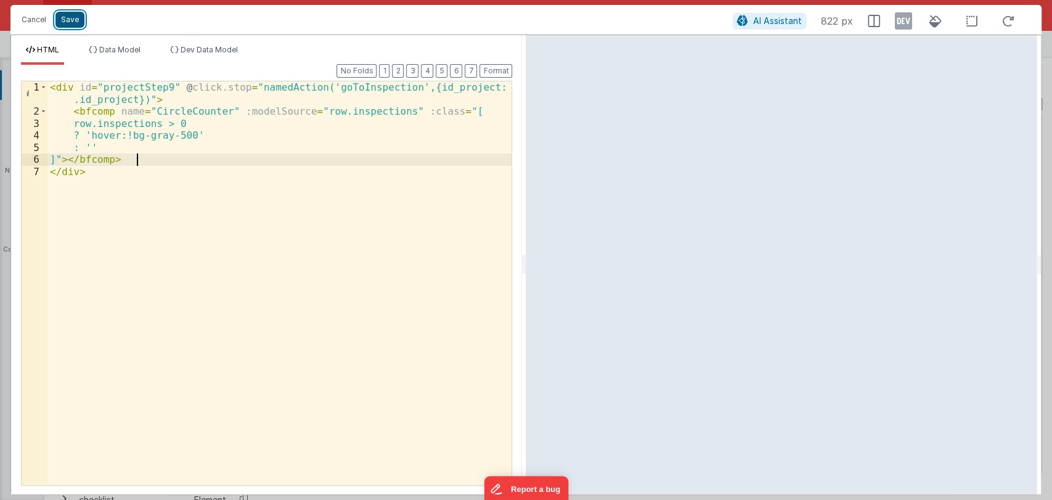
click at [69, 15] on button "Save" at bounding box center [69, 20] width 29 height 16
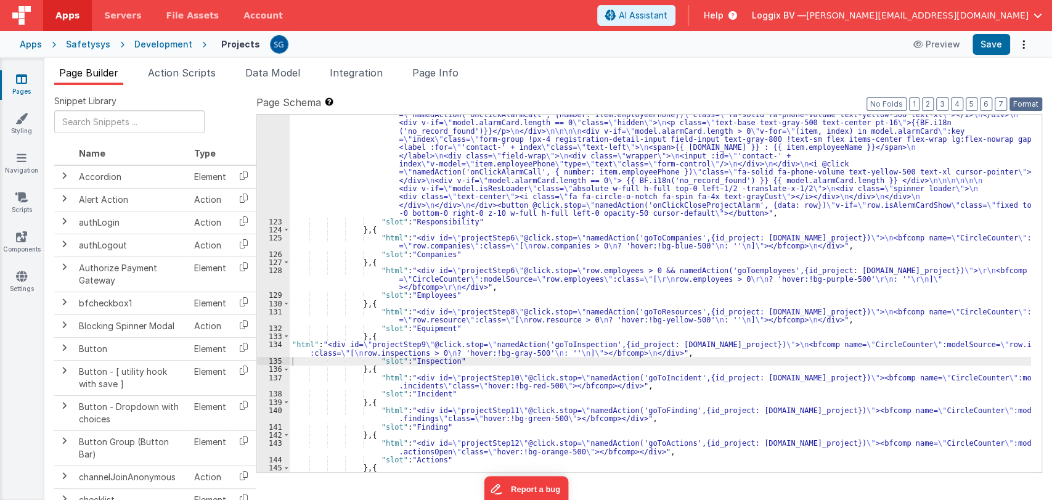
click at [1026, 100] on button "Format" at bounding box center [1026, 104] width 33 height 14
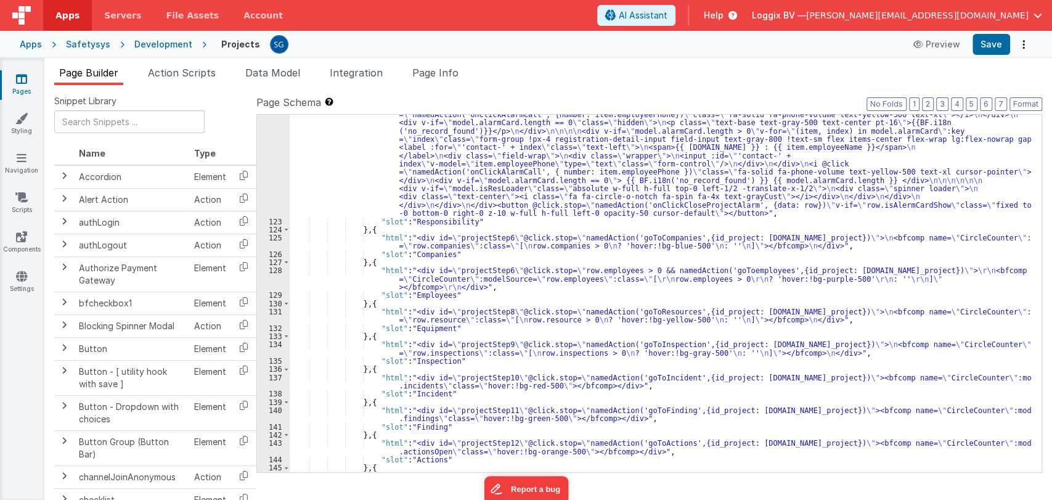
click at [334, 387] on div ""html" : "<div @click.stop= \"\" class= \" flex relative items-center justify-c…" at bounding box center [661, 379] width 742 height 703
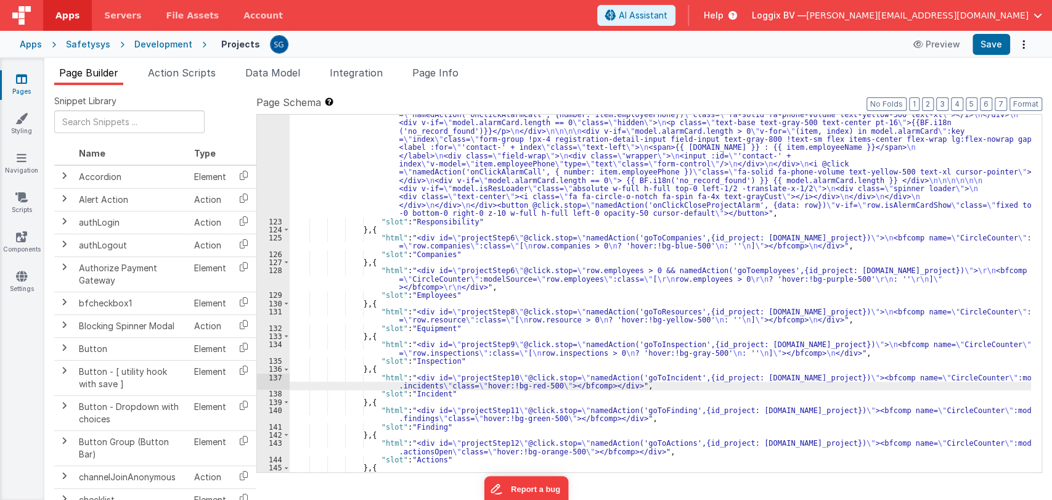
click at [271, 381] on div "137" at bounding box center [273, 382] width 33 height 17
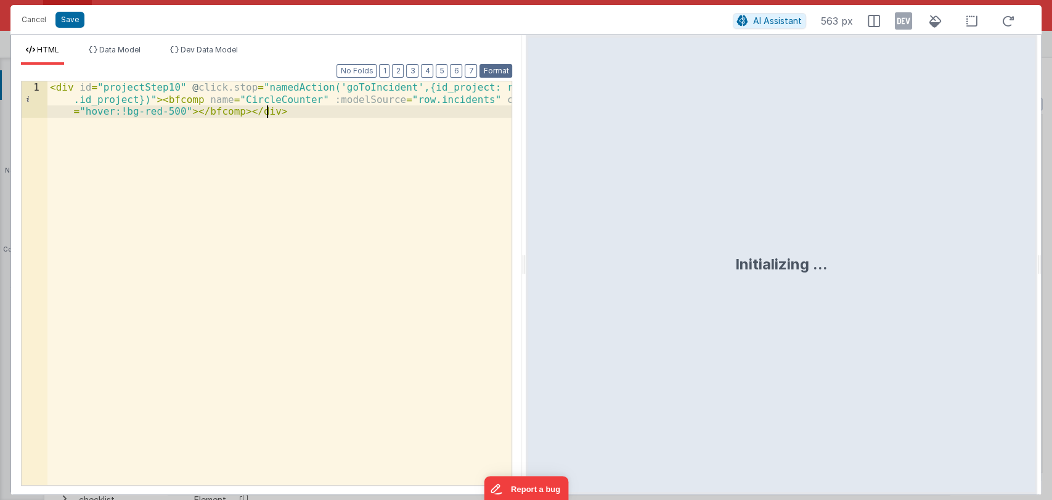
click at [496, 65] on button "Format" at bounding box center [496, 71] width 33 height 14
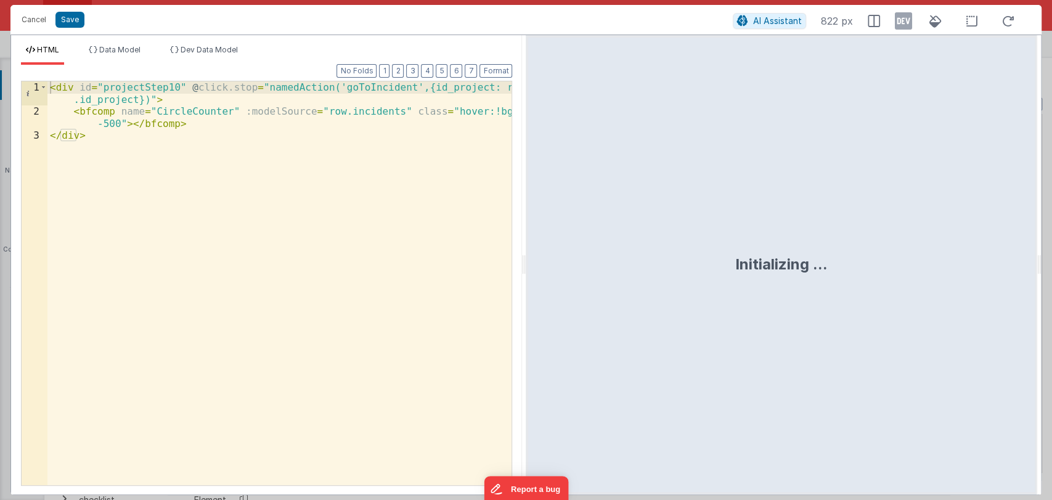
click at [118, 122] on div "< div id = "projectStep10" @ click.stop = "namedAction('goToIncident',{id_proje…" at bounding box center [279, 301] width 465 height 440
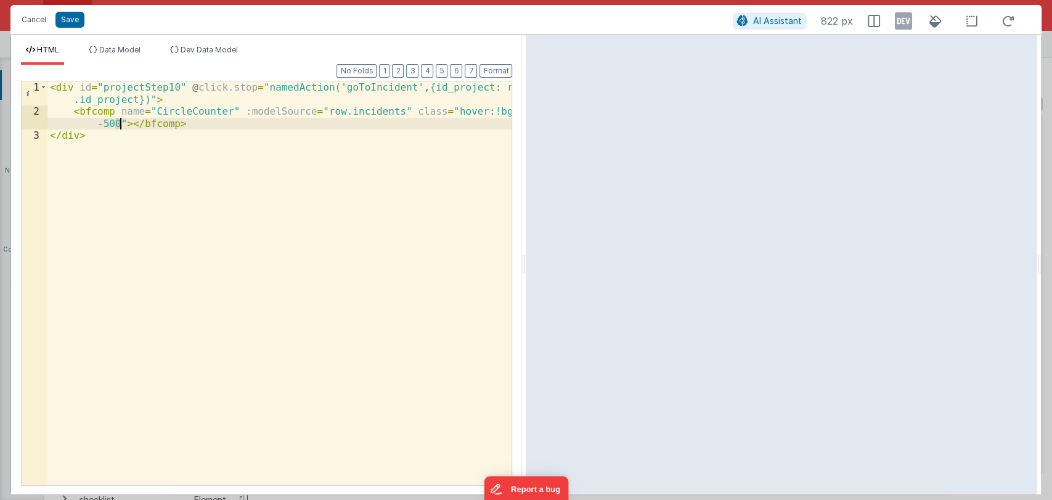
click at [195, 130] on div "< div id = "projectStep10" @ click.stop = "namedAction('goToIncident',{id_proje…" at bounding box center [279, 301] width 465 height 440
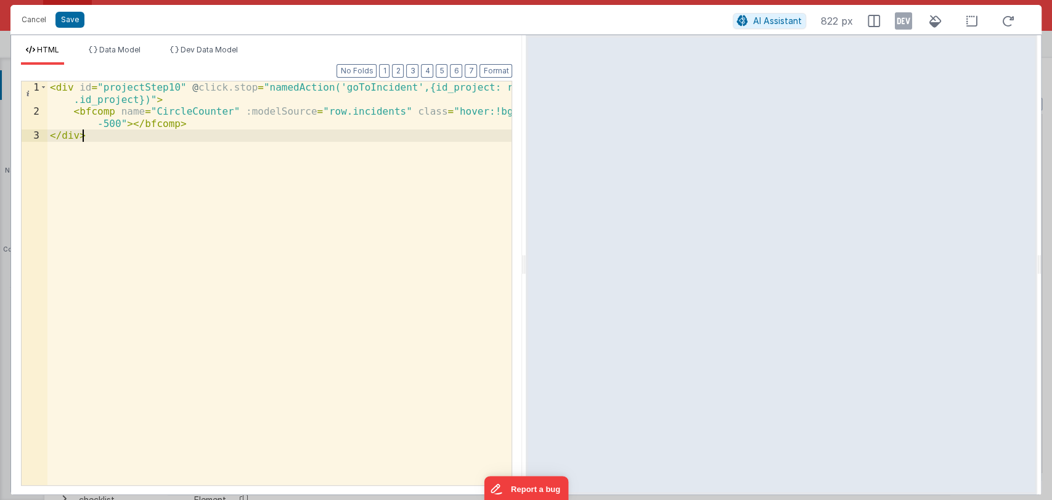
click at [216, 123] on div "< div id = "projectStep10" @ click.stop = "namedAction('goToIncident',{id_proje…" at bounding box center [279, 301] width 465 height 440
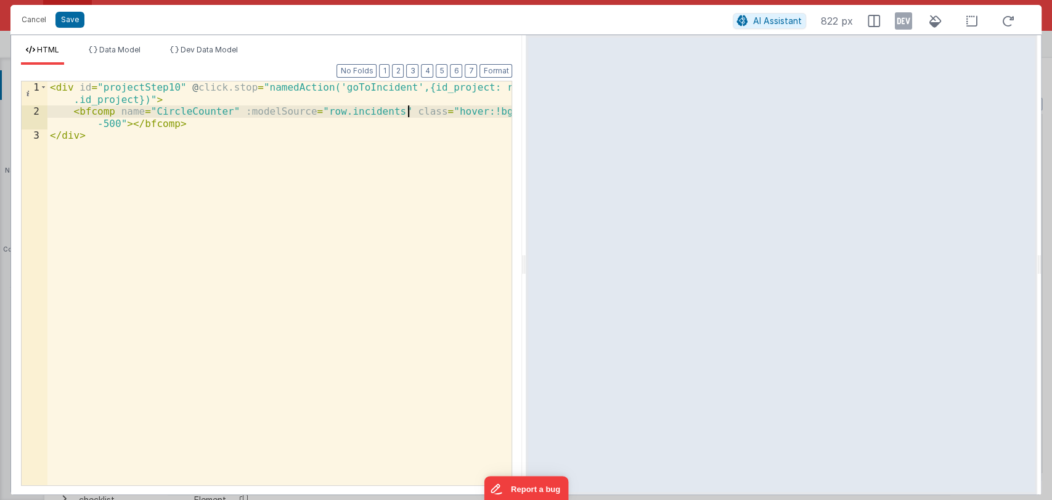
click at [406, 111] on div "< div id = "projectStep10" @ click.stop = "namedAction('goToIncident',{id_proje…" at bounding box center [279, 301] width 465 height 440
click at [419, 112] on div "< div id = "projectStep10" @ click.stop = "namedAction('goToIncident',{id_proje…" at bounding box center [279, 301] width 465 height 440
click at [390, 112] on div "< div id = "projectStep10" @ click.stop = "namedAction('goToIncident',{id_proje…" at bounding box center [279, 301] width 465 height 440
click at [390, 112] on div "< div id = "projectStep10" @ click.stop = "namedAction('goToIncident',{id_proje…" at bounding box center [279, 283] width 464 height 404
click at [385, 112] on div "< div id = "projectStep10" @ click.stop = "namedAction('goToIncident',{id_proje…" at bounding box center [279, 301] width 465 height 440
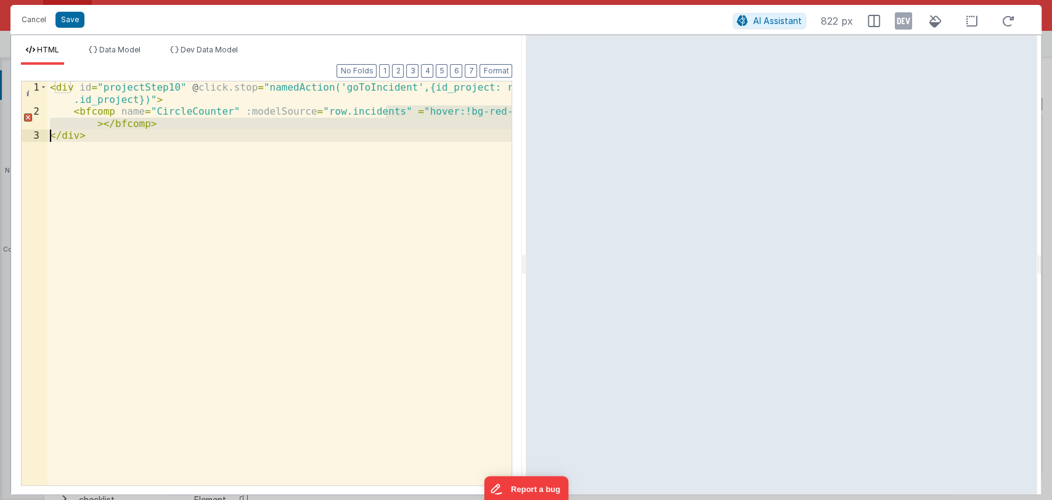
click at [138, 125] on div "< div id = "projectStep10" @ click.stop = "namedAction('goToIncident',{id_proje…" at bounding box center [279, 283] width 464 height 404
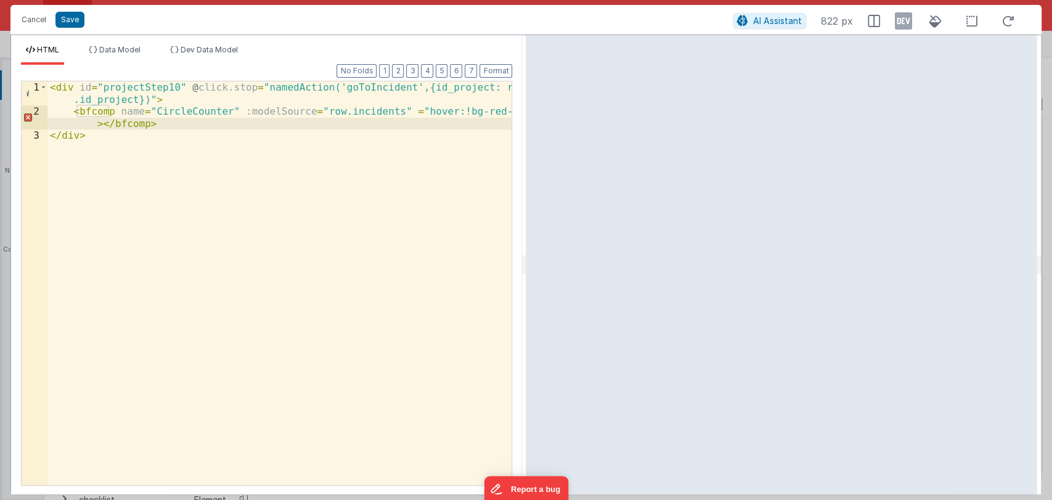
click at [91, 126] on div "< div id = "projectStep10" @ click.stop = "namedAction('goToIncident',{id_proje…" at bounding box center [279, 301] width 465 height 440
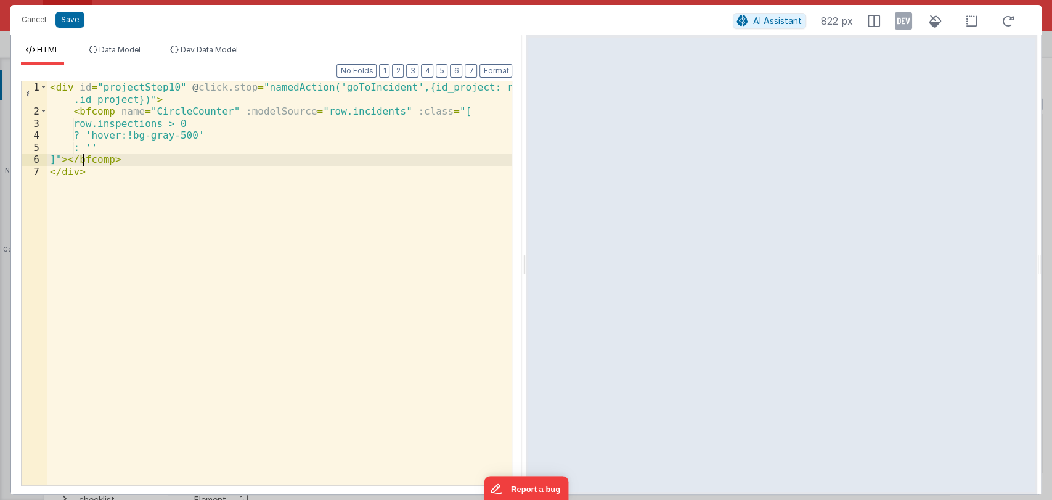
click at [176, 137] on div "< div id = "projectStep10" @ click.stop = "namedAction('goToIncident',{id_proje…" at bounding box center [279, 301] width 465 height 440
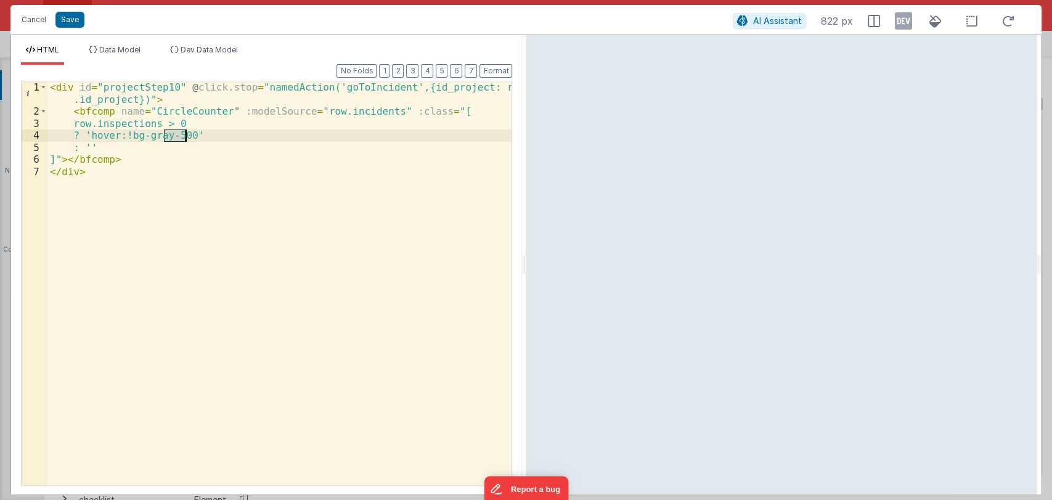
click at [176, 137] on div "< div id = "projectStep10" @ click.stop = "namedAction('goToIncident',{id_proje…" at bounding box center [279, 301] width 465 height 440
drag, startPoint x: 67, startPoint y: 13, endPoint x: 209, endPoint y: 206, distance: 239.5
click at [209, 206] on div "Cancel Save AI Assistant 822 px HTML Data Model Dev Data Model Format 7 6 5 4 3…" at bounding box center [525, 250] width 1031 height 490
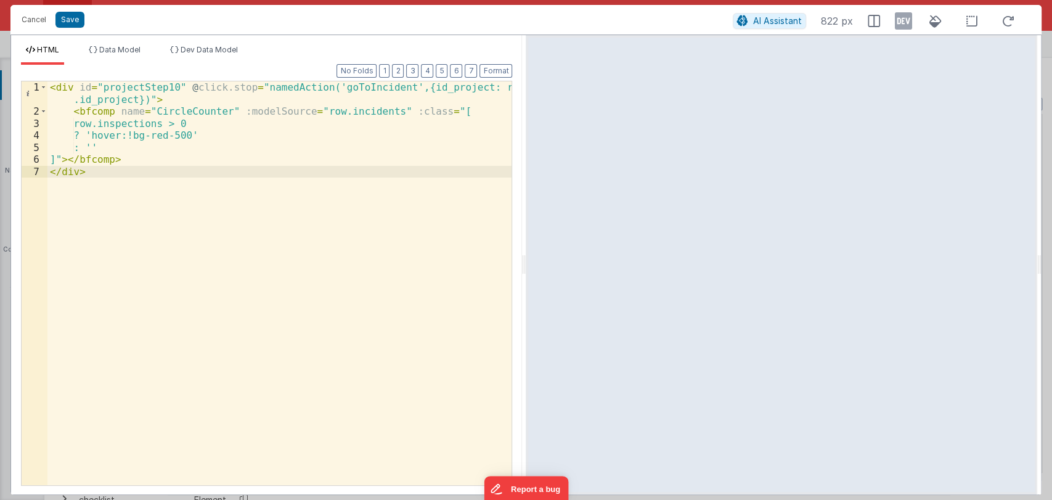
drag, startPoint x: 209, startPoint y: 206, endPoint x: 341, endPoint y: 110, distance: 163.3
click at [341, 110] on div "< div id = "projectStep10" @ click.stop = "namedAction('goToIncident',{id_proje…" at bounding box center [279, 301] width 465 height 440
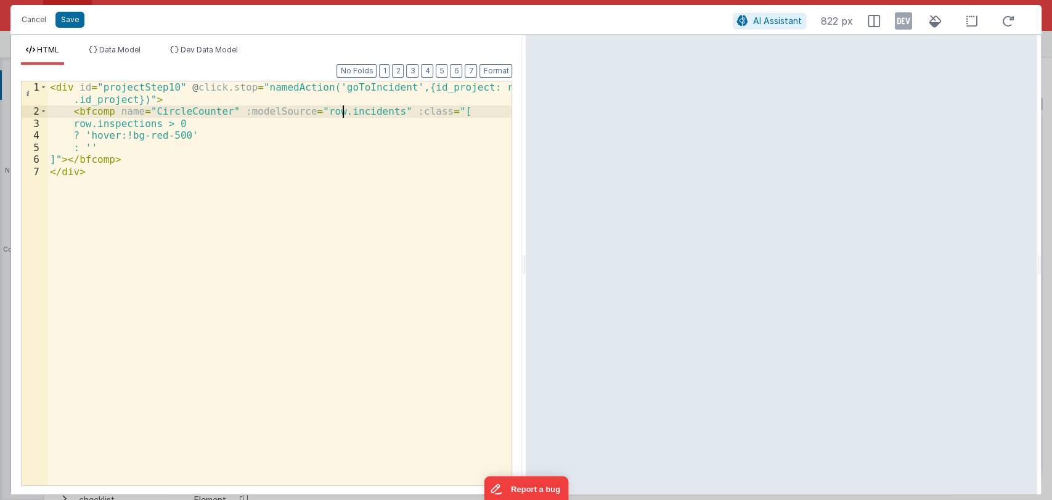
click at [341, 110] on div "< div id = "projectStep10" @ click.stop = "namedAction('goToIncident',{id_proje…" at bounding box center [279, 301] width 465 height 440
click at [341, 110] on div "< div id = "projectStep10" @ click.stop = "namedAction('goToIncident',{id_proje…" at bounding box center [279, 283] width 464 height 404
click at [341, 110] on div "< div id = "projectStep10" @ click.stop = "namedAction('goToIncident',{id_proje…" at bounding box center [279, 301] width 465 height 440
click at [122, 118] on div "< div id = "projectStep10" @ click.stop = "namedAction('goToIncident',{id_proje…" at bounding box center [279, 301] width 465 height 440
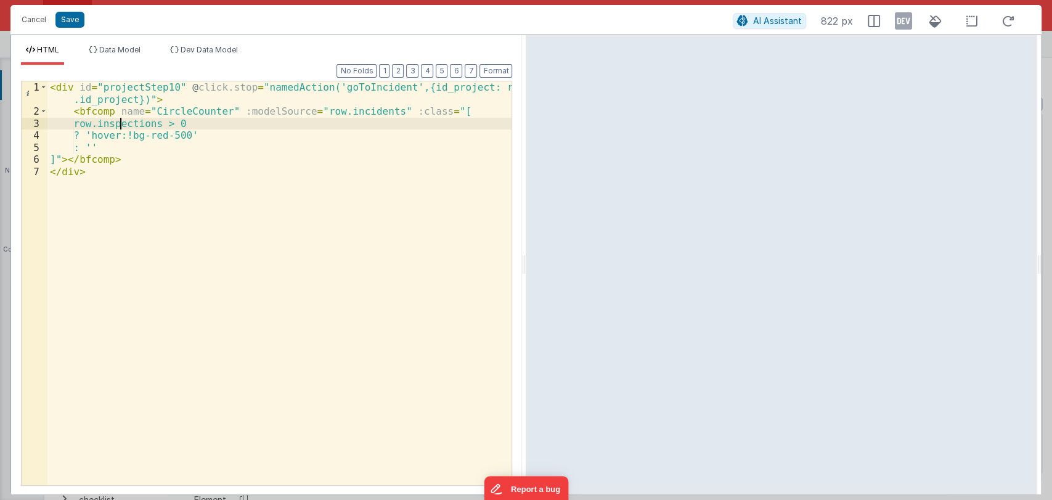
click at [122, 118] on div "< div id = "projectStep10" @ click.stop = "namedAction('goToIncident',{id_proje…" at bounding box center [279, 301] width 465 height 440
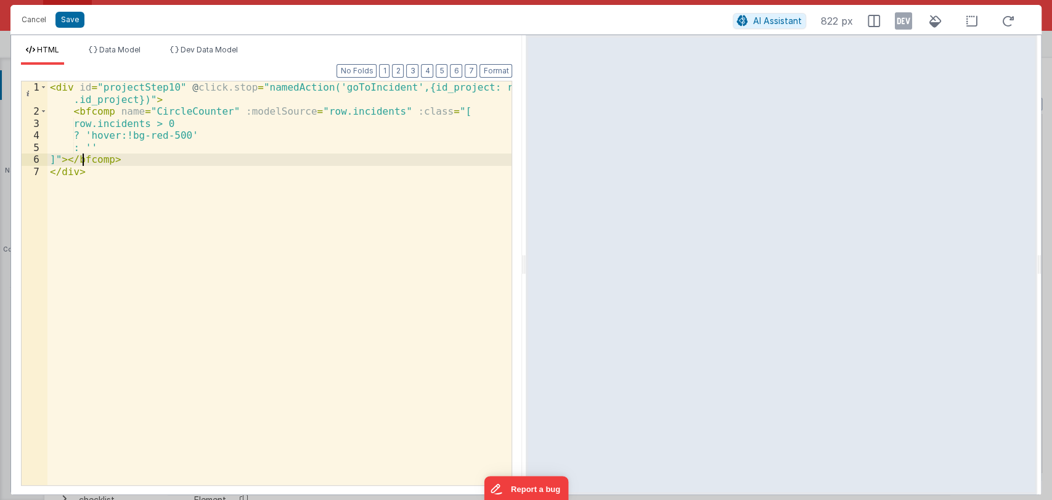
click at [81, 158] on div "< div id = "projectStep10" @ click.stop = "namedAction('goToIncident',{id_proje…" at bounding box center [279, 301] width 465 height 440
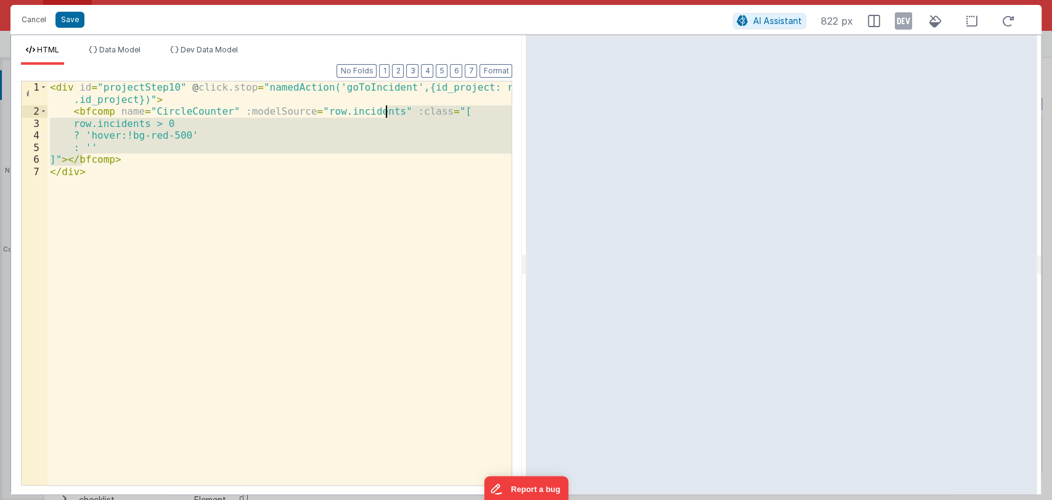
drag, startPoint x: 81, startPoint y: 158, endPoint x: 385, endPoint y: 113, distance: 306.7
click at [385, 113] on div "< div id = "projectStep10" @ click.stop = "namedAction('goToIncident',{id_proje…" at bounding box center [279, 301] width 465 height 440
click at [303, 168] on div "< div id = "projectStep10" @ click.stop = "namedAction('goToIncident',{id_proje…" at bounding box center [279, 301] width 465 height 440
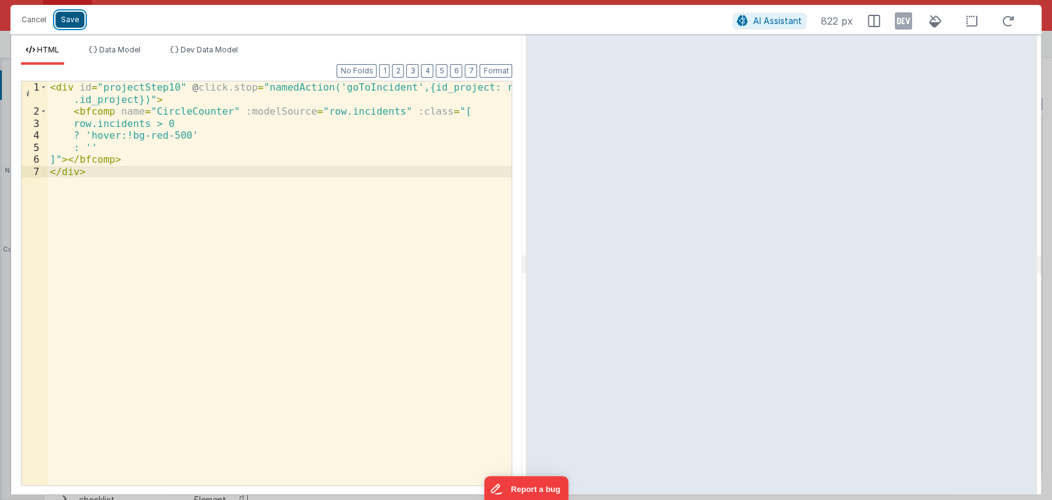
click at [65, 21] on button "Save" at bounding box center [69, 20] width 29 height 16
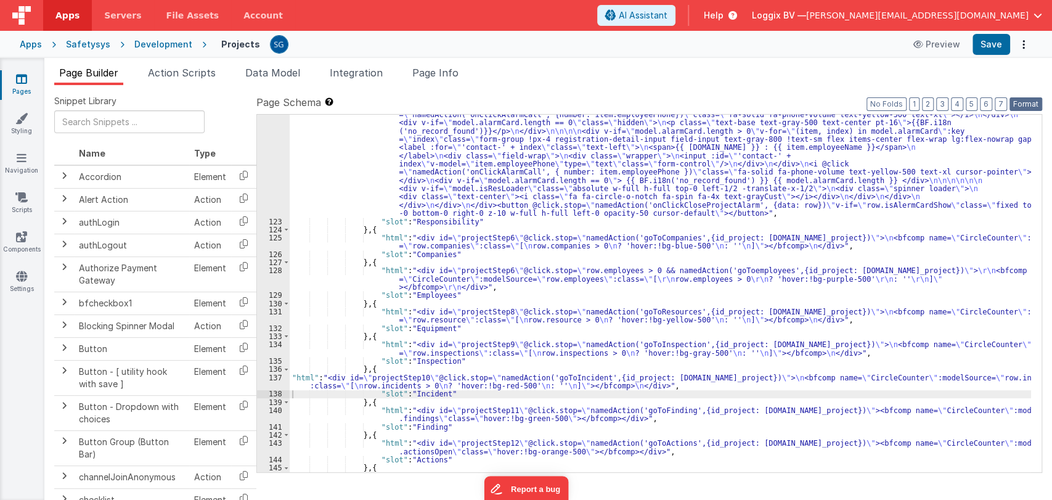
click at [1033, 104] on button "Format" at bounding box center [1026, 104] width 33 height 14
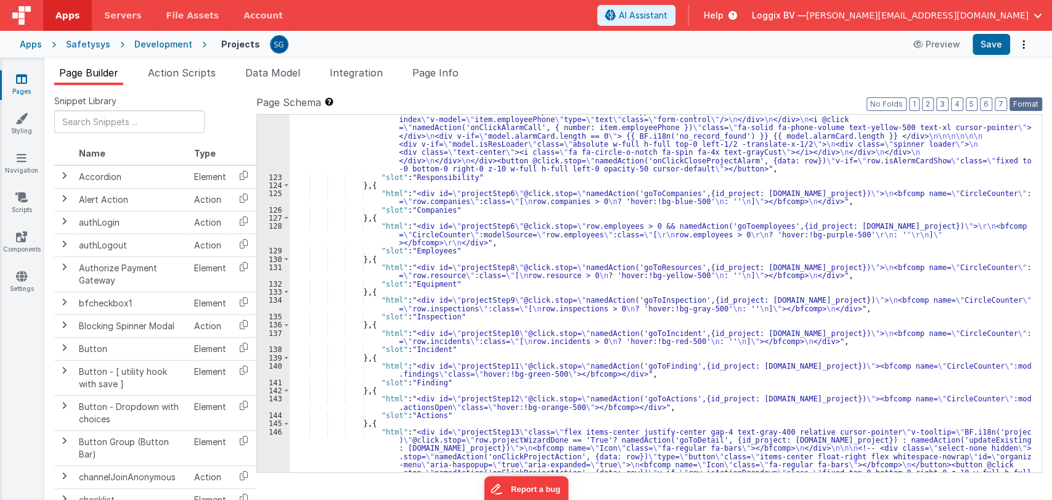
scroll to position [1337, 0]
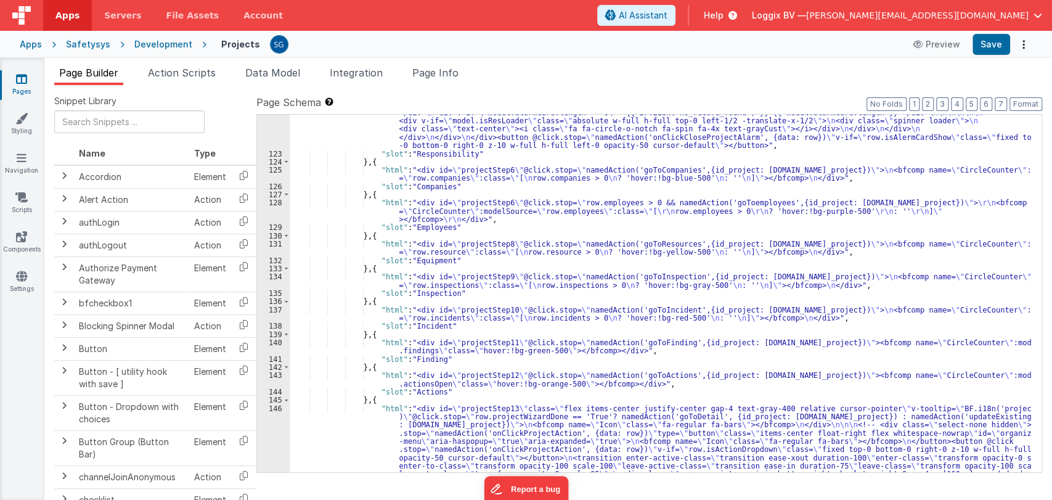
click at [365, 350] on div ""html" : "<div @click.stop= \"\" class= \" flex relative items-center justify-c…" at bounding box center [661, 312] width 742 height 703
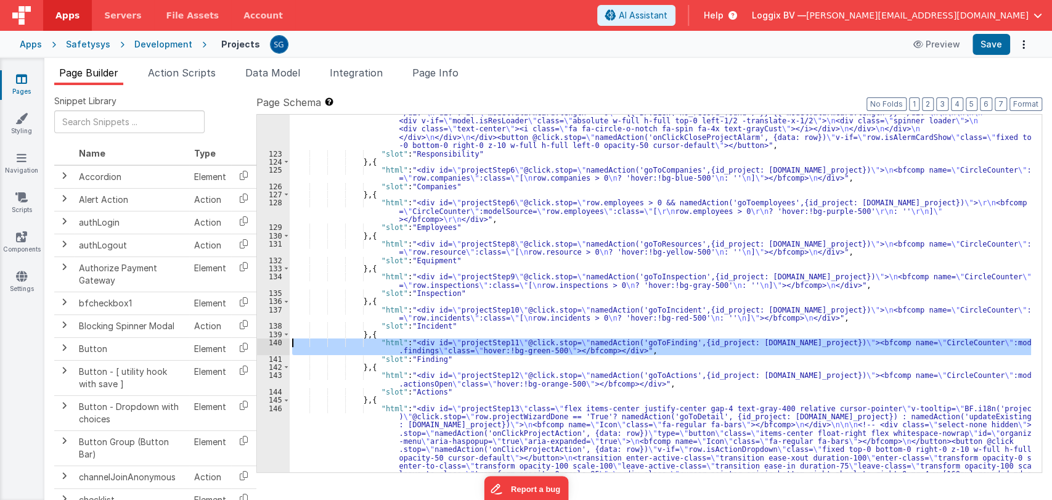
click at [270, 343] on div "140" at bounding box center [273, 346] width 33 height 17
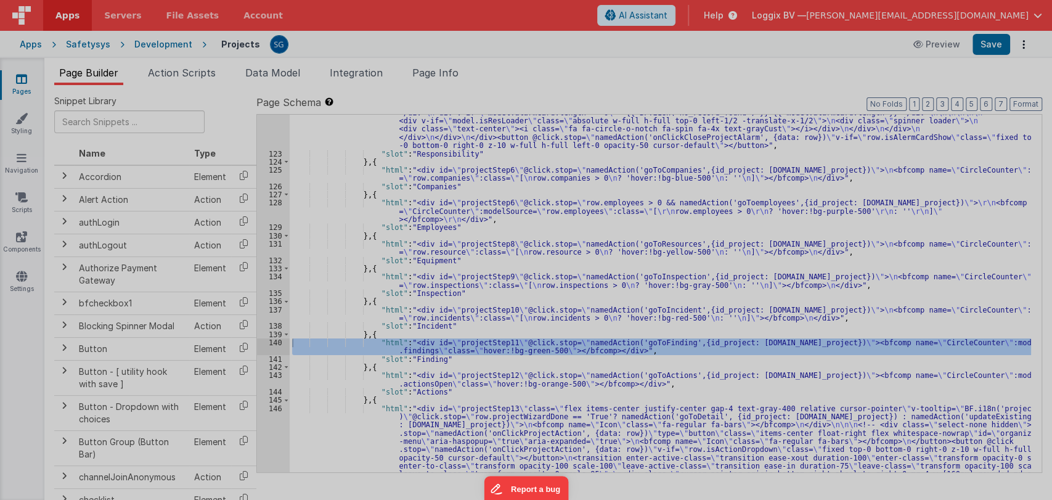
click at [270, 343] on div "< div id = "projectStep11" @ click.stop = "namedAction ('goToFinding',{id_proje…" at bounding box center [279, 331] width 464 height 525
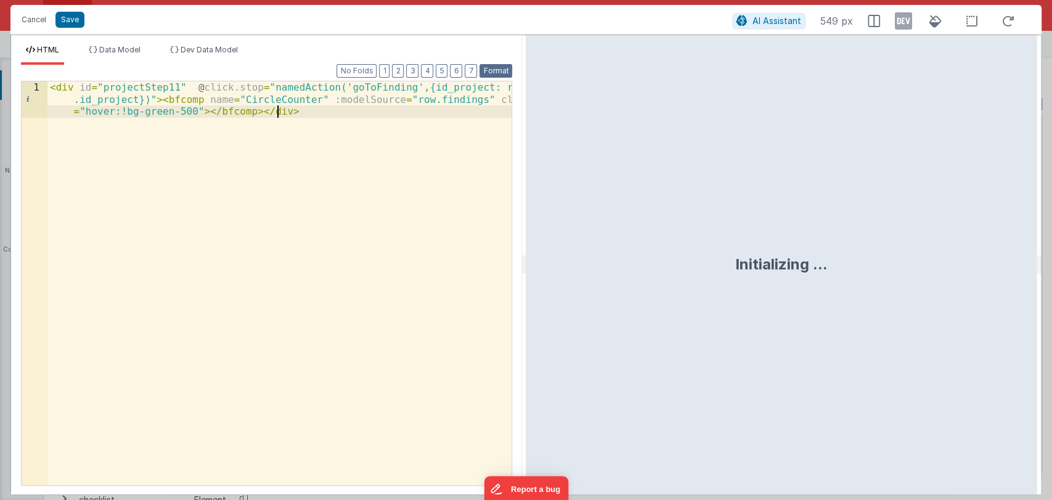
click at [498, 70] on button "Format" at bounding box center [496, 71] width 33 height 14
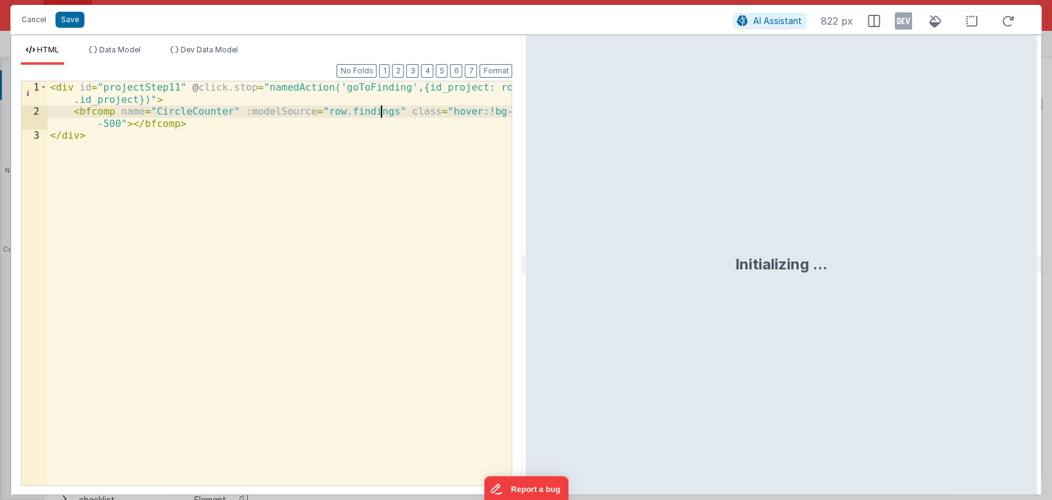
click at [381, 112] on div "< div id = "projectStep11" @ click.stop = "namedAction('goToFinding',{id_projec…" at bounding box center [279, 301] width 465 height 440
paste textarea
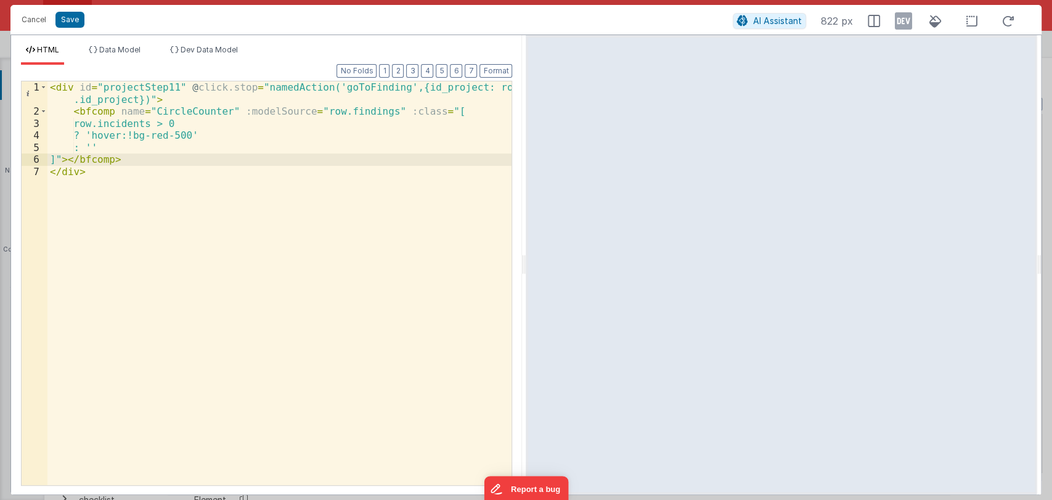
click at [173, 134] on div "< div id = "projectStep11" @ click.stop = "namedAction('goToFinding',{id_projec…" at bounding box center [279, 301] width 465 height 440
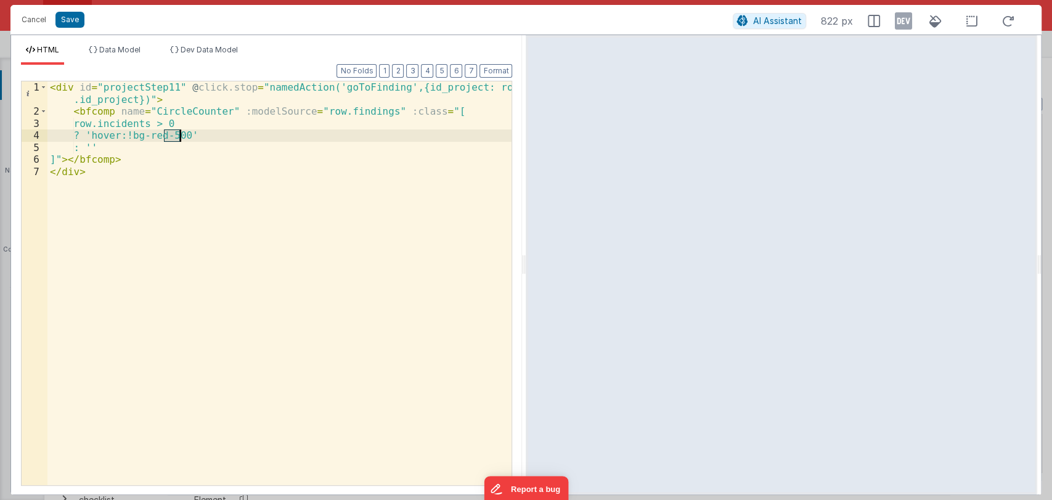
click at [173, 134] on div "< div id = "projectStep11" @ click.stop = "namedAction('goToFinding',{id_projec…" at bounding box center [279, 301] width 465 height 440
click at [355, 110] on div "< div id = "projectStep11" @ click.stop = "namedAction('goToFinding',{id_projec…" at bounding box center [279, 301] width 465 height 440
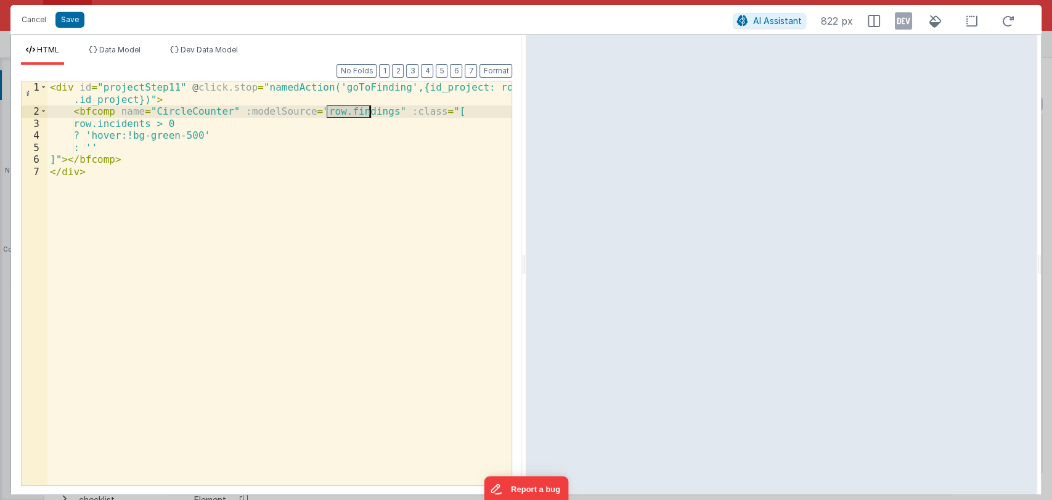
click at [355, 110] on div "< div id = "projectStep11" @ click.stop = "namedAction('goToFinding',{id_projec…" at bounding box center [279, 301] width 465 height 440
click at [138, 124] on div "< div id = "projectStep11" @ click.stop = "namedAction('goToFinding',{id_projec…" at bounding box center [279, 301] width 465 height 440
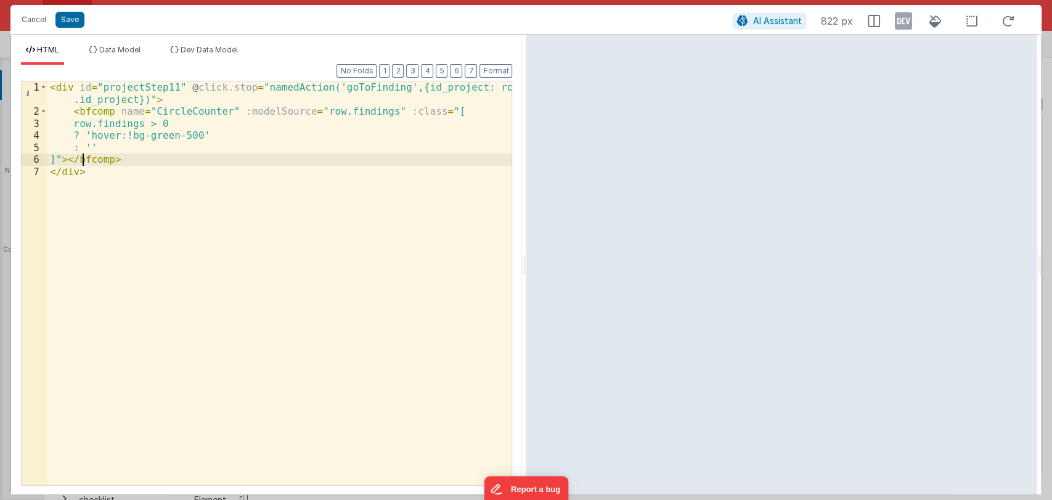
click at [81, 158] on div "< div id = "projectStep11" @ click.stop = "namedAction('goToFinding',{id_projec…" at bounding box center [279, 301] width 465 height 440
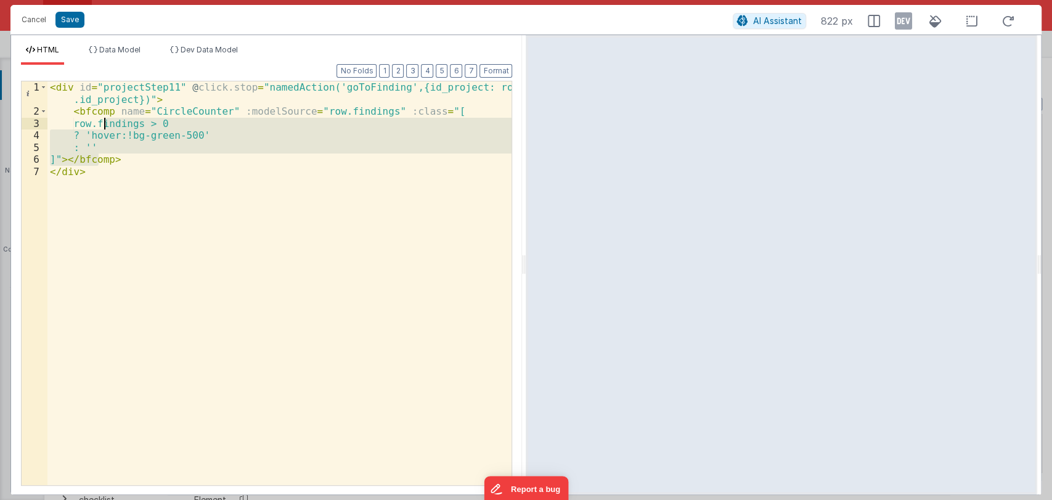
drag, startPoint x: 81, startPoint y: 158, endPoint x: 107, endPoint y: 128, distance: 40.3
click at [107, 128] on div "< div id = "projectStep11" @ click.stop = "namedAction('goToFinding',{id_projec…" at bounding box center [279, 301] width 465 height 440
click at [114, 149] on div "< div id = "projectStep11" @ click.stop = "namedAction('goToFinding',{id_projec…" at bounding box center [279, 283] width 464 height 404
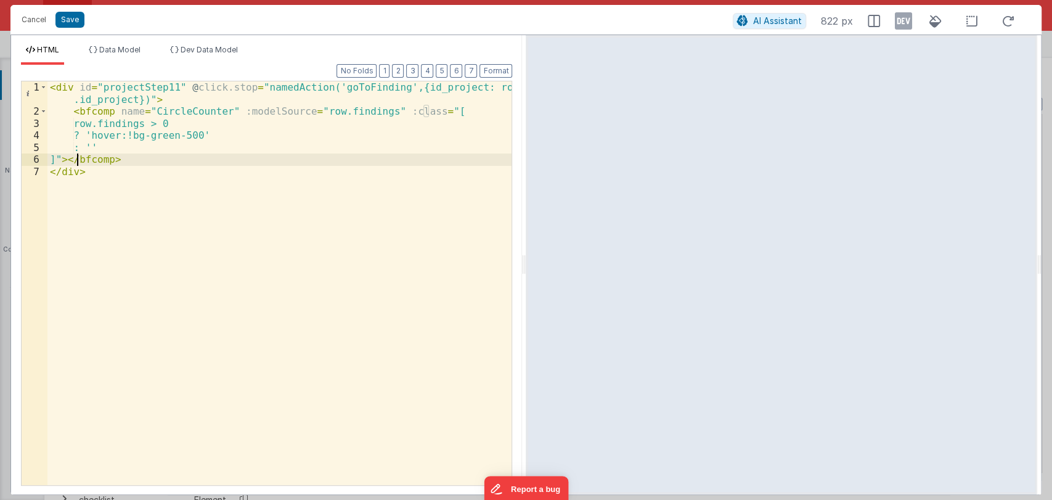
click at [76, 160] on div "< div id = "projectStep11" @ click.stop = "namedAction('goToFinding',{id_projec…" at bounding box center [279, 301] width 465 height 440
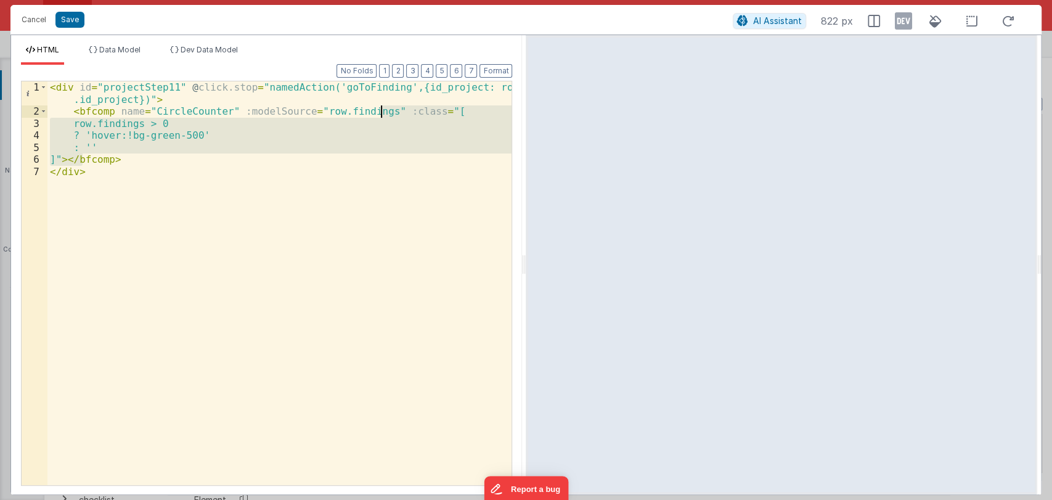
drag, startPoint x: 84, startPoint y: 156, endPoint x: 379, endPoint y: 111, distance: 298.7
click at [379, 111] on div "< div id = "projectStep11" @ click.stop = "namedAction('goToFinding',{id_projec…" at bounding box center [279, 301] width 465 height 440
click at [67, 22] on button "Save" at bounding box center [69, 20] width 29 height 16
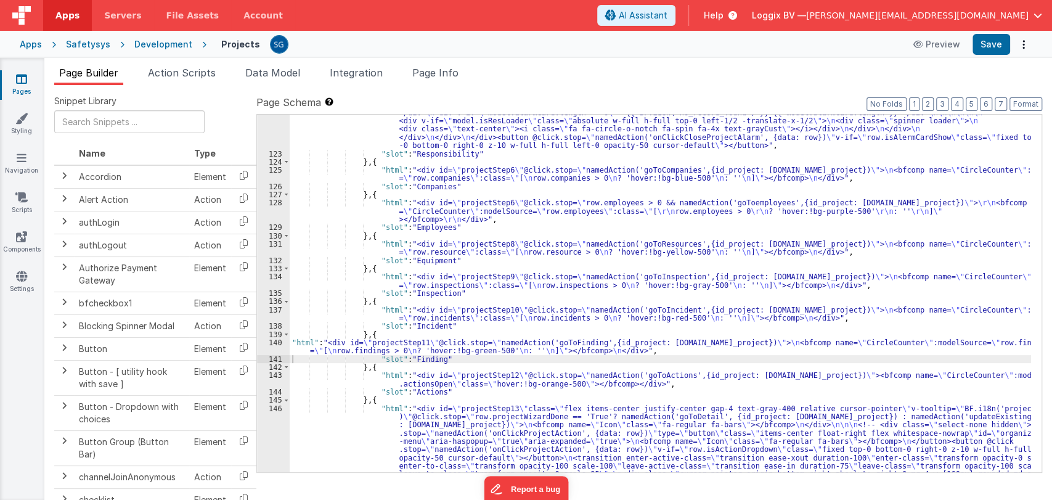
click at [378, 382] on div ""html" : "<div @click.stop= \"\" class= \" flex relative items-center justify-c…" at bounding box center [661, 312] width 742 height 703
click at [273, 374] on div "143" at bounding box center [273, 379] width 33 height 17
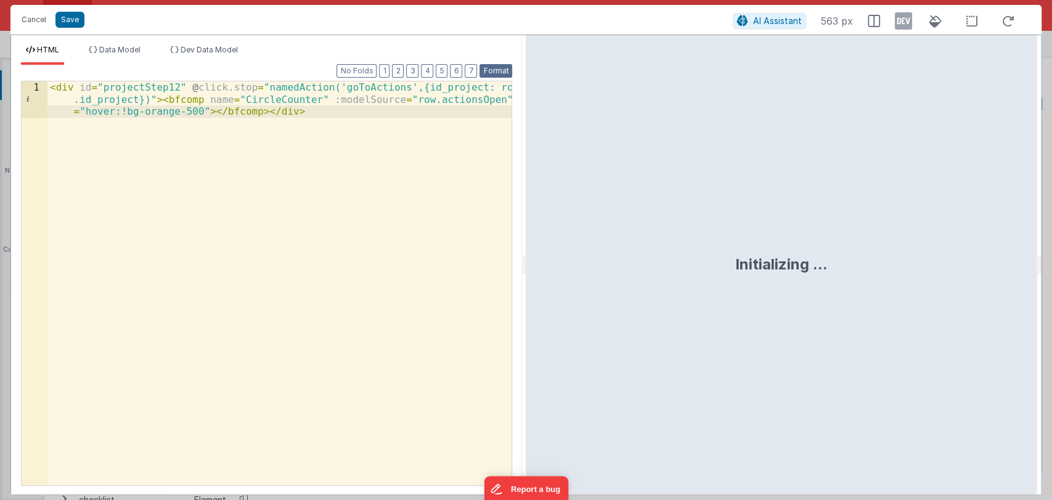
click at [493, 72] on button "Format" at bounding box center [496, 71] width 33 height 14
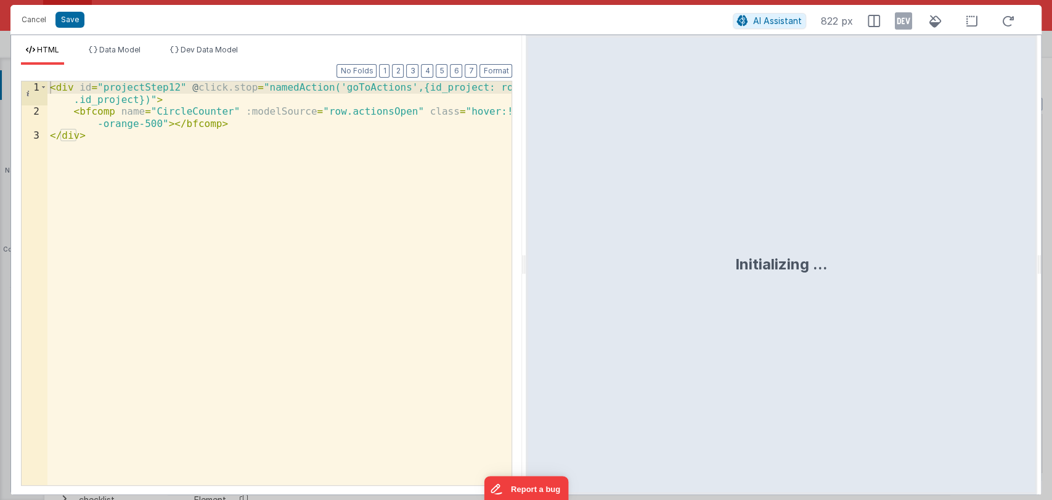
click at [396, 112] on div "< div id = "projectStep12" @ click.stop = "namedAction('goToActions',{id_projec…" at bounding box center [279, 301] width 465 height 440
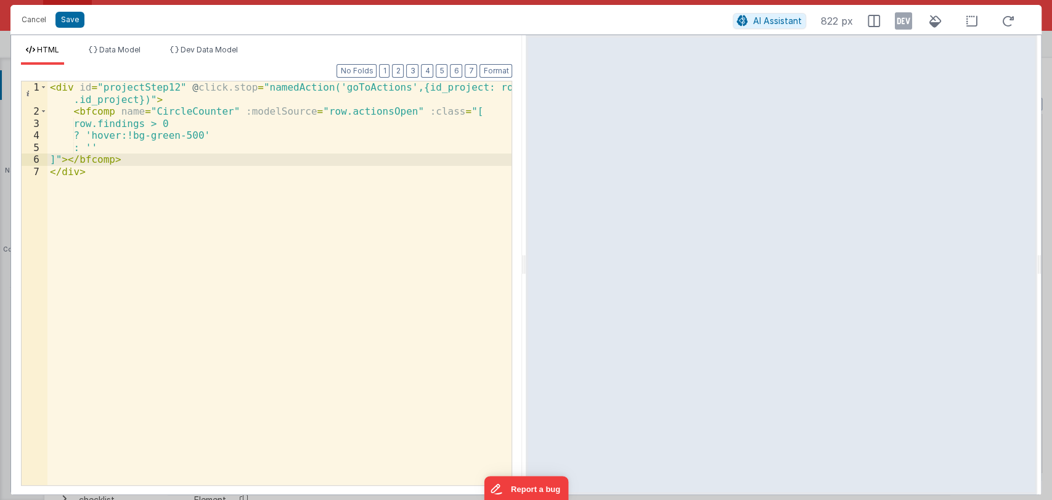
click at [184, 133] on div "< div id = "projectStep12" @ click.stop = "namedAction('goToActions',{id_projec…" at bounding box center [279, 301] width 465 height 440
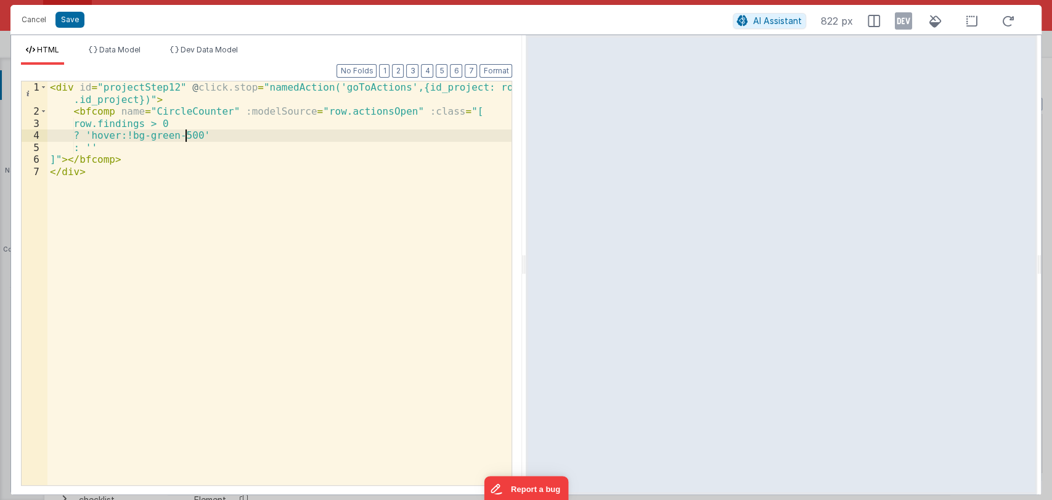
click at [184, 133] on div "< div id = "projectStep12" @ click.stop = "namedAction('goToActions',{id_projec…" at bounding box center [279, 301] width 465 height 440
click at [184, 133] on div "< div id = "projectStep12" @ click.stop = "namedAction('goToActions',{id_projec…" at bounding box center [279, 283] width 464 height 404
click at [184, 133] on div "< div id = "projectStep12" @ click.stop = "namedAction('goToActions',{id_projec…" at bounding box center [279, 301] width 465 height 440
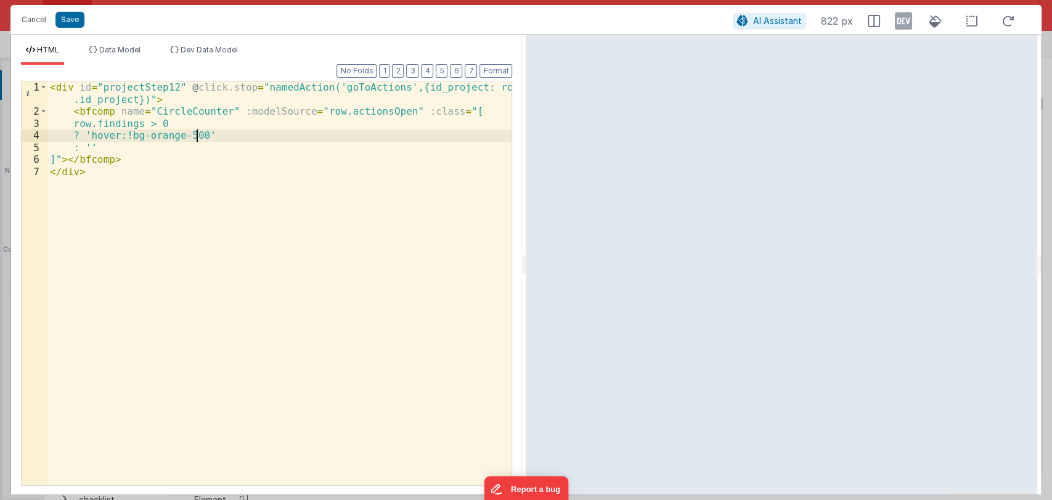
click at [356, 110] on div "< div id = "projectStep12" @ click.stop = "namedAction('goToActions',{id_projec…" at bounding box center [279, 301] width 465 height 440
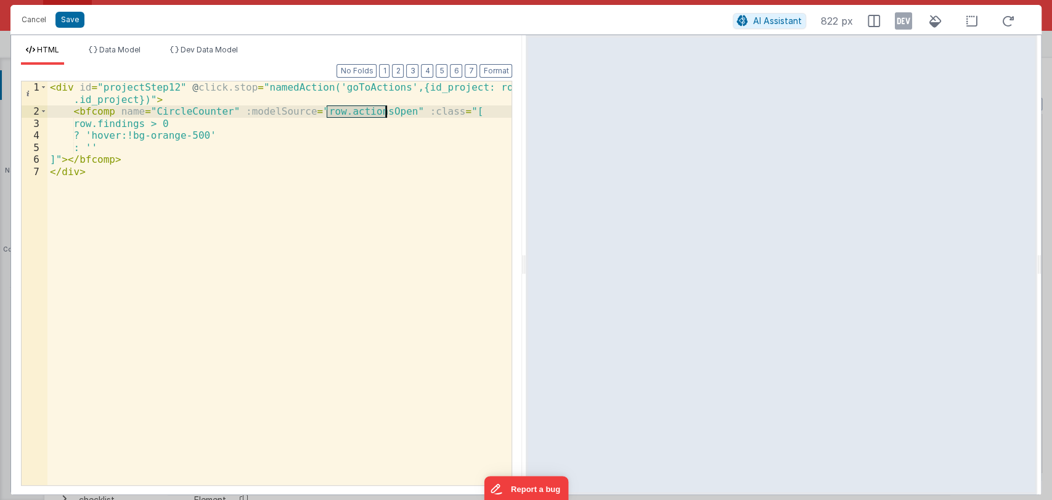
click at [356, 110] on div "< div id = "projectStep12" @ click.stop = "namedAction('goToActions',{id_projec…" at bounding box center [279, 301] width 465 height 440
click at [126, 120] on div "< div id = "projectStep12" @ click.stop = "namedAction('goToActions',{id_projec…" at bounding box center [279, 301] width 465 height 440
click at [76, 20] on button "Save" at bounding box center [69, 20] width 29 height 16
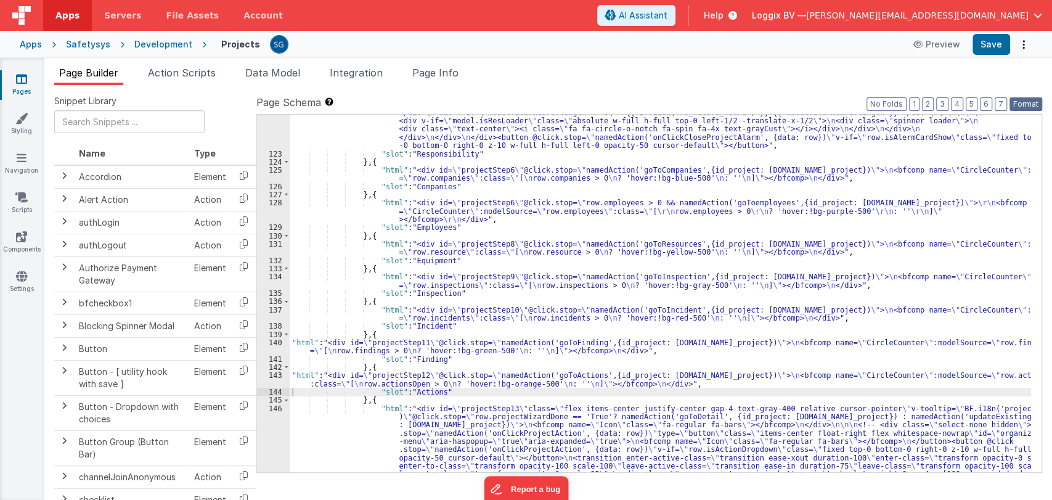
click at [1024, 105] on button "Format" at bounding box center [1026, 104] width 33 height 14
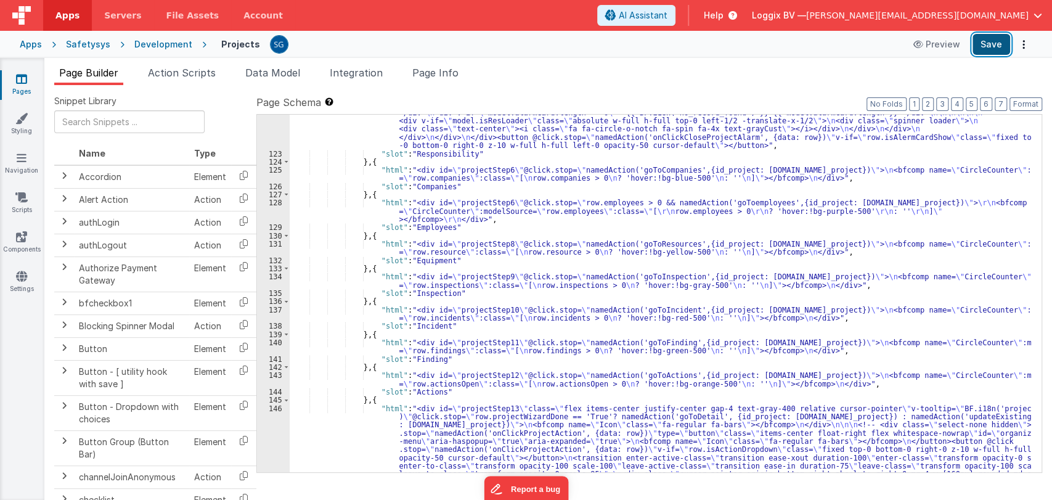
click at [998, 44] on button "Save" at bounding box center [992, 44] width 38 height 21
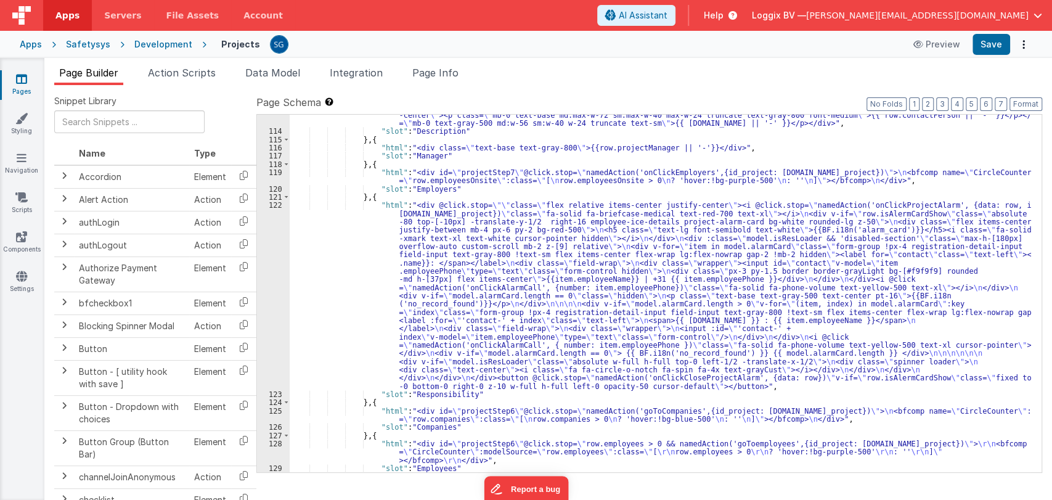
scroll to position [1097, 0]
click at [429, 179] on div ""html" : "<div class= \" line-clamp-2 hidden \" >{{row.description || '-'}}</di…" at bounding box center [661, 297] width 742 height 390
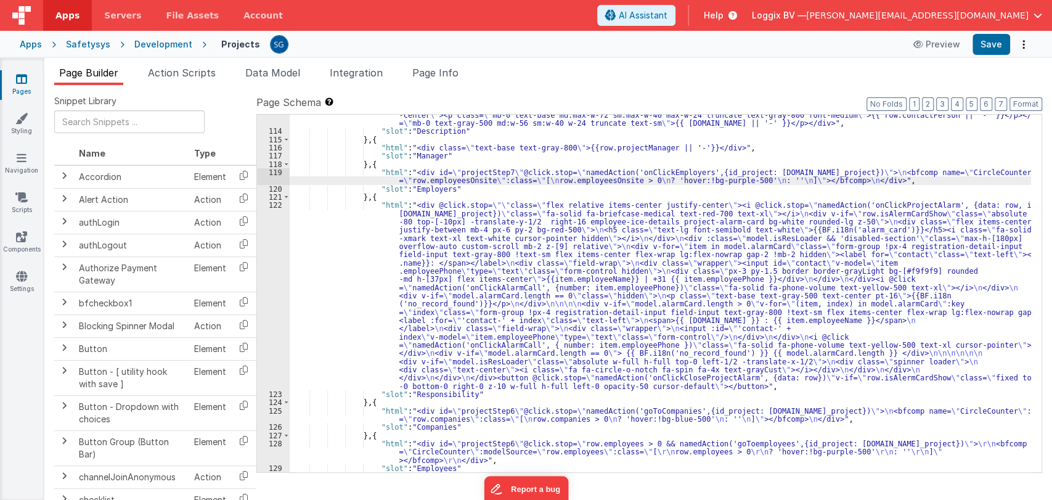
click at [276, 173] on div "119" at bounding box center [273, 176] width 33 height 17
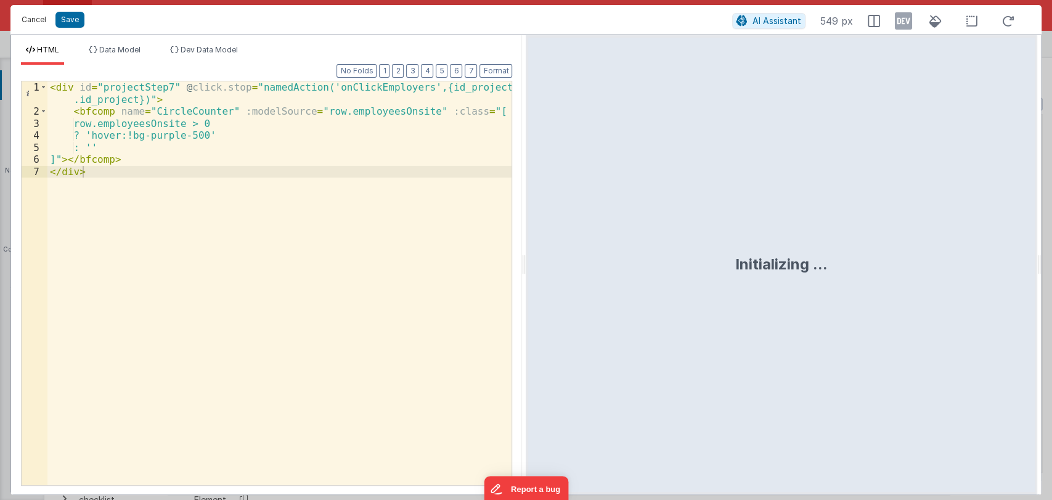
click at [30, 20] on button "Cancel" at bounding box center [33, 19] width 37 height 17
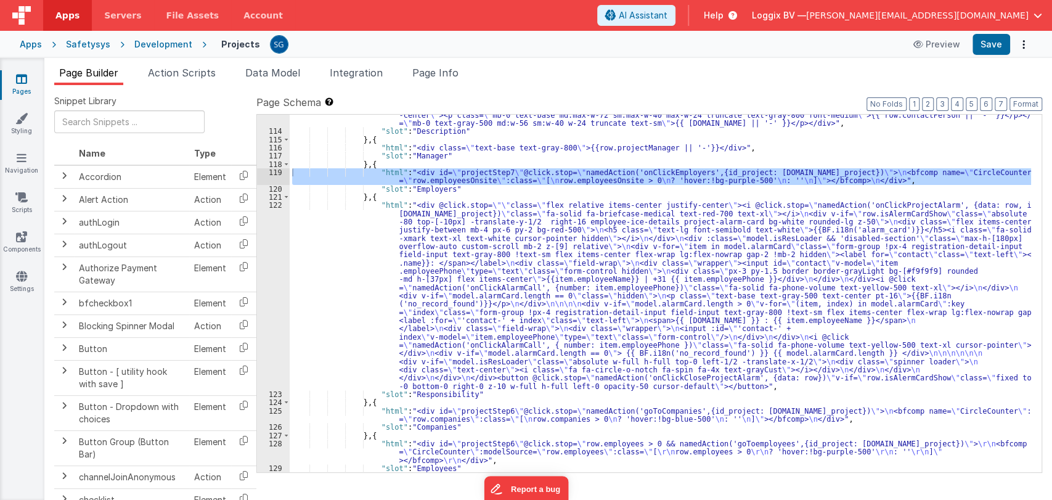
click at [327, 250] on div ""html" : "<div class= \" line-clamp-2 hidden \" >{{row.description || '-'}}</di…" at bounding box center [661, 297] width 742 height 390
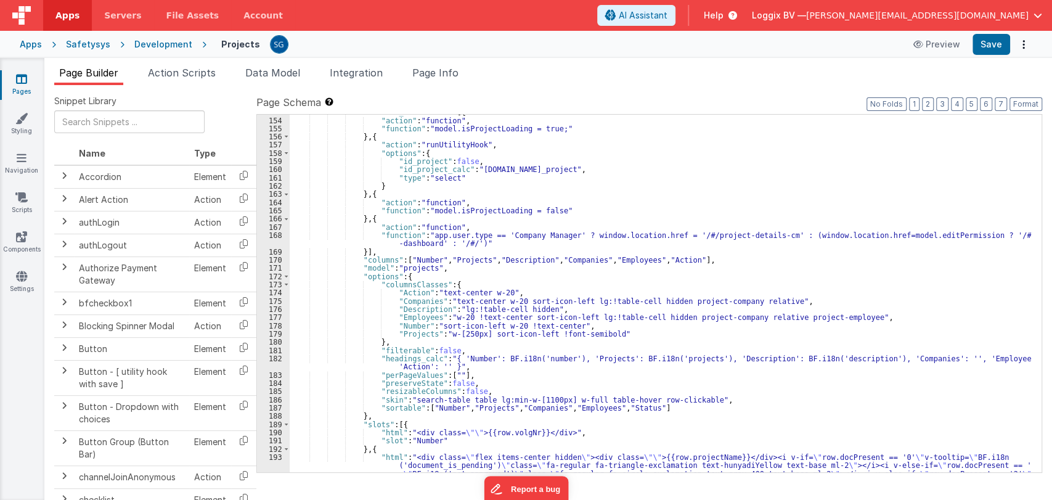
scroll to position [1734, 0]
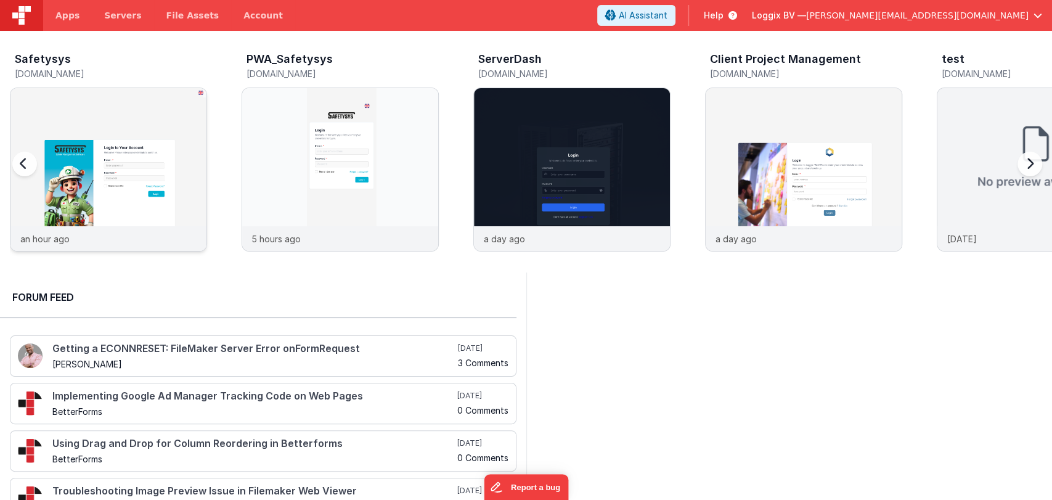
click at [122, 152] on img at bounding box center [108, 186] width 196 height 196
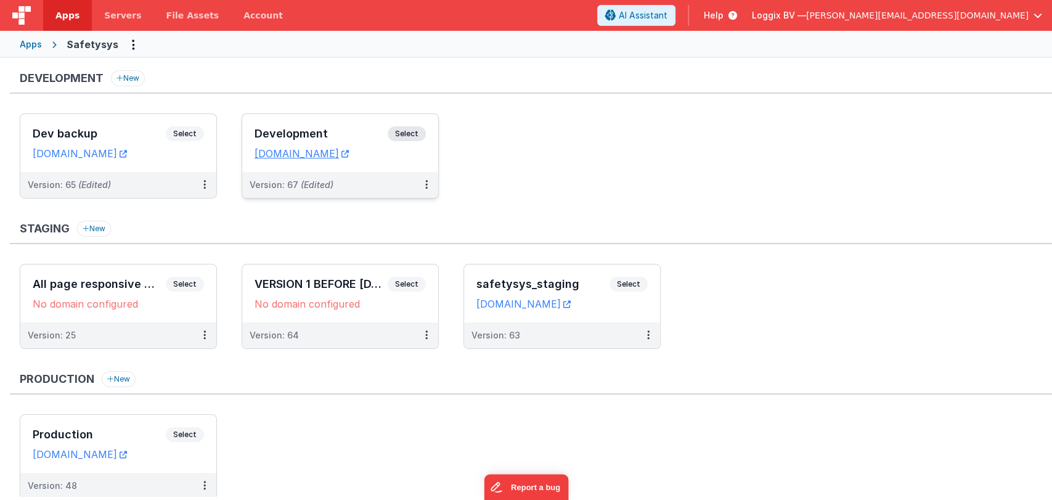
click at [279, 120] on div "Development Select URLs [DOMAIN_NAME]" at bounding box center [340, 143] width 196 height 58
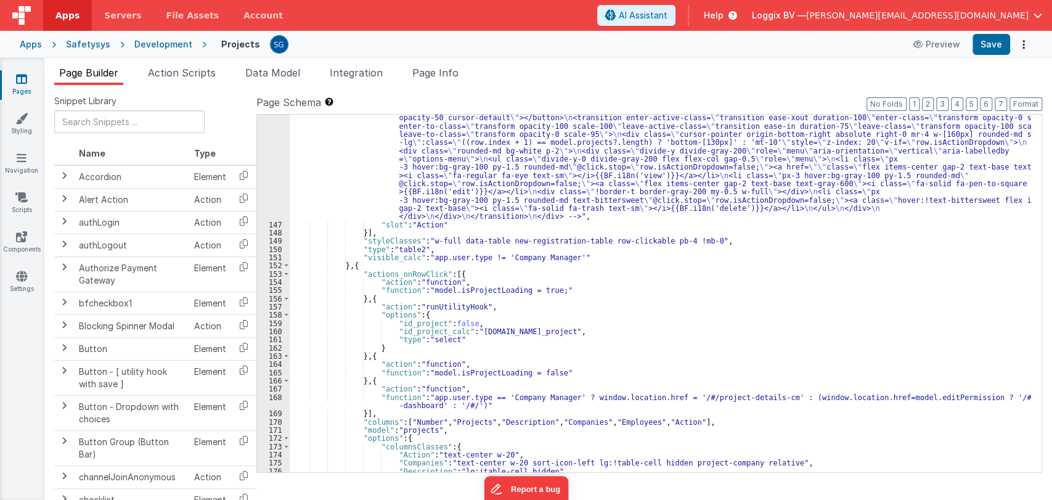
scroll to position [1687, 0]
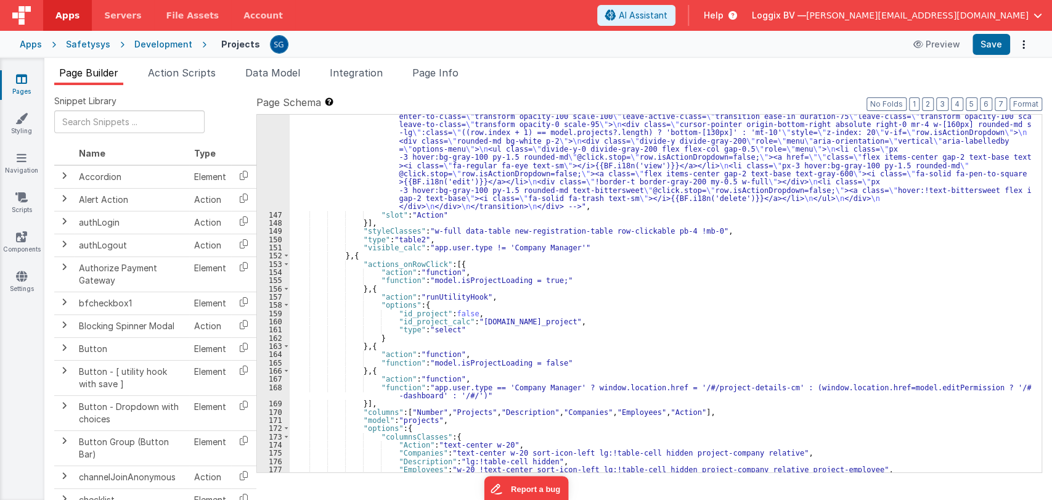
click at [604, 353] on div ""html" : "<div id= \" projectStep13 \" class= \" flex items-center justify-cent…" at bounding box center [661, 315] width 742 height 522
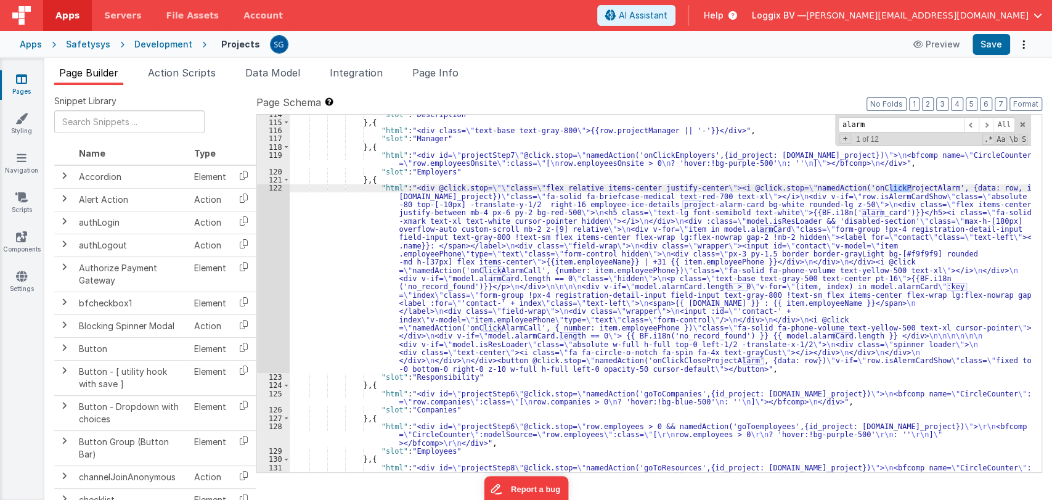
scroll to position [1112, 0]
type input "alarm"
click at [351, 207] on div ""slot" : "Description" } , { "html" : "<div class= \" text-base text-gray-800 \…" at bounding box center [661, 303] width 742 height 382
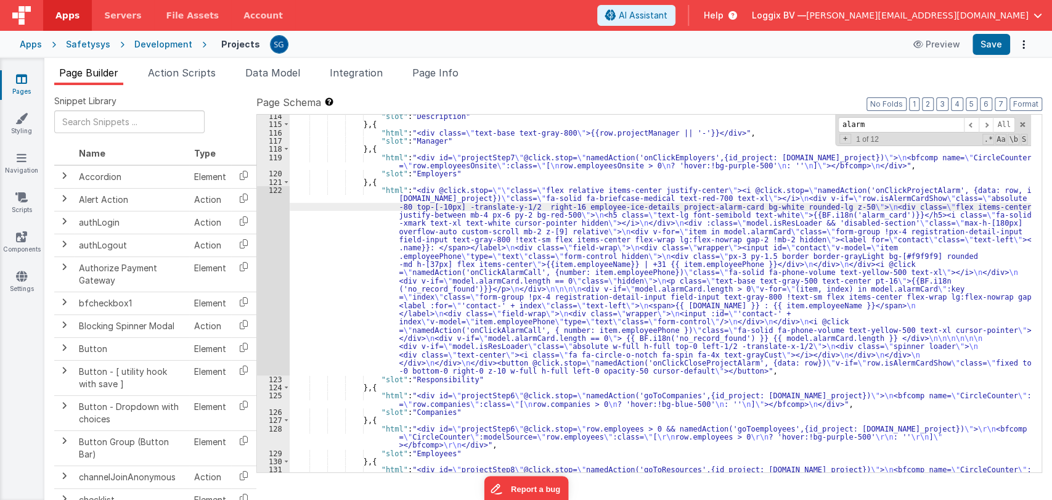
click at [275, 190] on div "122" at bounding box center [273, 280] width 33 height 189
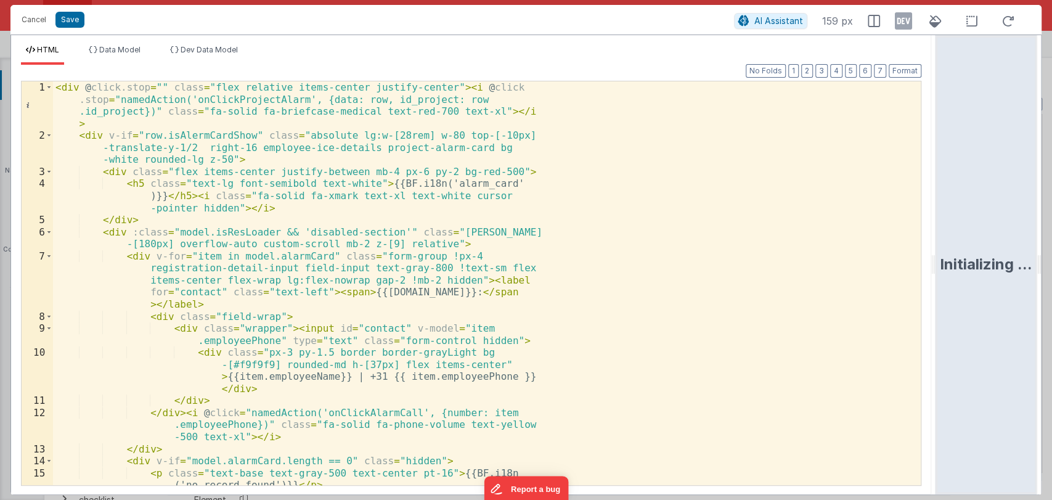
drag, startPoint x: 524, startPoint y: 272, endPoint x: 980, endPoint y: 223, distance: 458.3
click at [980, 223] on html "Cancel Save AI Assistant 159 px HTML Data Model Dev Data Model Format 7 6 5 4 3…" at bounding box center [526, 250] width 1052 height 500
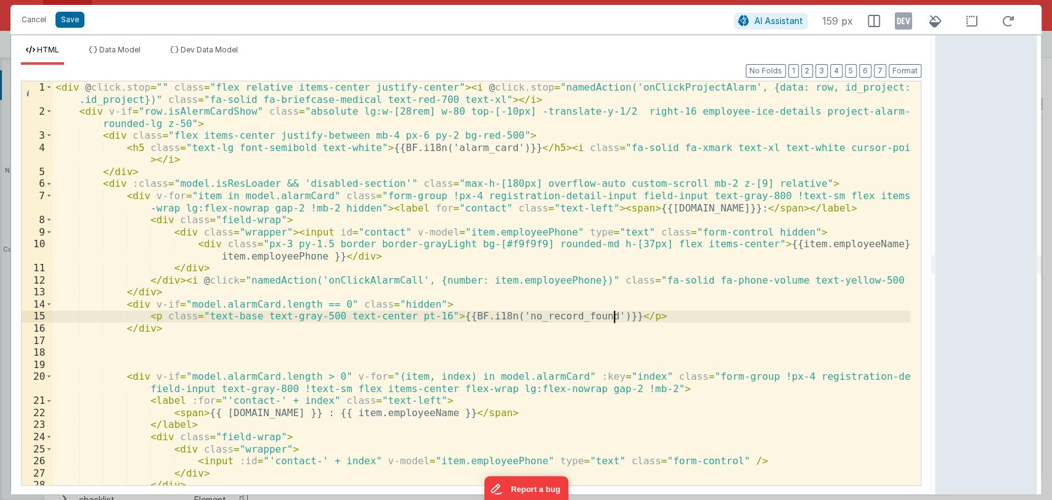
click at [633, 319] on div "< div @ click.stop = "" class = "flex relative items-center justify-center" > <…" at bounding box center [482, 307] width 858 height 452
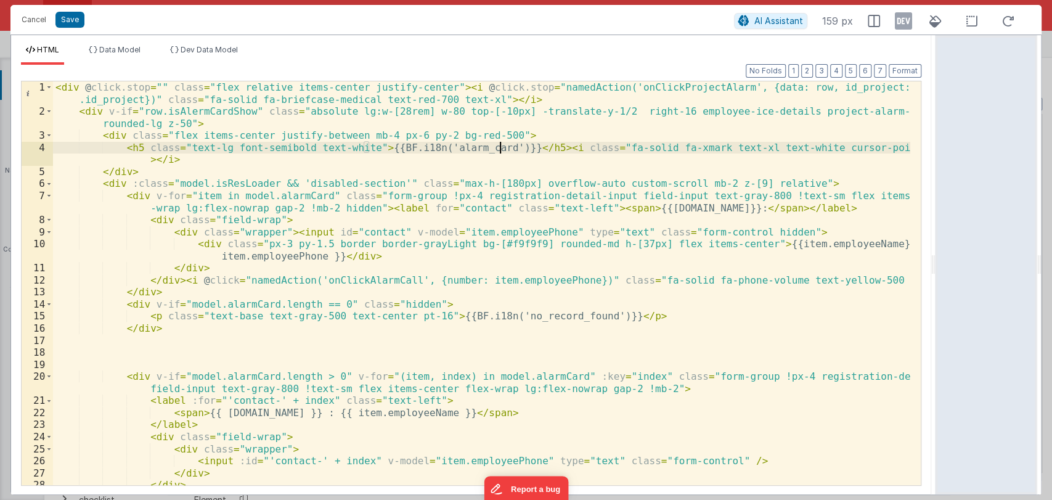
click at [501, 147] on div "< div @ click.stop = "" class = "flex relative items-center justify-center" > <…" at bounding box center [482, 307] width 858 height 452
click at [446, 150] on div "< div @ click.stop = "" class = "flex relative items-center justify-center" > <…" at bounding box center [482, 307] width 858 height 452
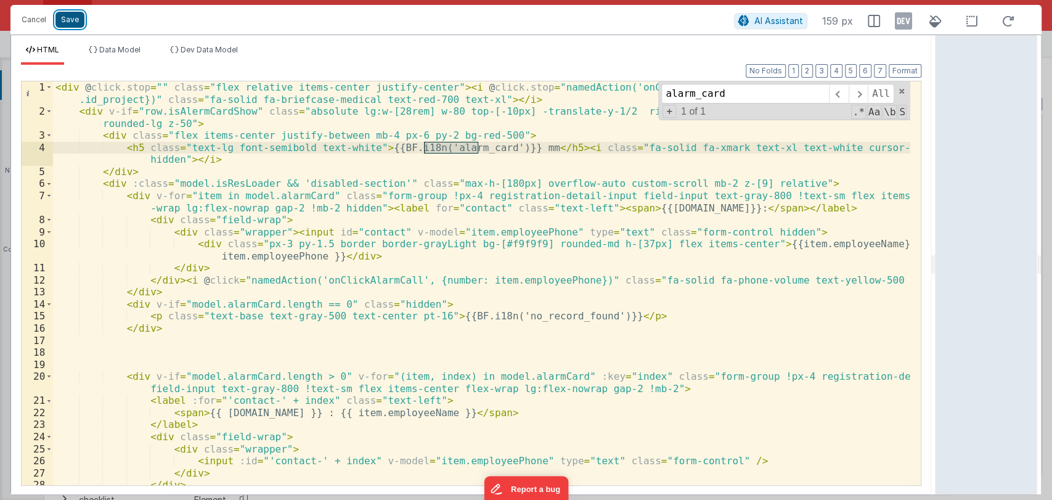
click at [75, 18] on button "Save" at bounding box center [69, 20] width 29 height 16
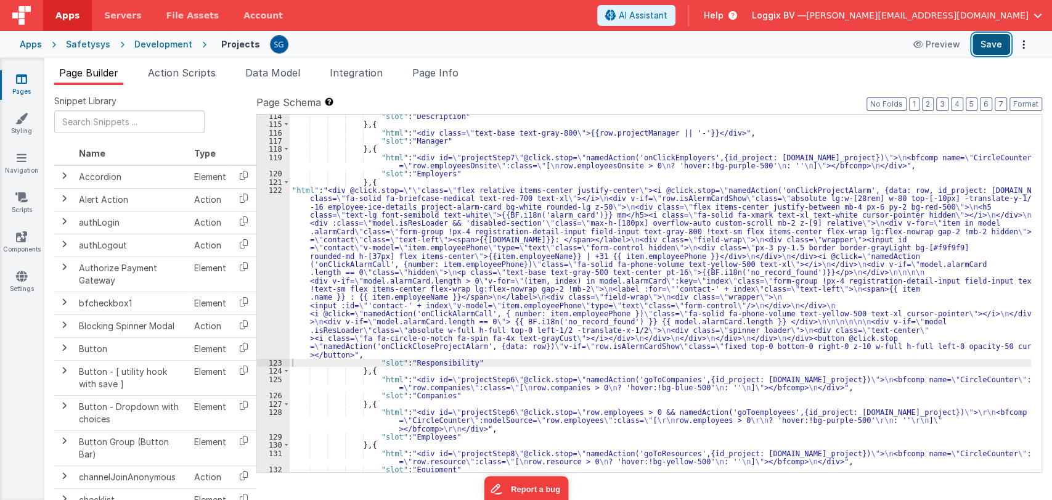
click at [985, 52] on button "Save" at bounding box center [992, 44] width 38 height 21
click at [303, 212] on div ""slot" : "Description" } , { "html" : "<div class= \" text-base text-gray-800 \…" at bounding box center [661, 299] width 742 height 374
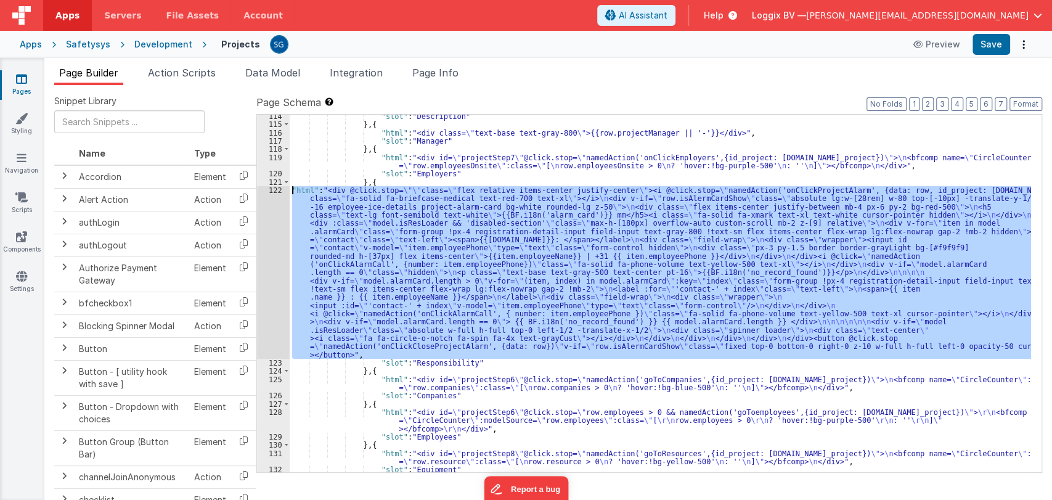
click at [280, 189] on div "122" at bounding box center [273, 272] width 33 height 173
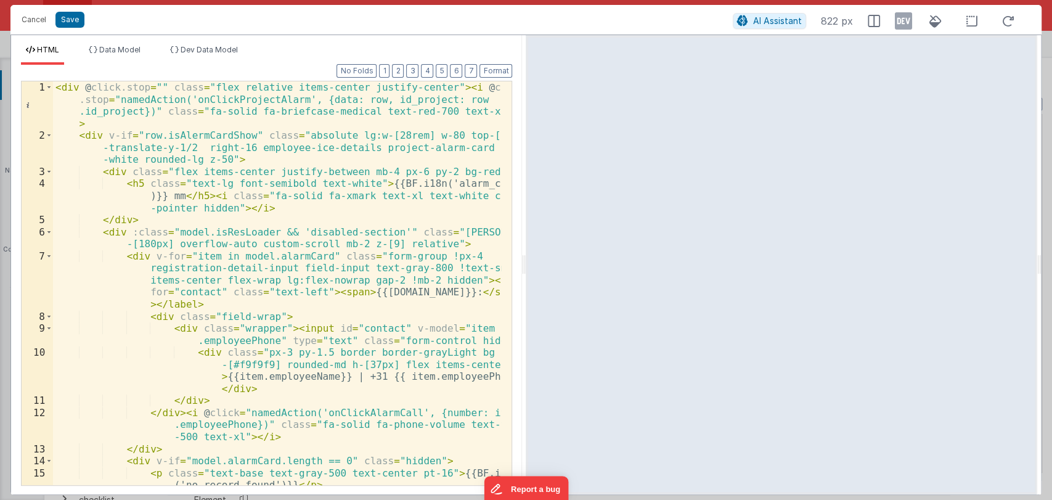
drag, startPoint x: 525, startPoint y: 265, endPoint x: 763, endPoint y: 277, distance: 238.3
click at [763, 277] on html "Cancel Save AI Assistant 822 px HTML Data Model Dev Data Model Format 7 6 5 4 3…" at bounding box center [526, 250] width 1052 height 500
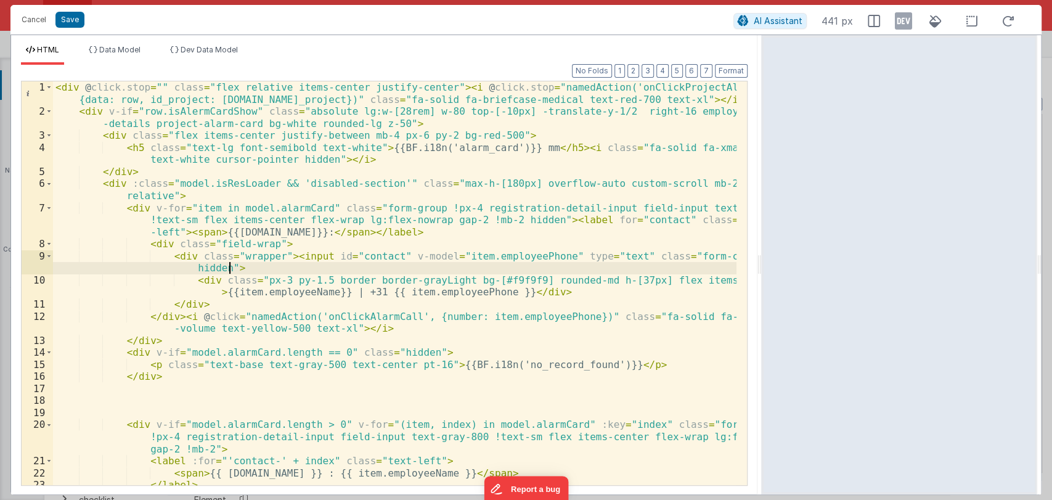
click at [583, 268] on div "< div @ click.stop = "" class = "flex relative items-center justify-center" > <…" at bounding box center [395, 301] width 684 height 440
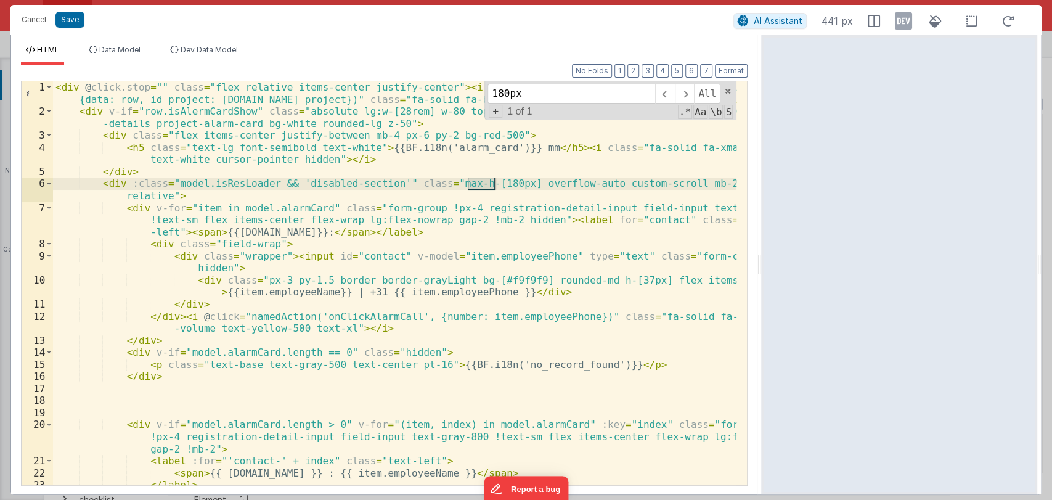
type input "180px"
click at [497, 182] on div "< div @ click.stop = "" class = "flex relative items-center justify-center" > <…" at bounding box center [395, 283] width 684 height 404
click at [499, 181] on div "< div @ click.stop = "" class = "flex relative items-center justify-center" > <…" at bounding box center [395, 301] width 684 height 440
click at [729, 90] on span at bounding box center [728, 91] width 9 height 9
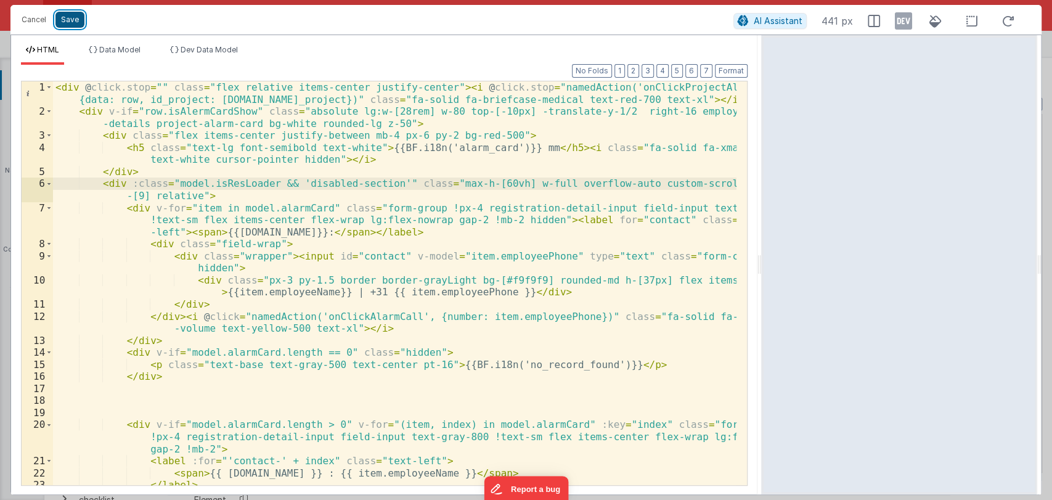
click at [72, 18] on button "Save" at bounding box center [69, 20] width 29 height 16
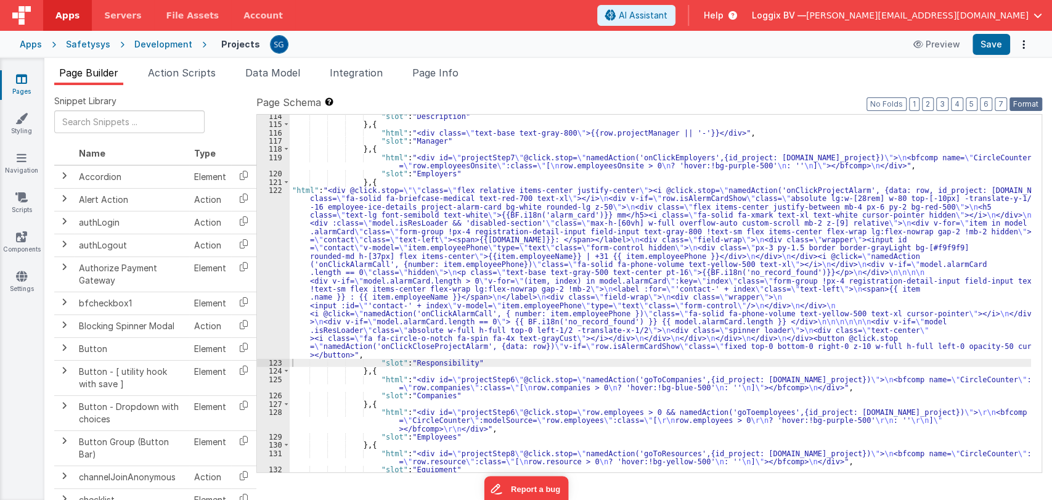
click at [1017, 106] on button "Format" at bounding box center [1026, 104] width 33 height 14
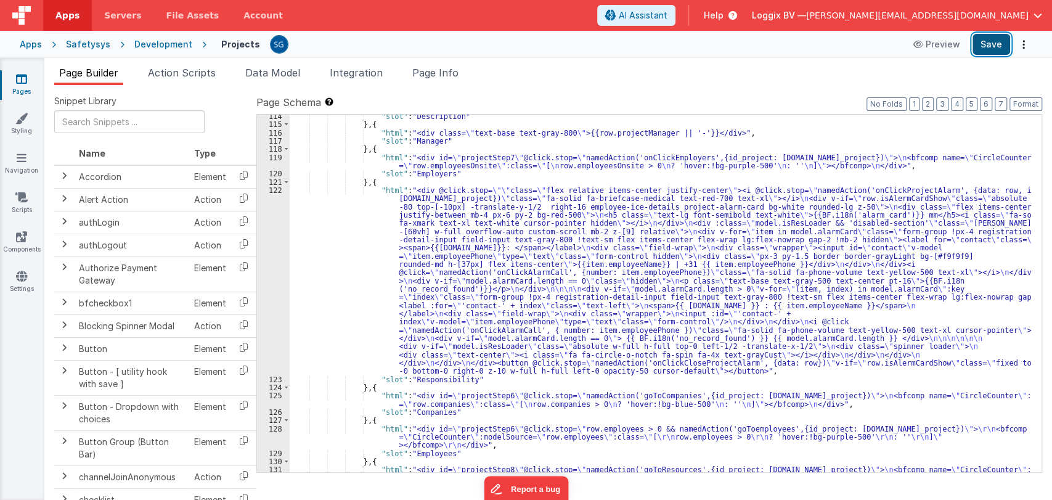
click at [991, 47] on button "Save" at bounding box center [992, 44] width 38 height 21
click at [20, 75] on icon at bounding box center [21, 79] width 11 height 12
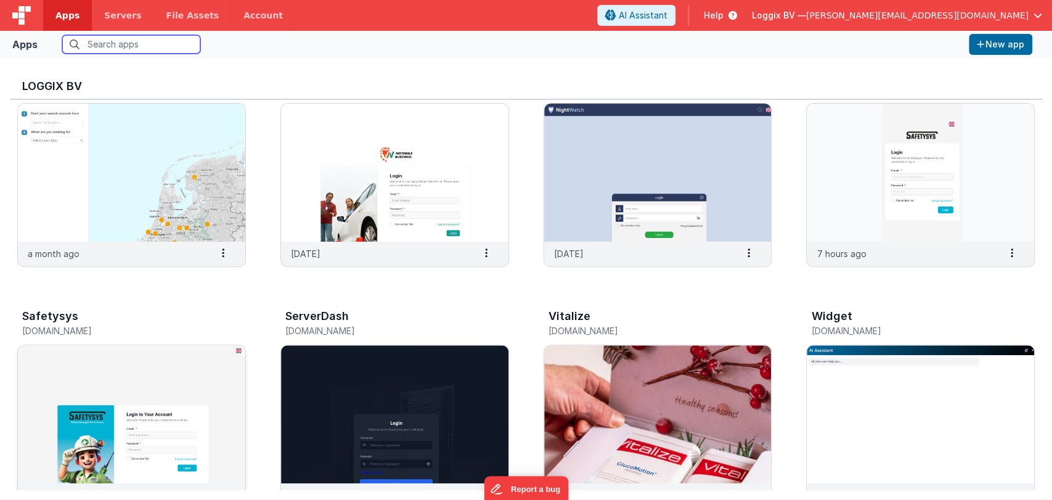
scroll to position [296, 0]
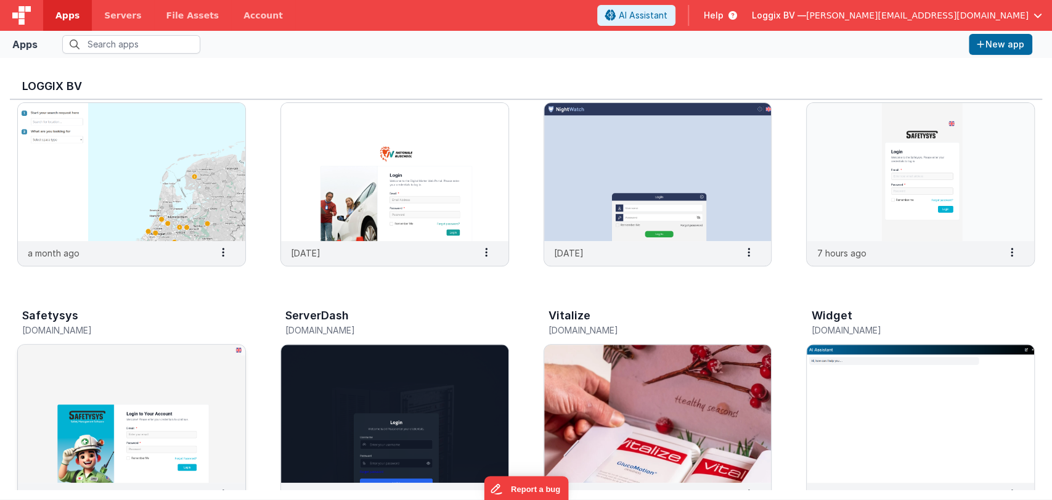
click at [142, 367] on img at bounding box center [131, 414] width 227 height 138
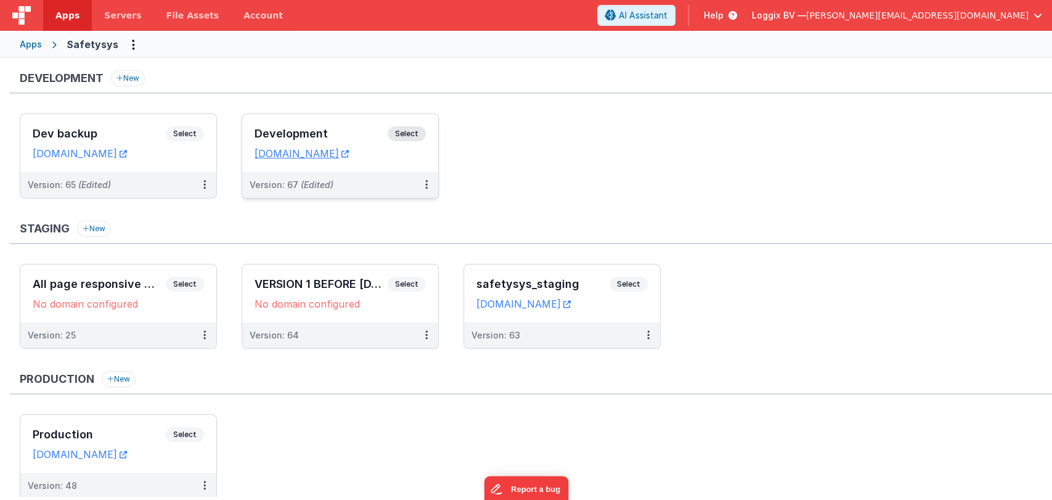
click at [316, 126] on div "Development Select" at bounding box center [340, 136] width 171 height 21
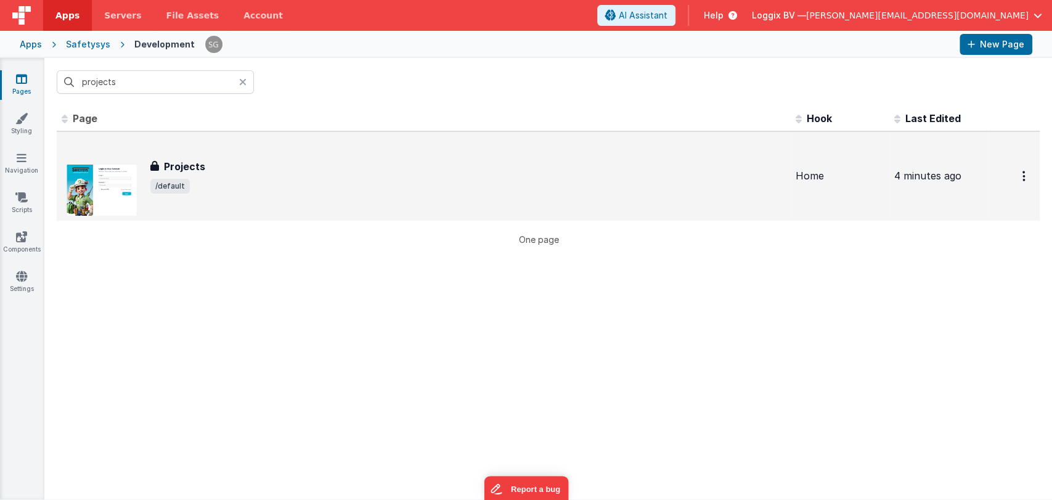
click at [239, 155] on div "Projects Projects /default" at bounding box center [424, 176] width 724 height 79
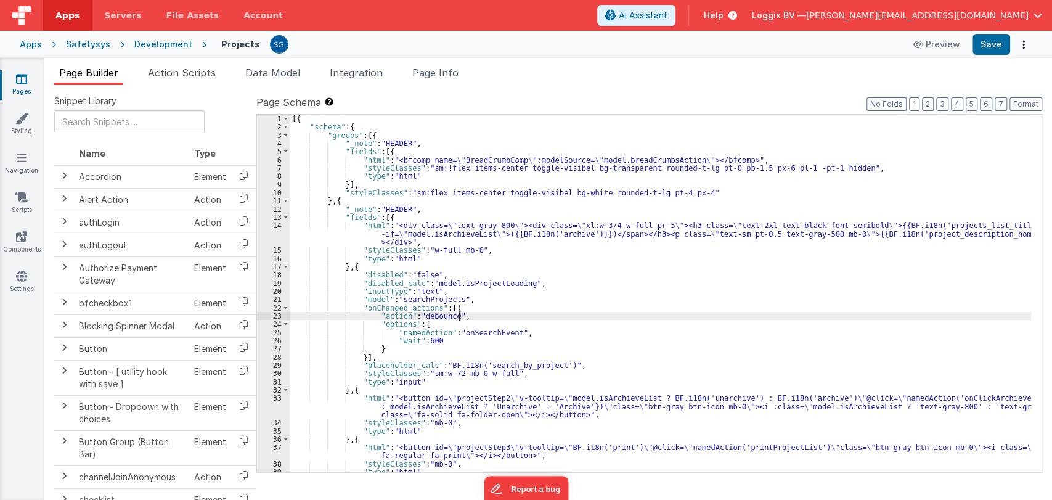
click at [637, 316] on div "[{ "schema" : { "groups" : [{ "_note" : "HEADER" , "fields" : [{ "html" : "<bfc…" at bounding box center [661, 302] width 742 height 374
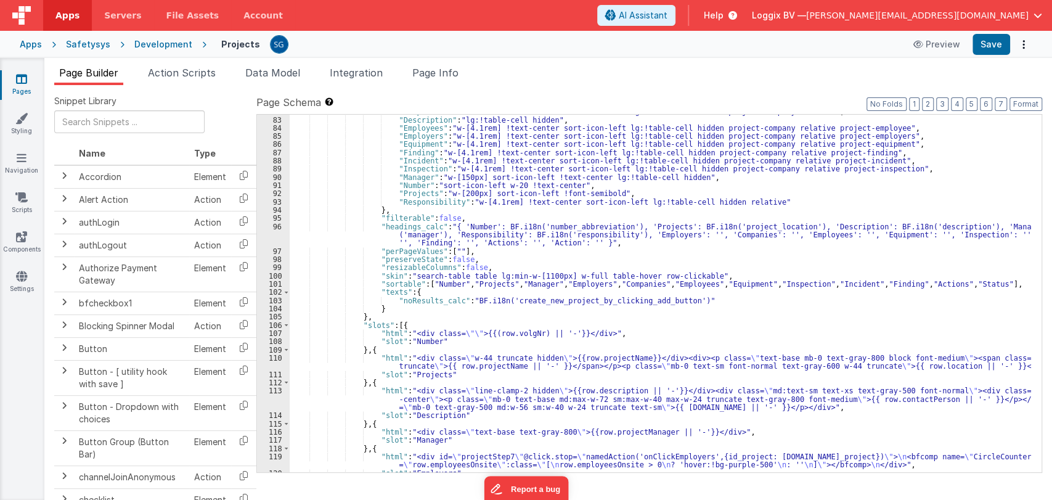
scroll to position [814, 0]
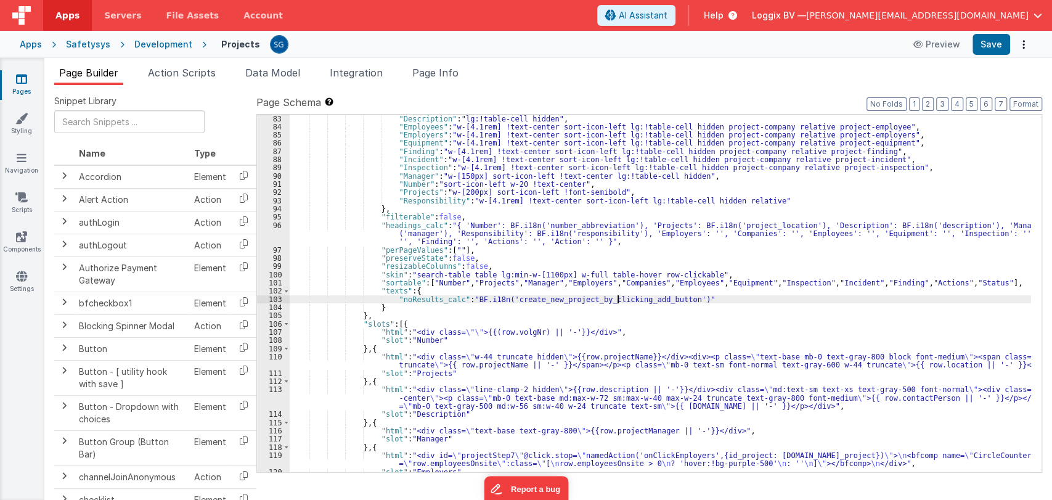
click at [618, 299] on div ""Description" : "lg:!table-cell hidden" , "Employees" : "w-[4.1rem] !text-cente…" at bounding box center [661, 302] width 742 height 374
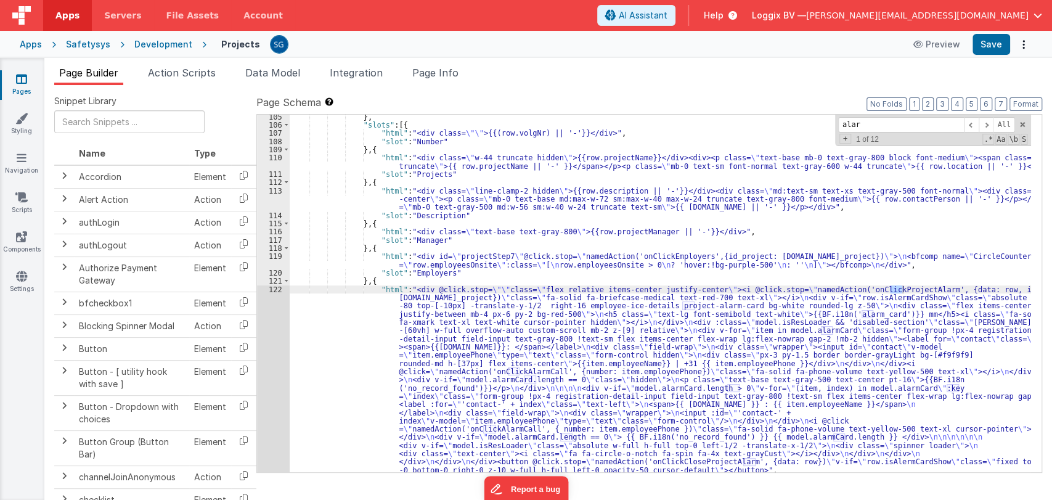
scroll to position [1013, 0]
type input "alarm"
click at [272, 291] on div "122" at bounding box center [273, 379] width 33 height 189
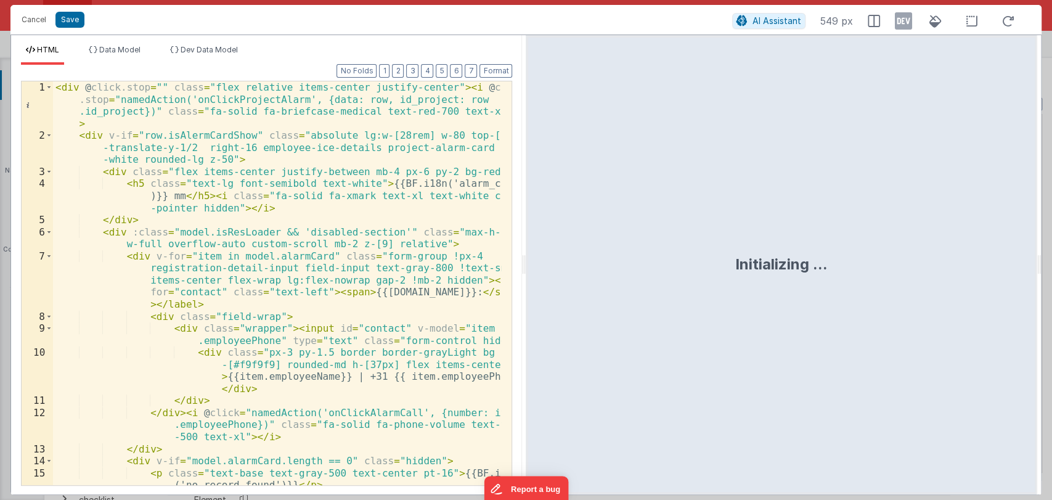
click at [173, 196] on div "< div @ click.stop = "" class = "flex relative items-center justify-center" > <…" at bounding box center [277, 313] width 449 height 464
click at [69, 20] on button "Save" at bounding box center [69, 20] width 29 height 16
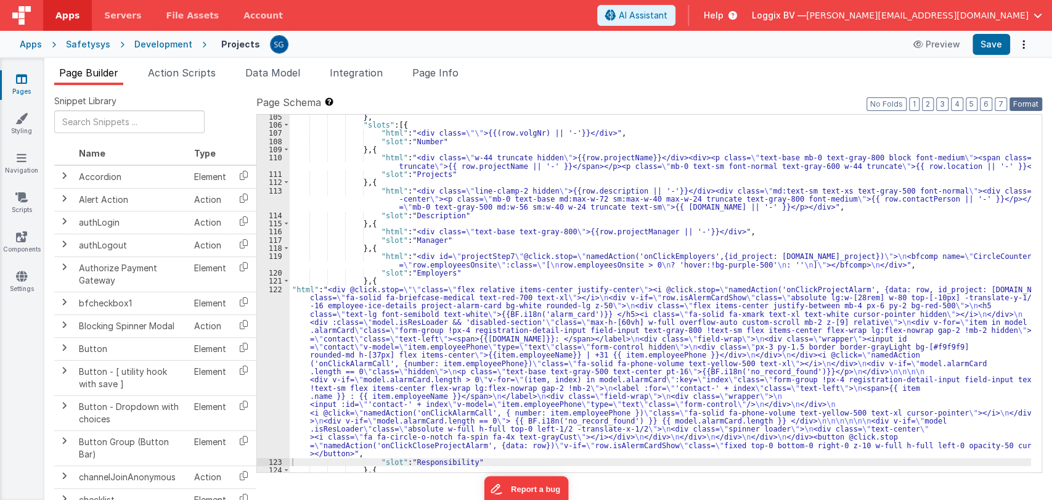
click at [1023, 106] on button "Format" at bounding box center [1026, 104] width 33 height 14
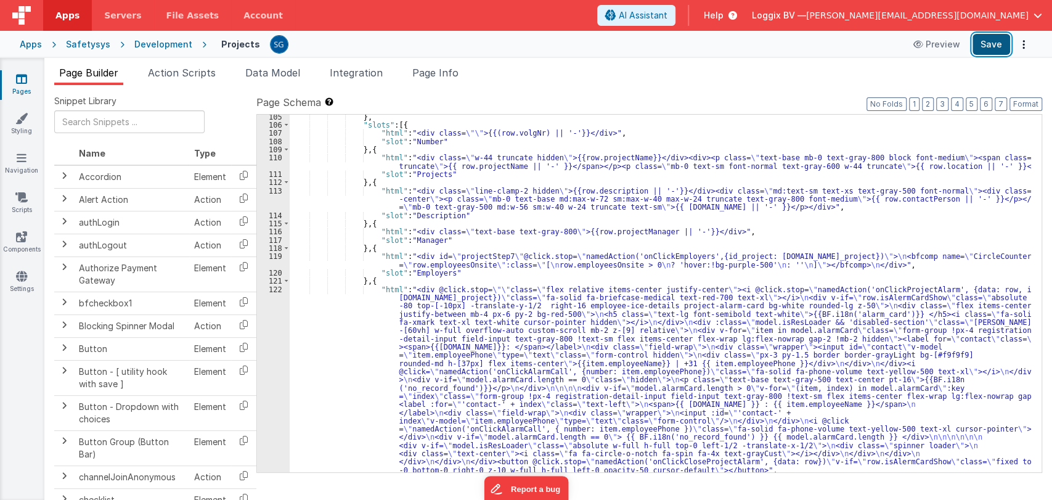
click at [990, 45] on button "Save" at bounding box center [992, 44] width 38 height 21
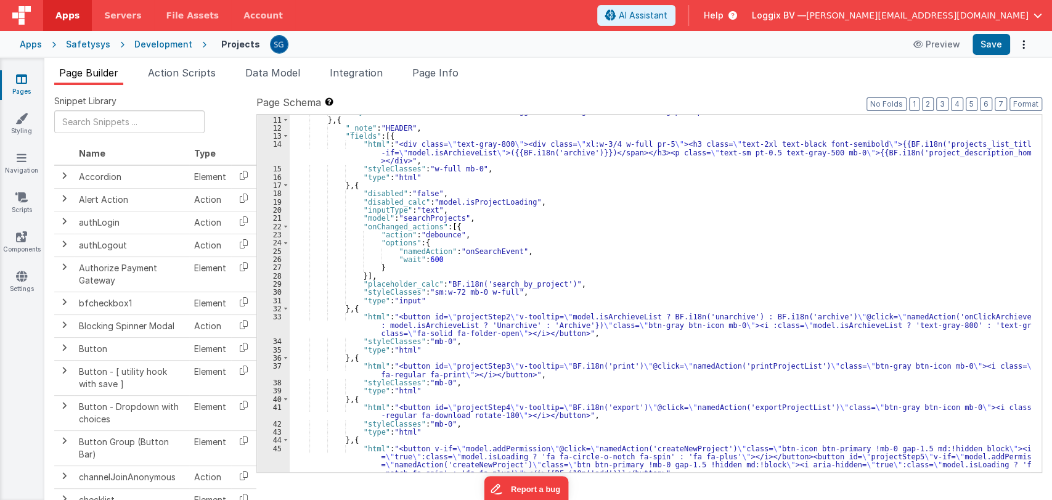
scroll to position [0, 0]
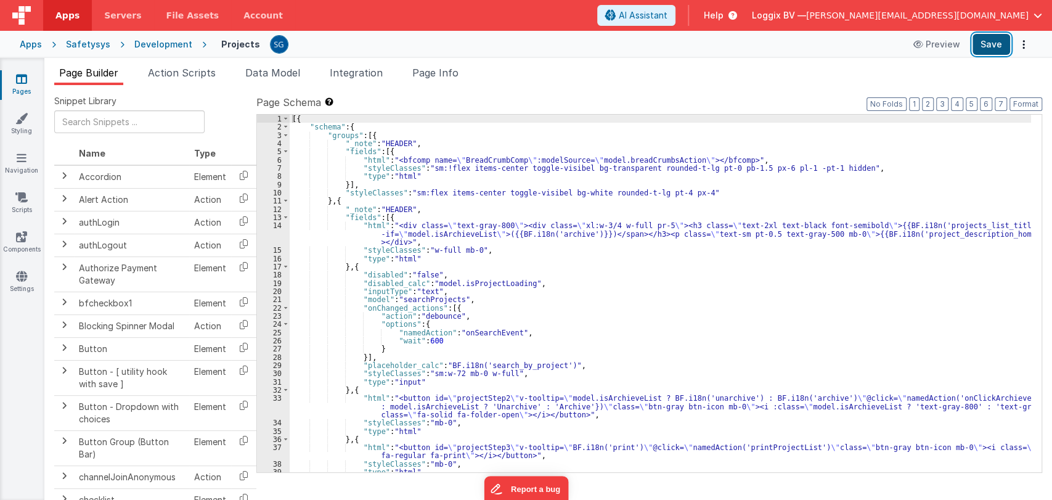
click at [999, 45] on button "Save" at bounding box center [992, 44] width 38 height 21
click at [20, 239] on icon at bounding box center [21, 237] width 11 height 12
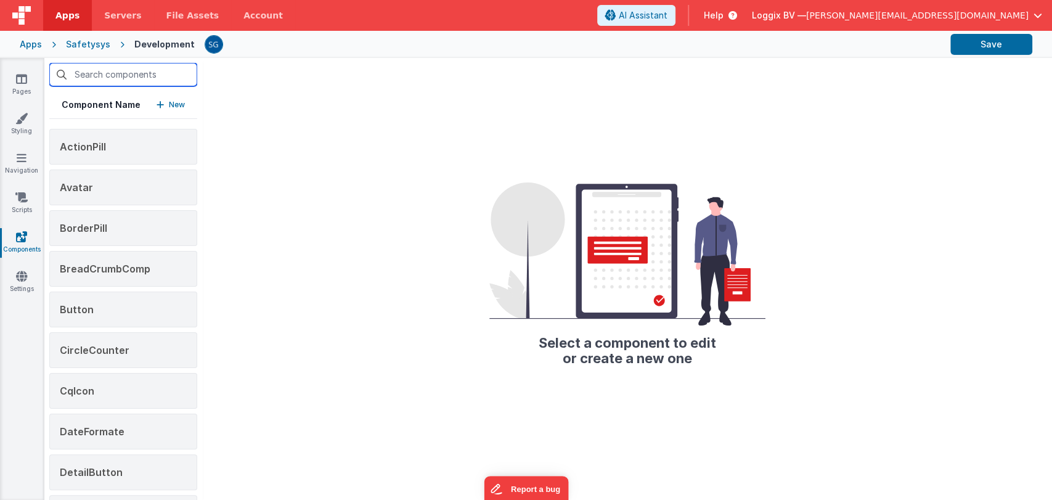
click at [136, 69] on input "text" at bounding box center [123, 74] width 148 height 23
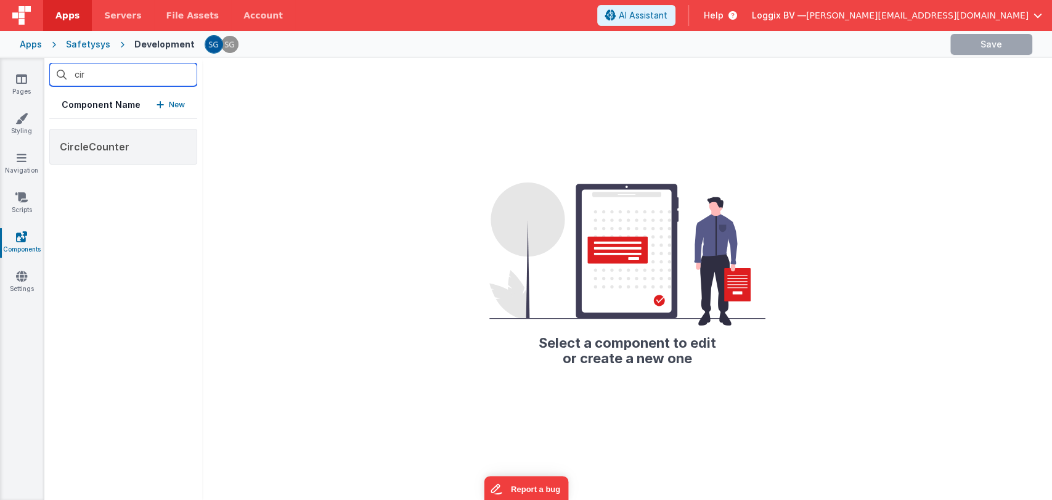
type input "CircleCounter"
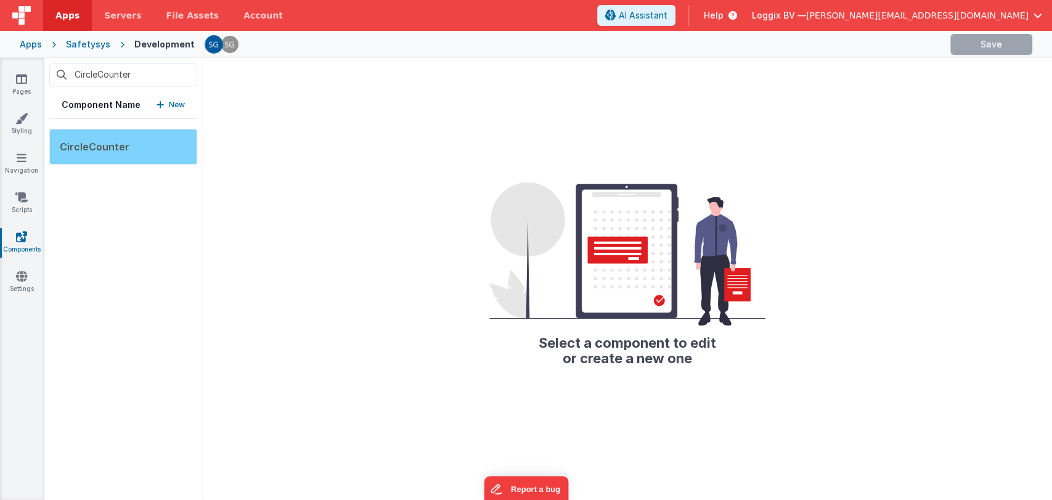
click at [108, 154] on div "CircleCounter" at bounding box center [123, 147] width 148 height 36
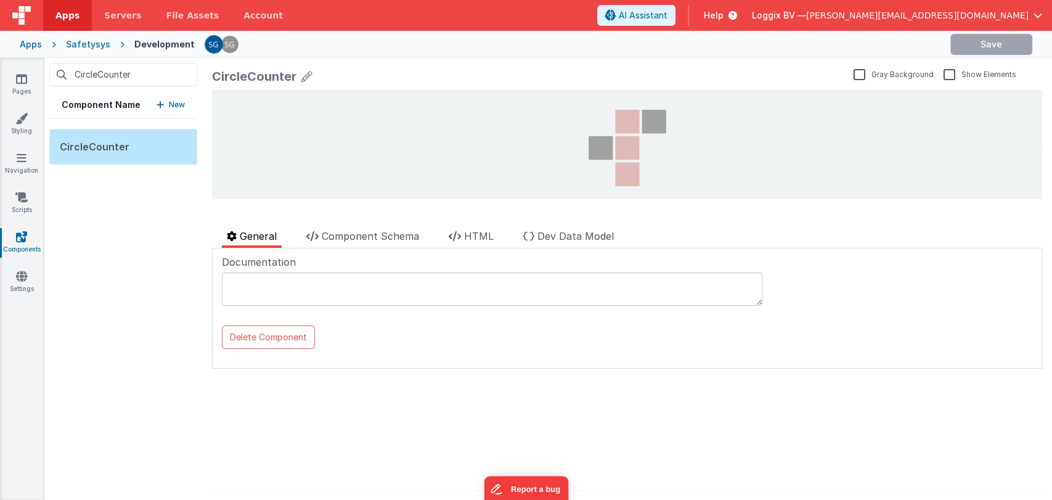
click at [456, 227] on div at bounding box center [420, 219] width 416 height 20
click at [467, 235] on span "HTML" at bounding box center [479, 236] width 30 height 12
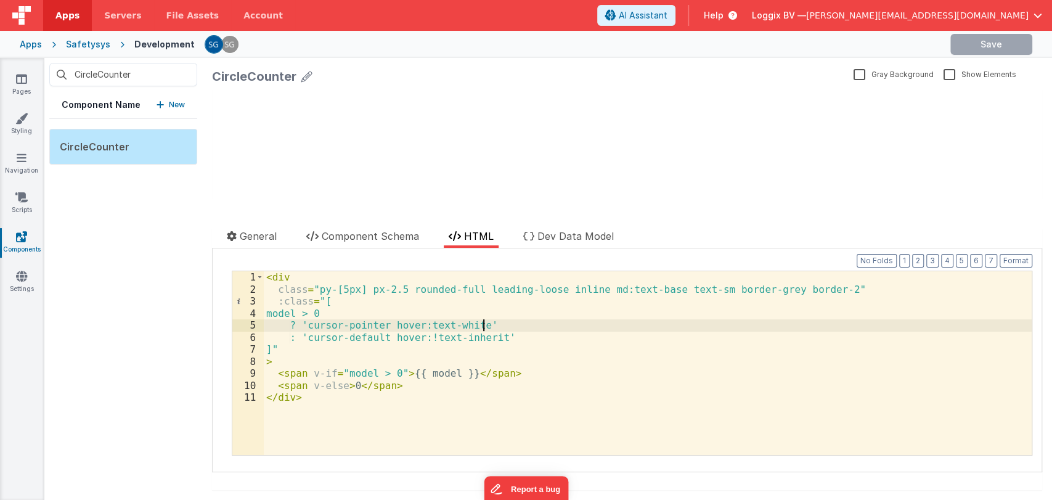
click at [483, 322] on div "< div class = "py-[5px] px-2.5 rounded-full leading-loose inline md:text-base t…" at bounding box center [648, 375] width 768 height 208
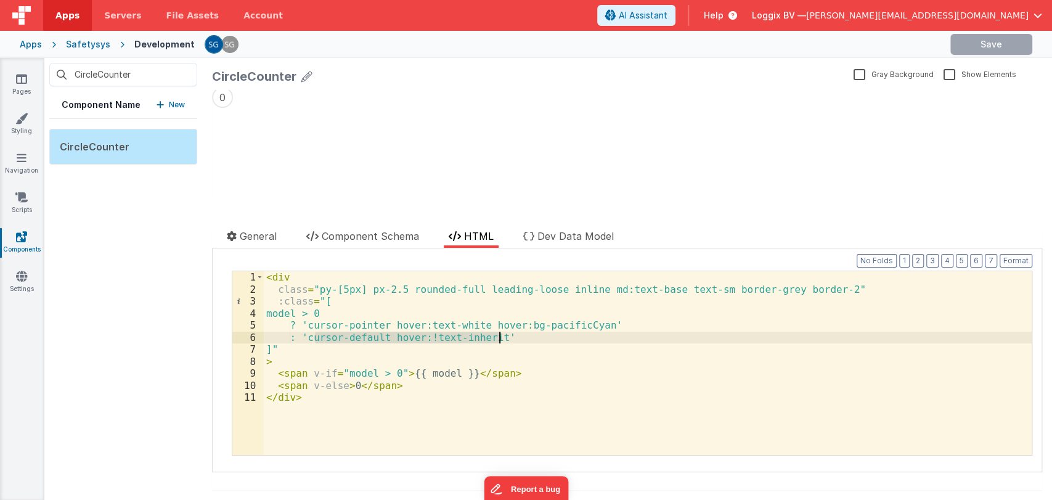
drag, startPoint x: 315, startPoint y: 337, endPoint x: 503, endPoint y: 337, distance: 188.0
click at [503, 337] on div "< div class = "py-[5px] px-2.5 rounded-full leading-loose inline md:text-base t…" at bounding box center [648, 375] width 768 height 208
click at [500, 337] on div "< div class = "py-[5px] px-2.5 rounded-full leading-loose inline md:text-base t…" at bounding box center [648, 363] width 768 height 184
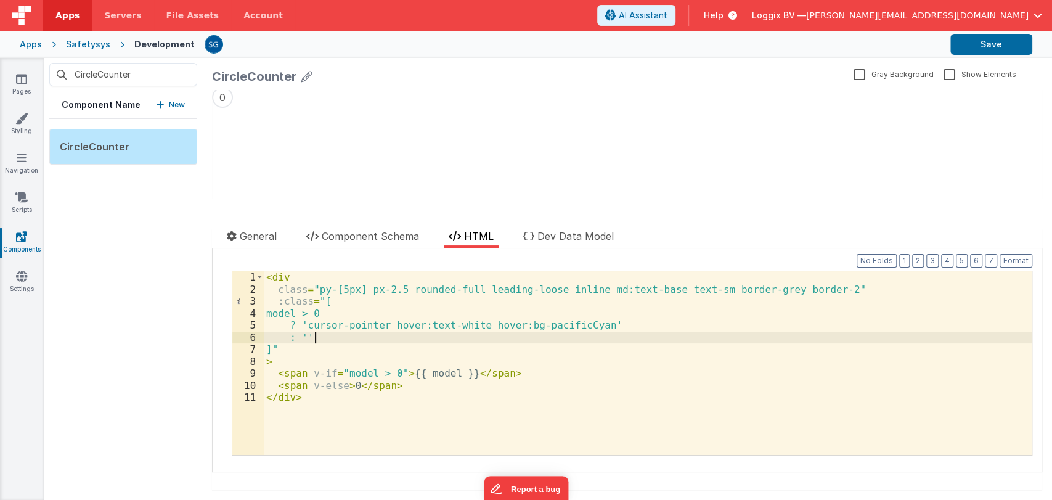
click at [335, 391] on div "< div class = "py-[5px] px-2.5 rounded-full leading-loose inline md:text-base t…" at bounding box center [648, 375] width 768 height 208
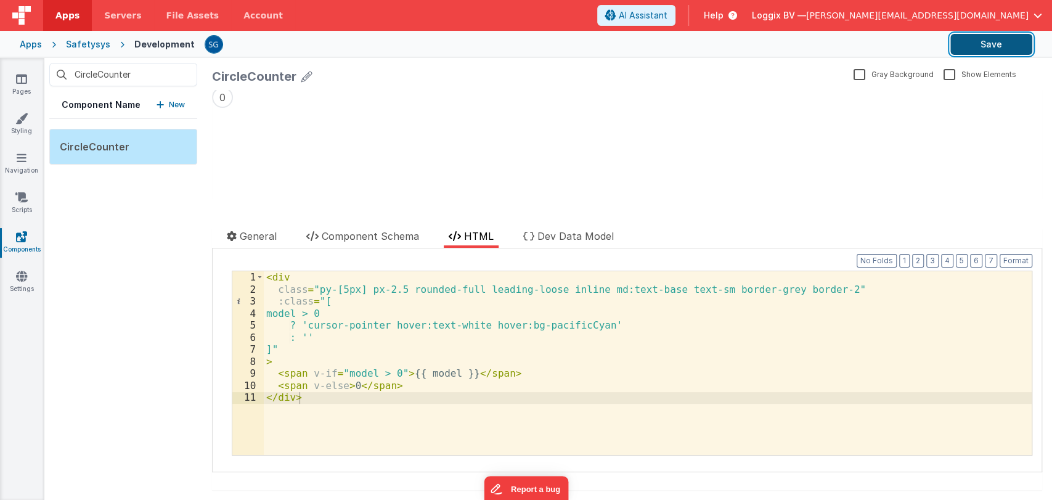
click at [975, 41] on button "Save" at bounding box center [992, 44] width 82 height 21
click at [22, 81] on icon at bounding box center [21, 79] width 11 height 12
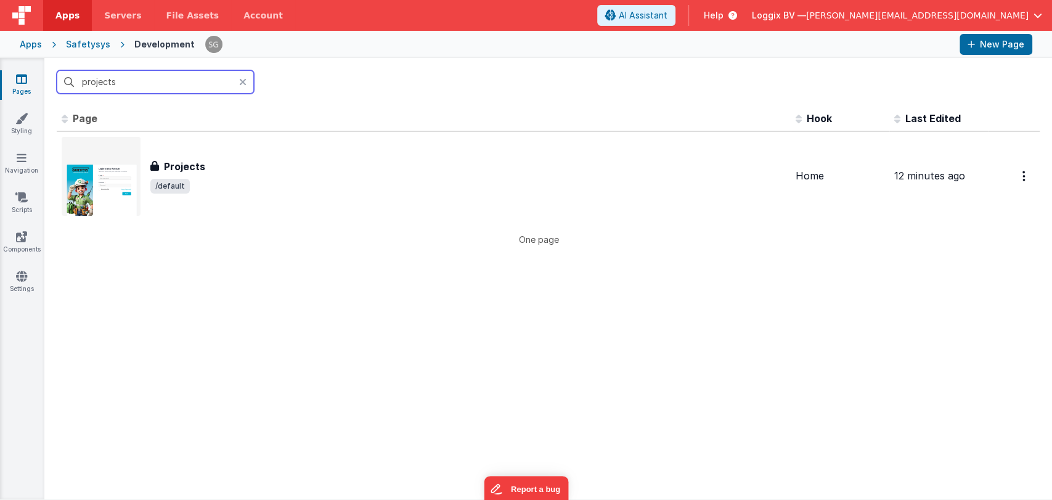
click at [131, 81] on input "projects" at bounding box center [155, 81] width 197 height 23
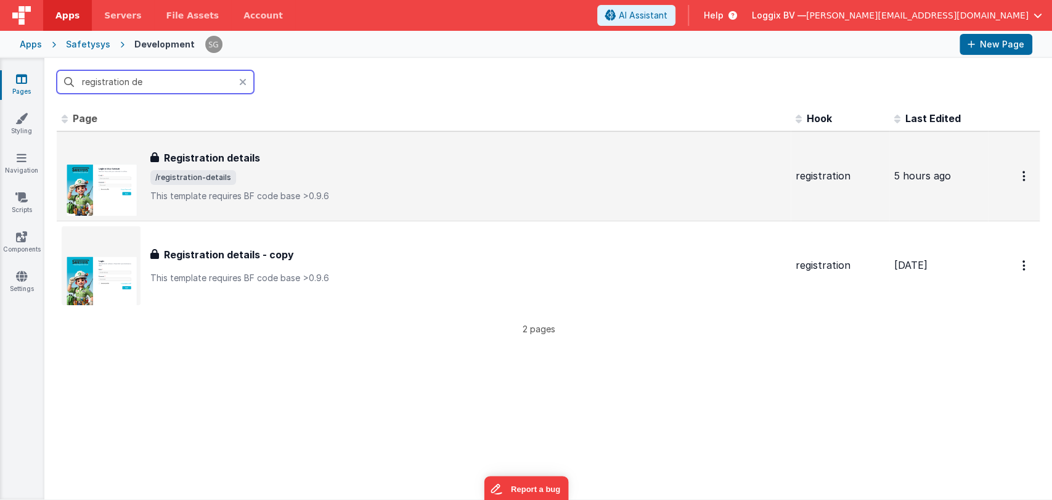
type input "registration de"
click at [278, 166] on div "Registration details Registration details /registration-details This template r…" at bounding box center [468, 176] width 636 height 52
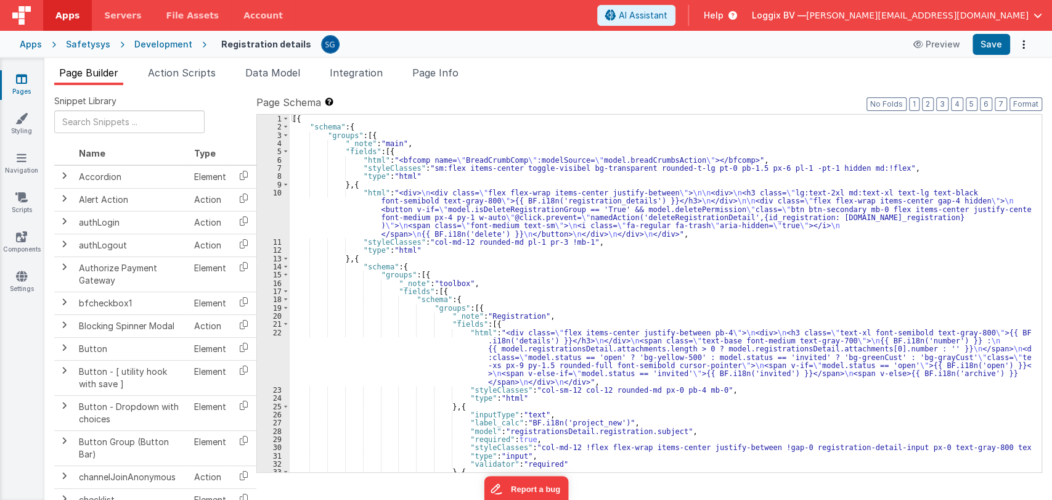
click at [486, 289] on div "[{ "schema" : { "groups" : [{ "_note" : "main" , "fields" : [{ "html" : "<bfcom…" at bounding box center [661, 302] width 742 height 374
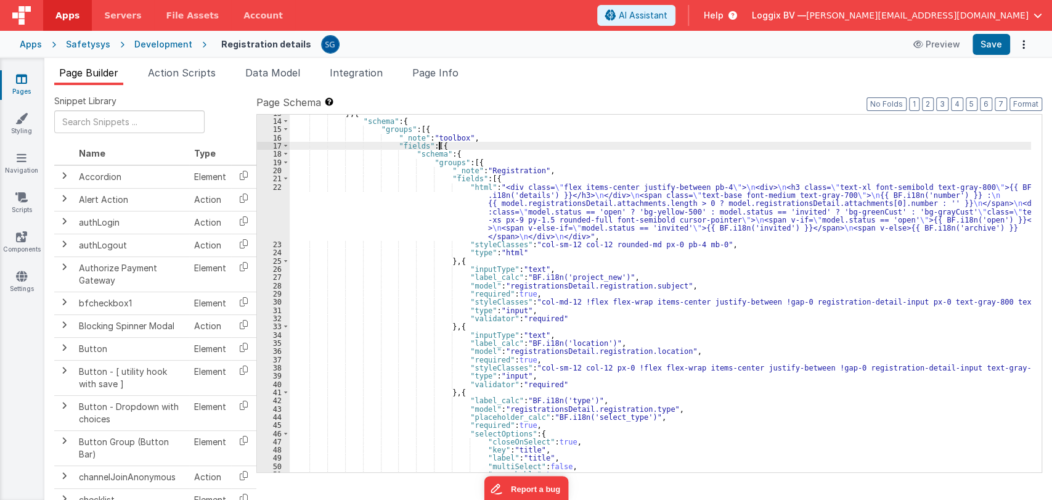
scroll to position [145, 0]
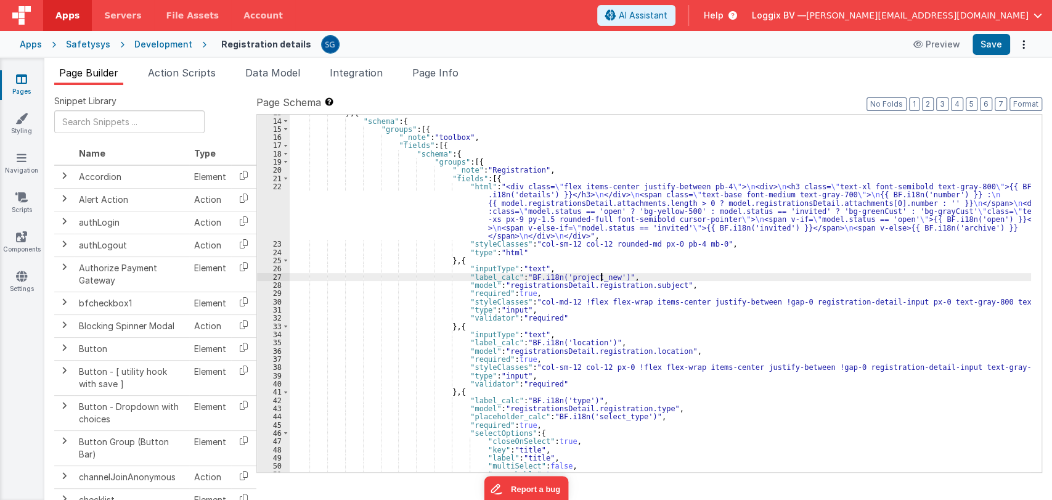
click at [600, 276] on div "} , { "schema" : { "groups" : [{ "_note" : "toolbox" , "fields" : [{ "schema" :…" at bounding box center [661, 296] width 742 height 374
click at [596, 276] on div "} , { "schema" : { "groups" : [{ "_note" : "toolbox" , "fields" : [{ "schema" :…" at bounding box center [661, 296] width 742 height 374
click at [582, 276] on div "} , { "schema" : { "groups" : [{ "_note" : "toolbox" , "fields" : [{ "schema" :…" at bounding box center [661, 296] width 742 height 374
click at [611, 275] on div "} , { "schema" : { "groups" : [{ "_note" : "toolbox" , "fields" : [{ "schema" :…" at bounding box center [661, 296] width 742 height 374
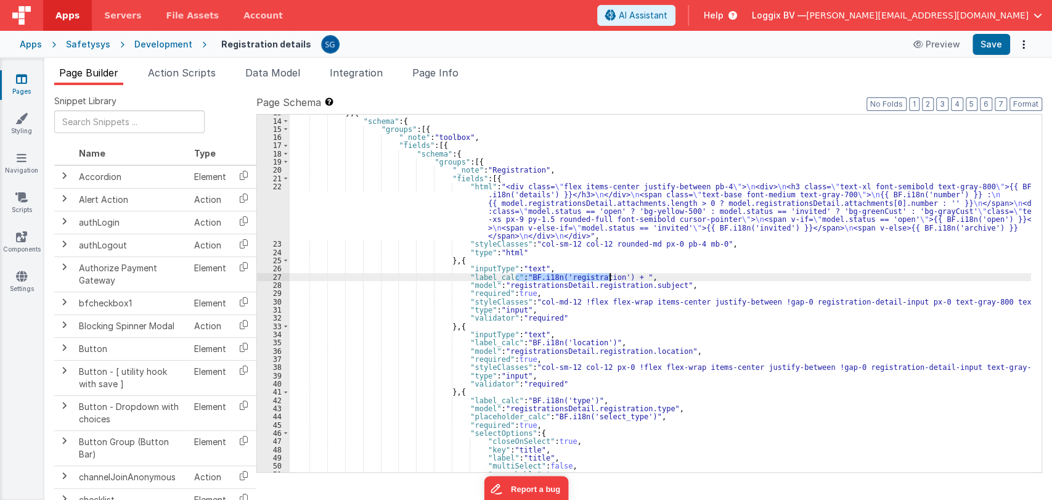
drag, startPoint x: 515, startPoint y: 276, endPoint x: 610, endPoint y: 276, distance: 94.3
click at [610, 276] on div "} , { "schema" : { "groups" : [{ "_note" : "toolbox" , "fields" : [{ "schema" :…" at bounding box center [661, 296] width 742 height 374
click at [621, 274] on div "} , { "schema" : { "groups" : [{ "_note" : "toolbox" , "fields" : [{ "schema" :…" at bounding box center [661, 296] width 742 height 374
click at [986, 41] on button "Save" at bounding box center [992, 44] width 38 height 21
click at [617, 277] on div "} , { "schema" : { "groups" : [{ "_note" : "toolbox" , "fields" : [{ "schema" :…" at bounding box center [661, 296] width 742 height 374
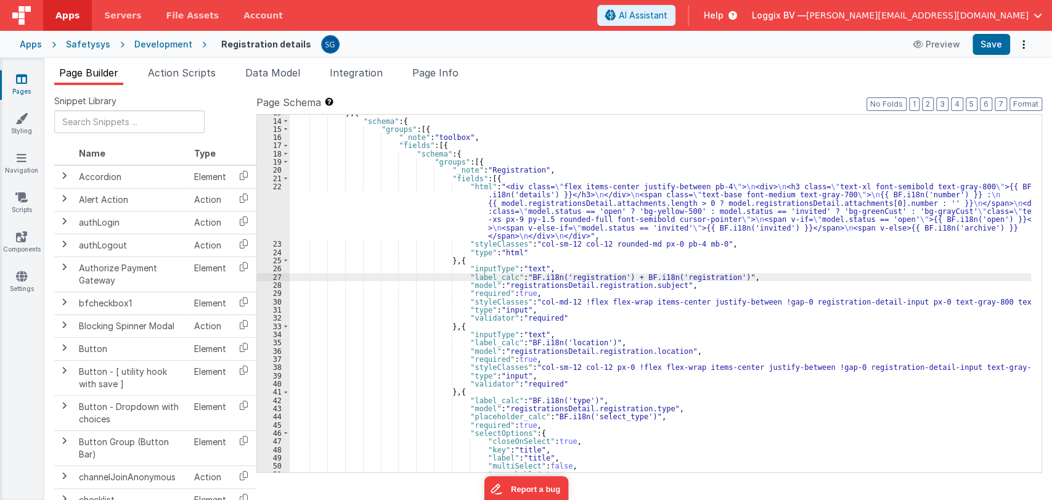
click at [612, 276] on div "} , { "schema" : { "groups" : [{ "_note" : "toolbox" , "fields" : [{ "schema" :…" at bounding box center [661, 296] width 742 height 374
click at [984, 43] on button "Save" at bounding box center [992, 44] width 38 height 21
click at [613, 276] on div "} , { "schema" : { "groups" : [{ "_note" : "toolbox" , "fields" : [{ "schema" :…" at bounding box center [661, 296] width 742 height 374
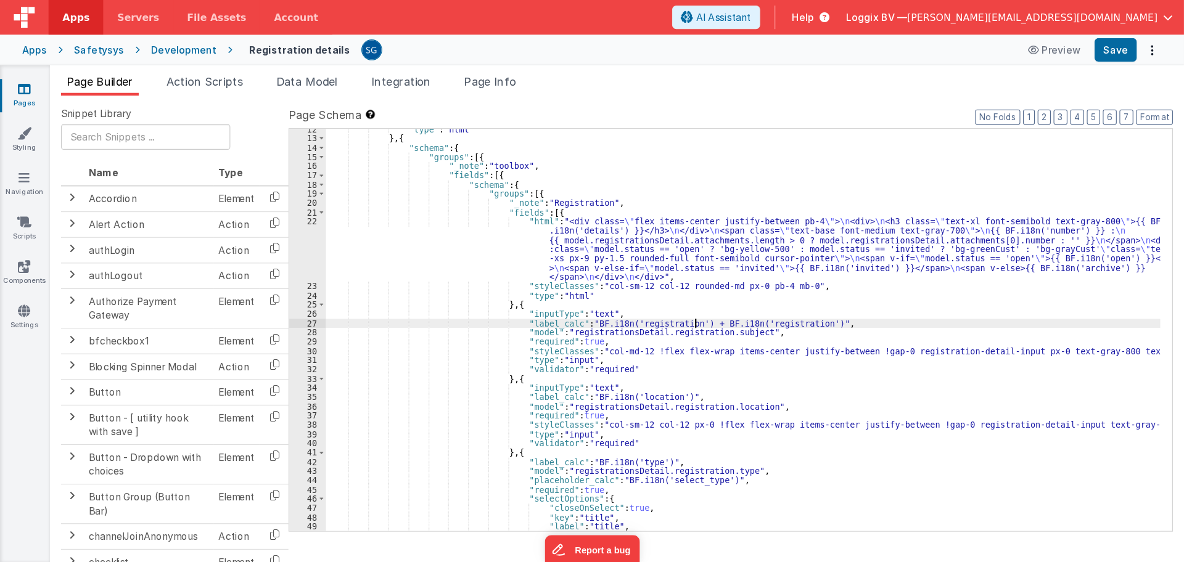
scroll to position [107, 0]
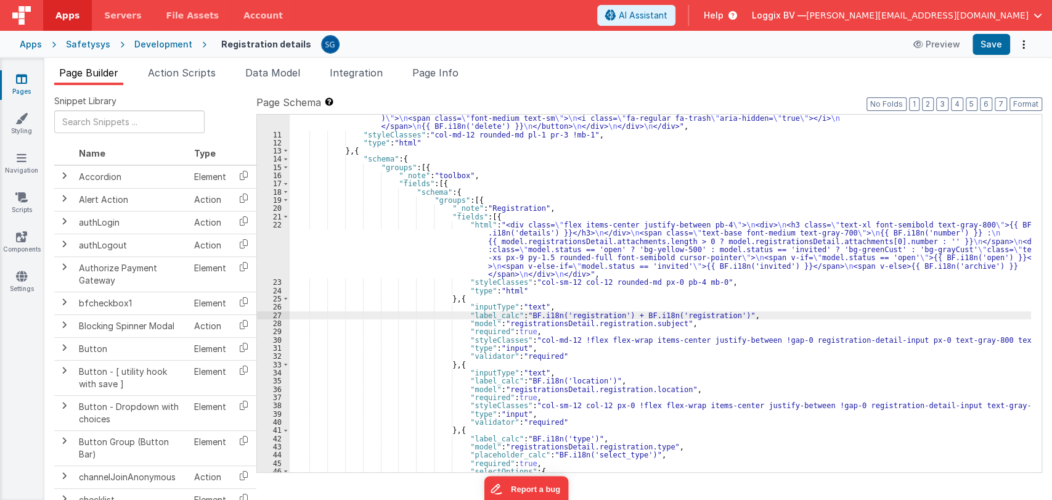
click at [354, 314] on div ""html" : "<div> \n <div class= \" flex flex-wrap items-center justify-between \…" at bounding box center [661, 288] width 742 height 415
click at [276, 313] on div "27" at bounding box center [273, 315] width 33 height 8
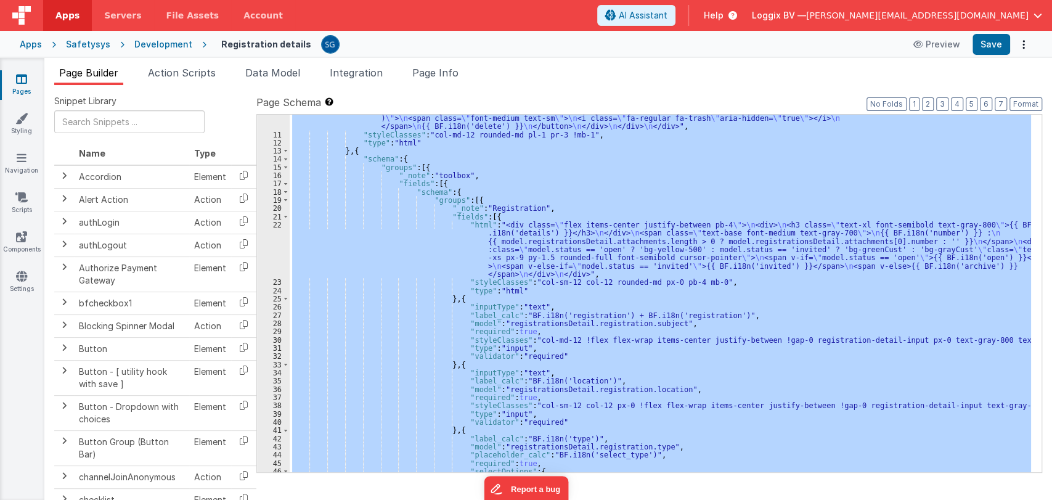
click at [276, 313] on div "27" at bounding box center [273, 315] width 33 height 8
click at [621, 313] on div ""html" : "<div> \n <div class= \" flex flex-wrap items-center justify-between \…" at bounding box center [661, 294] width 742 height 358
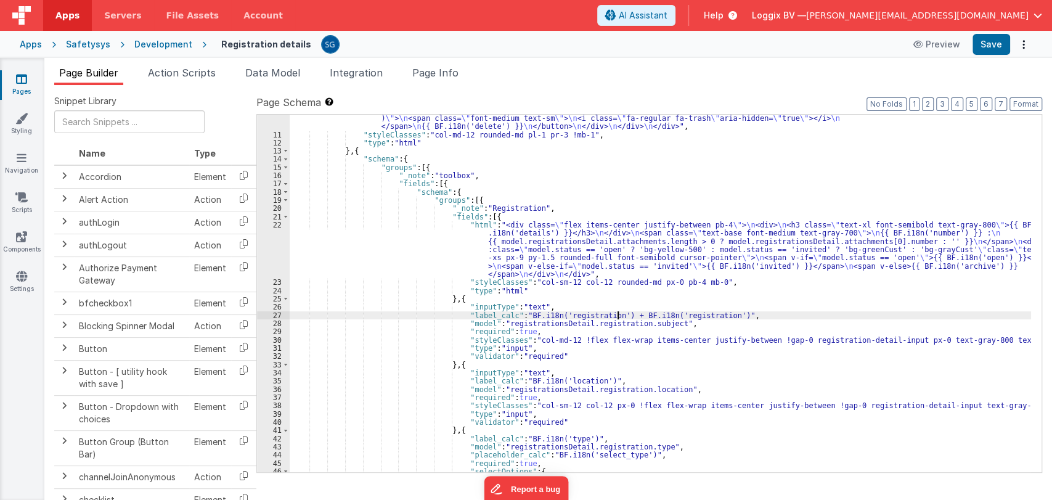
click at [617, 316] on div ""html" : "<div> \n <div class= \" flex flex-wrap items-center justify-between \…" at bounding box center [661, 288] width 742 height 415
click at [1002, 41] on button "Save" at bounding box center [992, 44] width 38 height 21
click at [743, 313] on div ""html" : "<div> \n <div class= \" flex flex-wrap items-center justify-between \…" at bounding box center [661, 288] width 742 height 415
click at [997, 47] on button "Save" at bounding box center [992, 44] width 38 height 21
click at [626, 311] on div ""html" : "<div> \n <div class= \" flex flex-wrap items-center justify-between \…" at bounding box center [661, 288] width 742 height 415
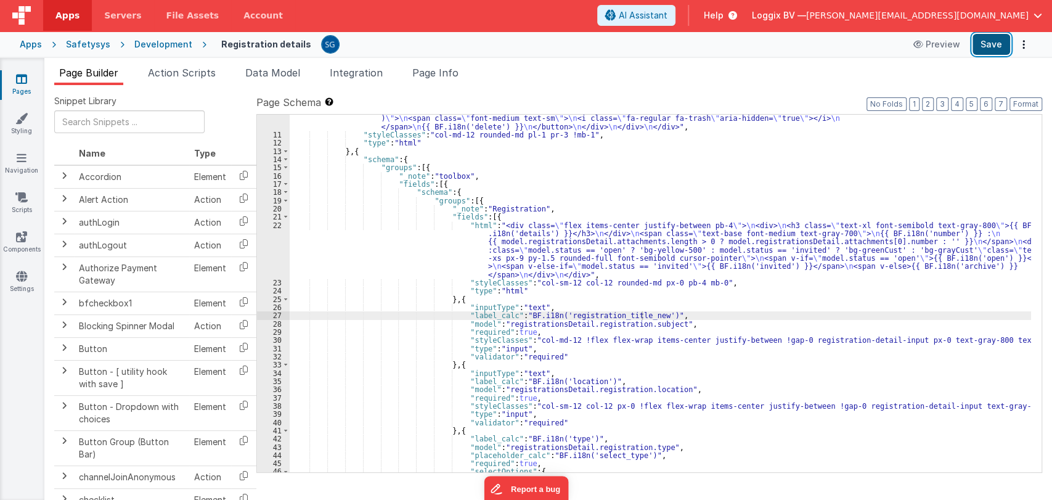
click at [984, 41] on button "Save" at bounding box center [992, 44] width 38 height 21
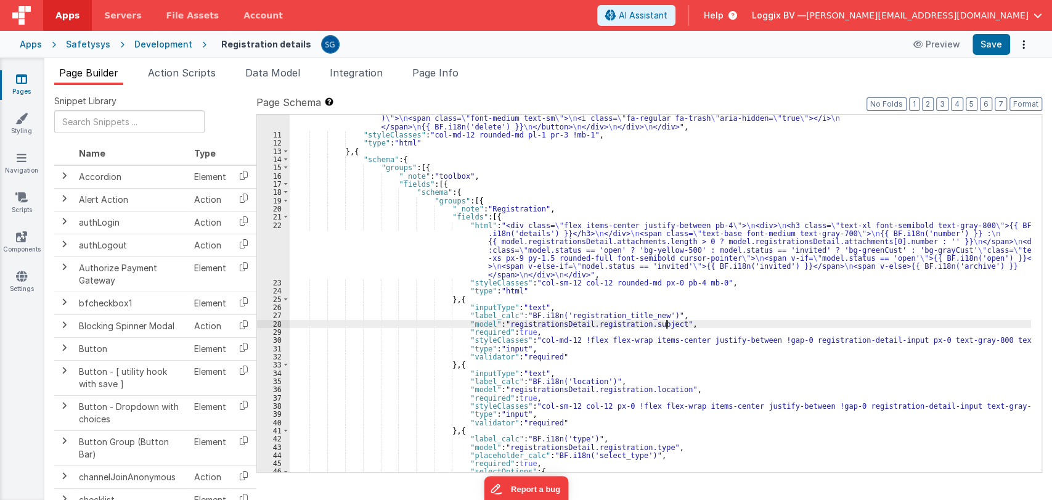
click at [676, 320] on div ""html" : "<div> \n <div class= \" flex flex-wrap items-center justify-between \…" at bounding box center [661, 288] width 742 height 415
click at [607, 314] on div ""html" : "<div> \n <div class= \" flex flex-wrap items-center justify-between \…" at bounding box center [661, 288] width 742 height 415
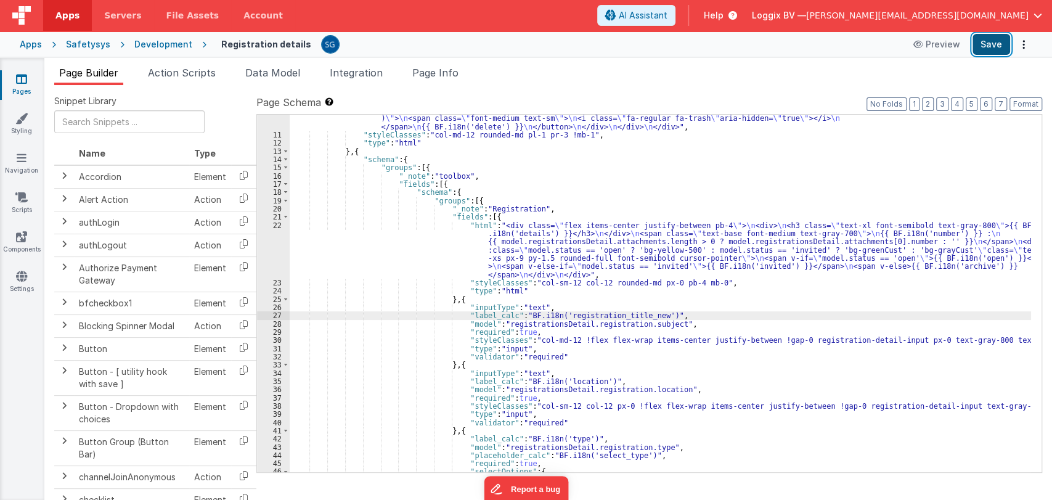
click at [994, 44] on button "Save" at bounding box center [992, 44] width 38 height 21
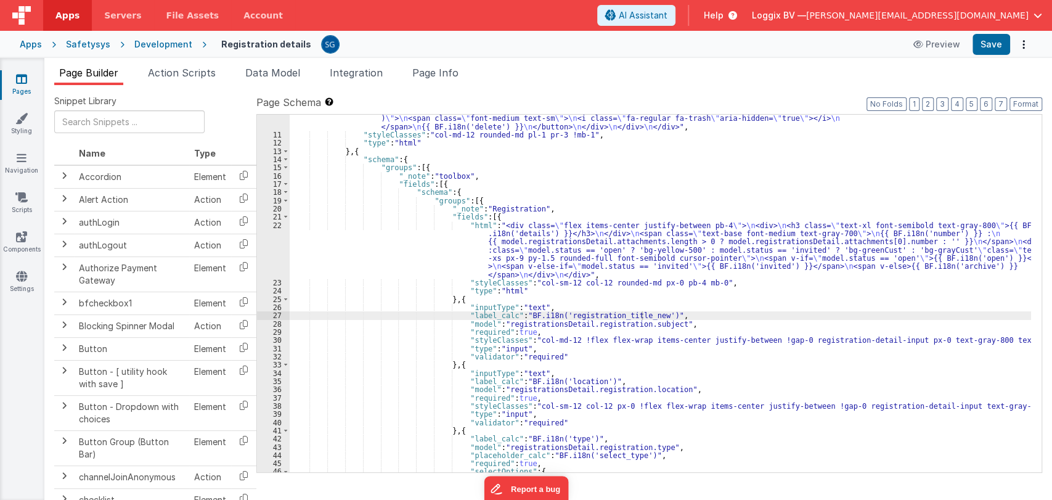
click at [679, 322] on div ""html" : "<div> \n <div class= \" flex flex-wrap items-center justify-between \…" at bounding box center [661, 288] width 742 height 415
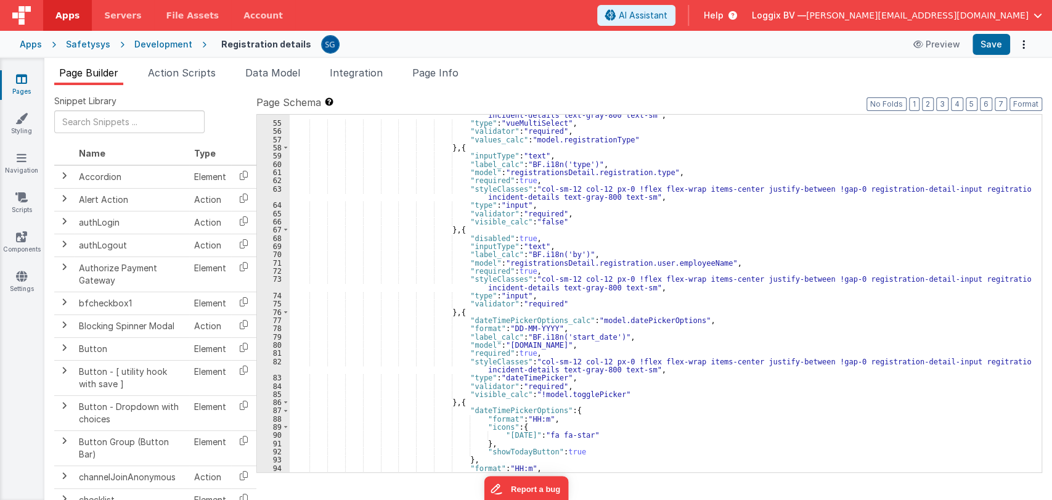
scroll to position [538, 0]
click at [518, 376] on div ""styleClasses" : "col-sm-12 col-12 px-0 !flex flex-wrap items-center justify-be…" at bounding box center [661, 293] width 742 height 382
click at [573, 375] on div ""styleClasses" : "col-sm-12 col-12 px-0 !flex flex-wrap items-center justify-be…" at bounding box center [661, 293] width 742 height 382
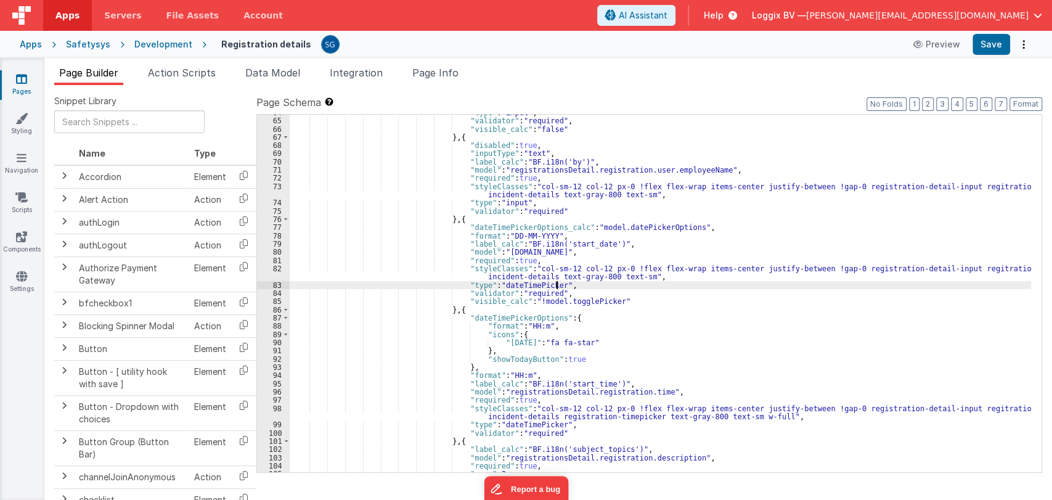
scroll to position [645, 0]
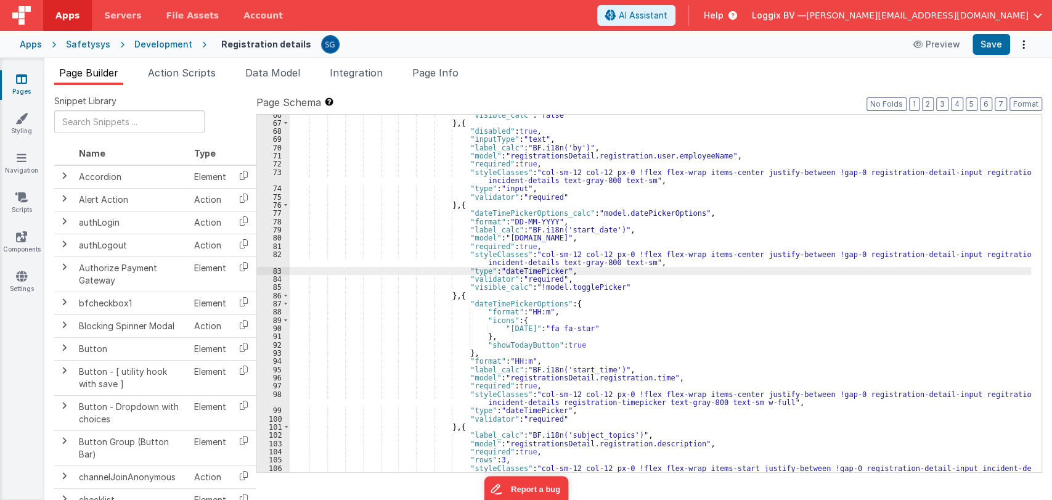
click at [575, 417] on div ""visible_calc" : "false" } , { "disabled" : true , "inputType" : "text" , "labe…" at bounding box center [661, 302] width 742 height 382
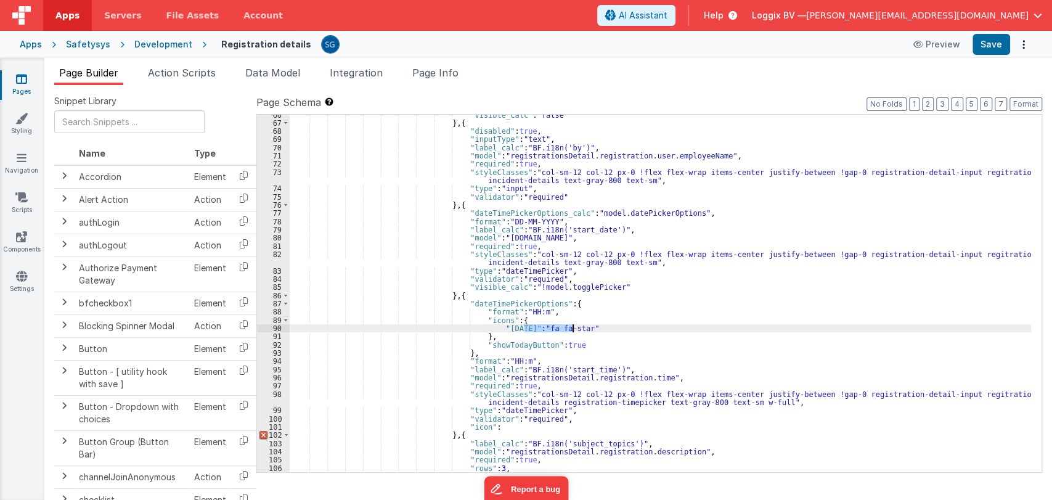
drag, startPoint x: 523, startPoint y: 328, endPoint x: 574, endPoint y: 329, distance: 51.2
click at [574, 329] on div ""visible_calc" : "false" } , { "disabled" : true , "inputType" : "text" , "labe…" at bounding box center [661, 302] width 742 height 382
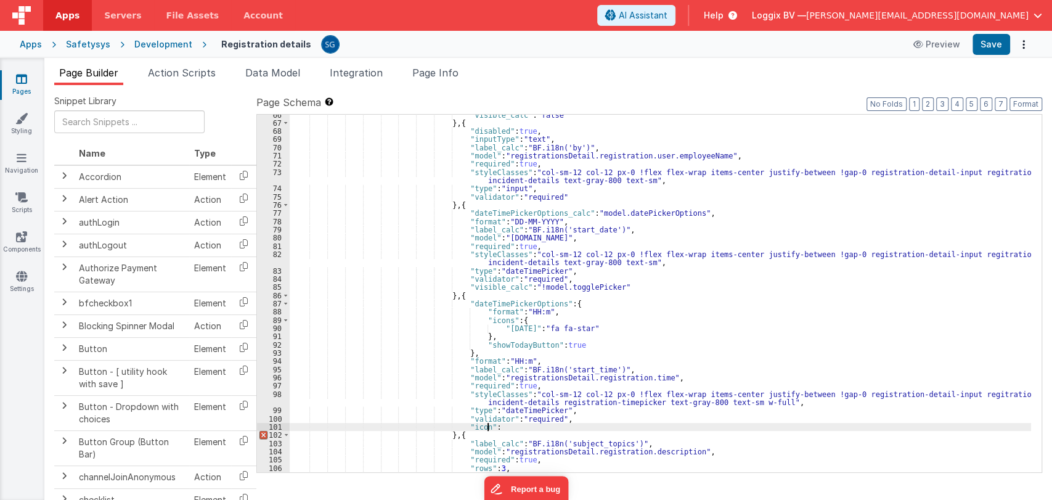
click at [510, 426] on div ""visible_calc" : "false" } , { "disabled" : true , "inputType" : "text" , "labe…" at bounding box center [661, 302] width 742 height 382
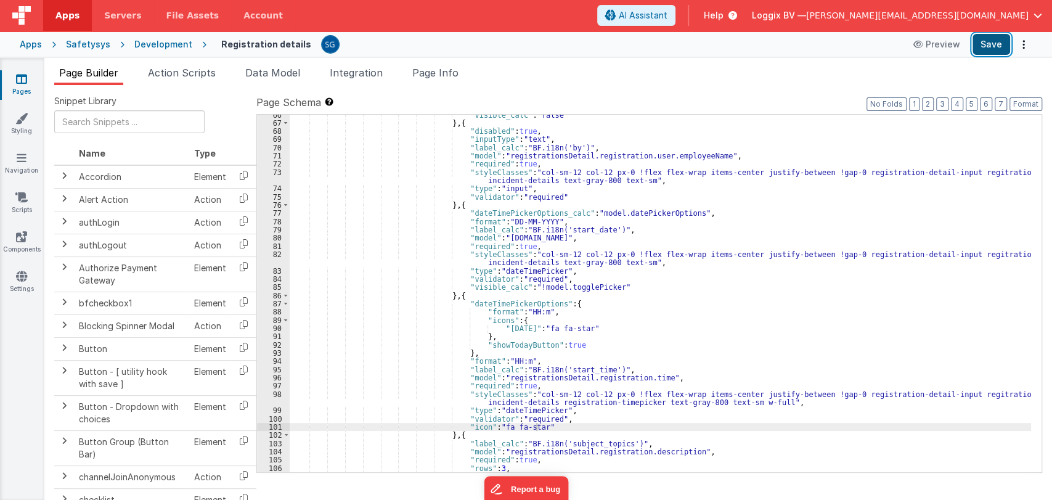
click at [996, 40] on button "Save" at bounding box center [992, 44] width 38 height 21
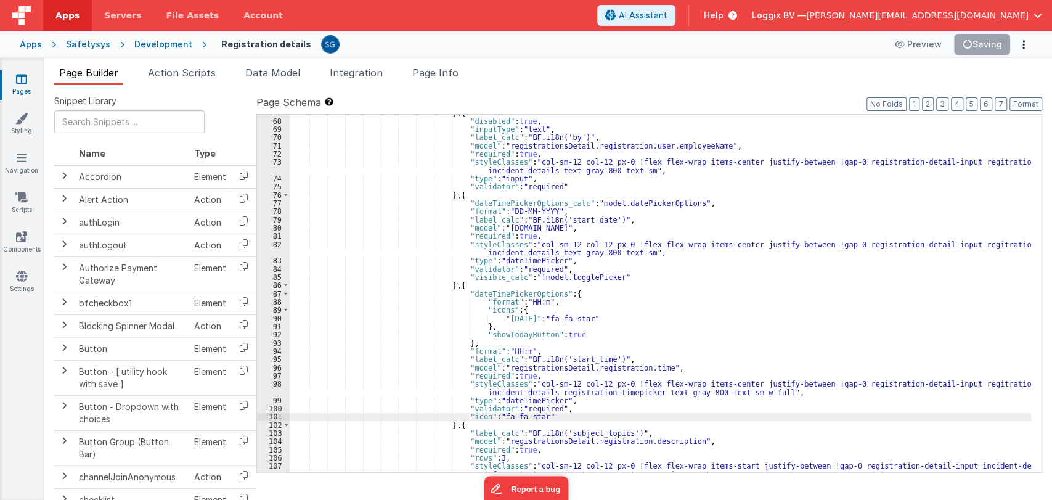
scroll to position [653, 0]
click at [562, 419] on div "} , { "disabled" : true , "inputType" : "text" , "label_calc" : "BF.i18n('by')"…" at bounding box center [661, 301] width 742 height 382
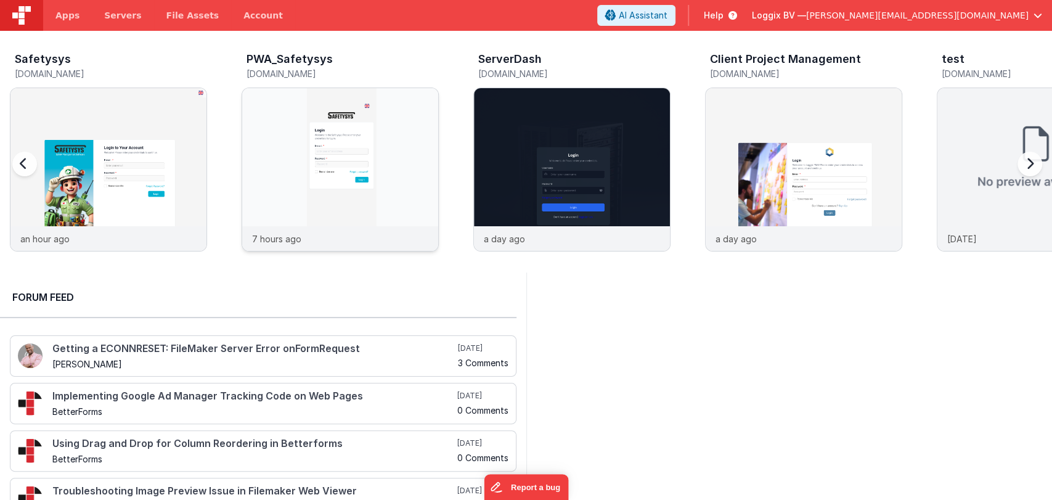
click at [328, 144] on img at bounding box center [340, 186] width 196 height 196
click at [176, 149] on img at bounding box center [108, 186] width 196 height 196
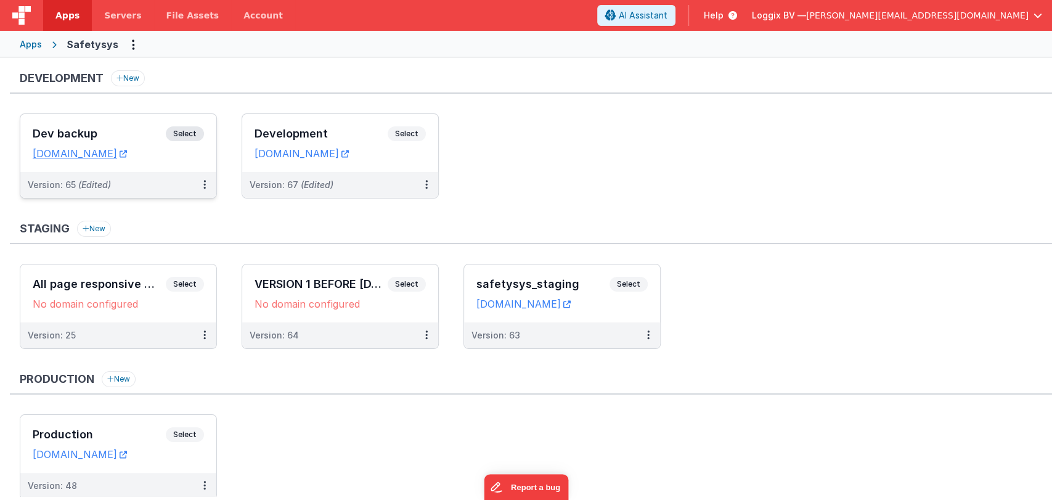
click at [111, 133] on h3 "Dev backup" at bounding box center [99, 134] width 133 height 12
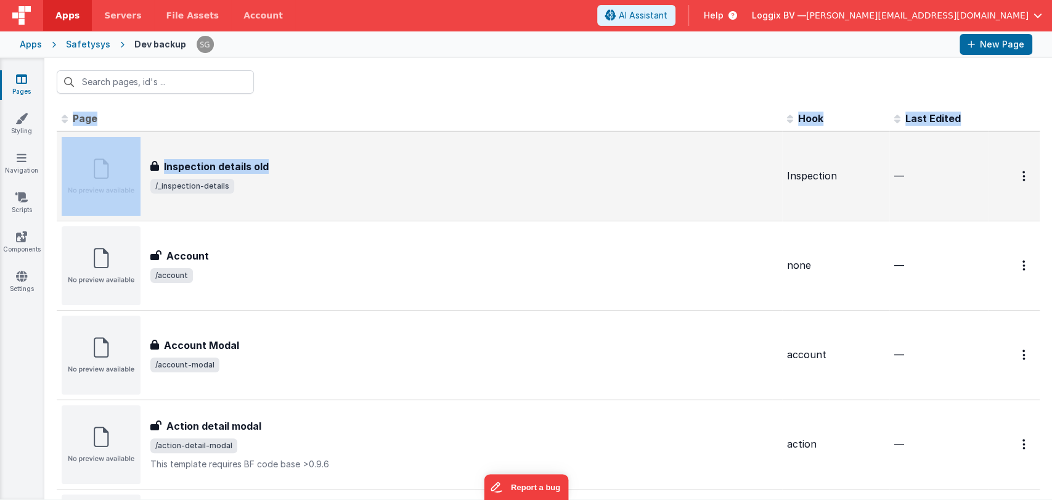
drag, startPoint x: 514, startPoint y: 168, endPoint x: 587, endPoint y: 169, distance: 73.4
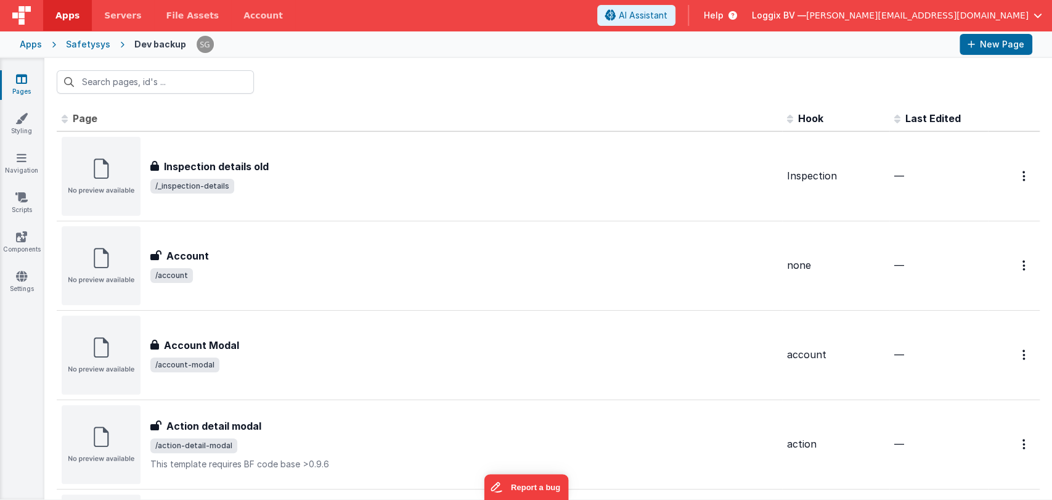
click at [313, 79] on div at bounding box center [548, 82] width 1008 height 48
click at [148, 87] on input "text" at bounding box center [155, 81] width 197 height 23
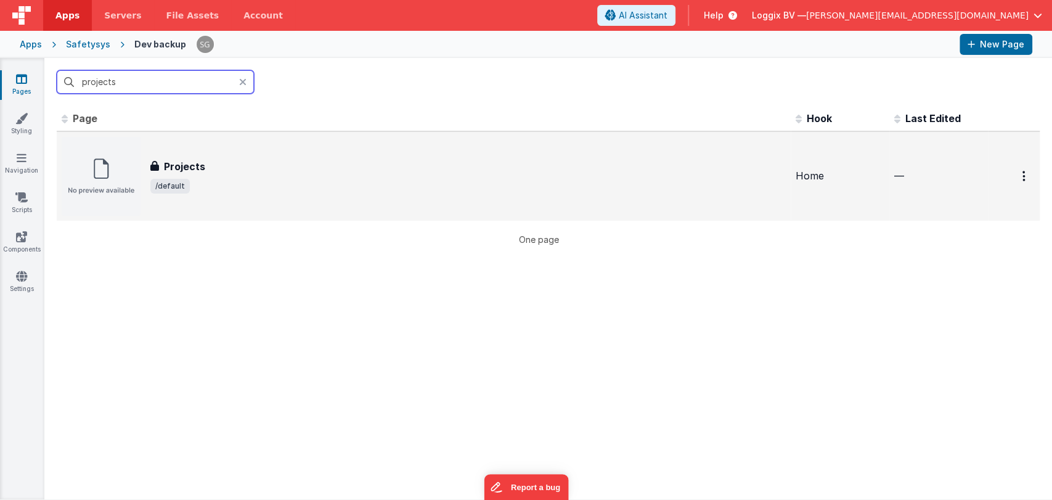
type input "projects"
click at [230, 164] on div "Projects" at bounding box center [468, 166] width 636 height 15
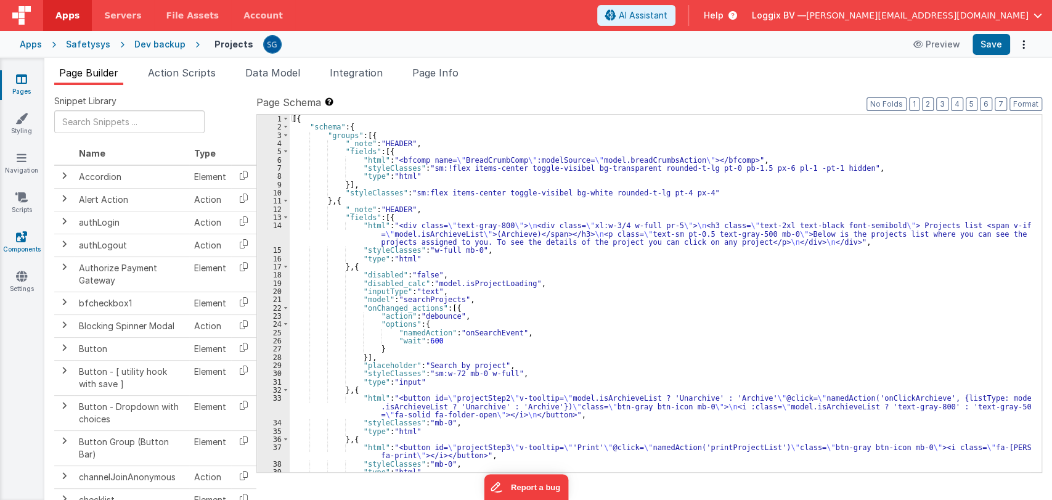
click at [21, 239] on icon at bounding box center [21, 237] width 11 height 12
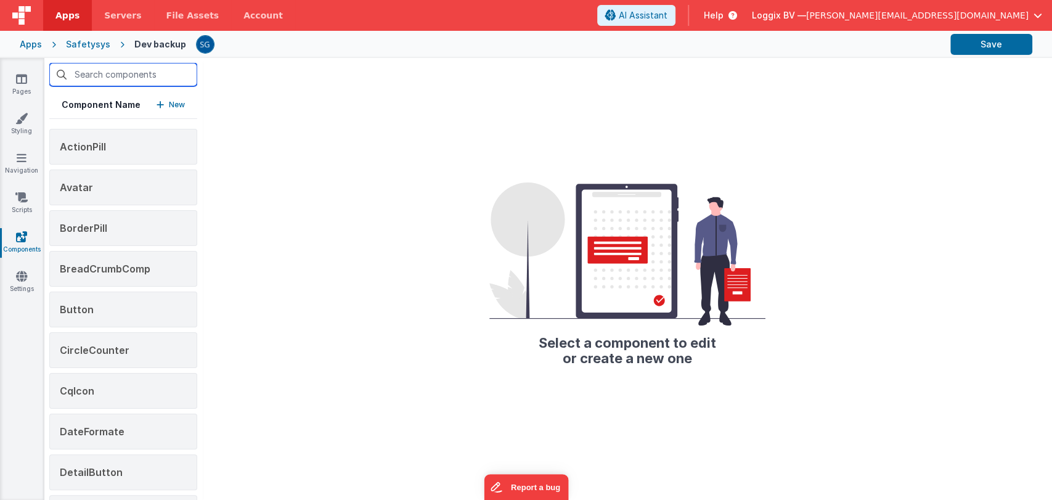
click at [128, 75] on input "text" at bounding box center [123, 74] width 148 height 23
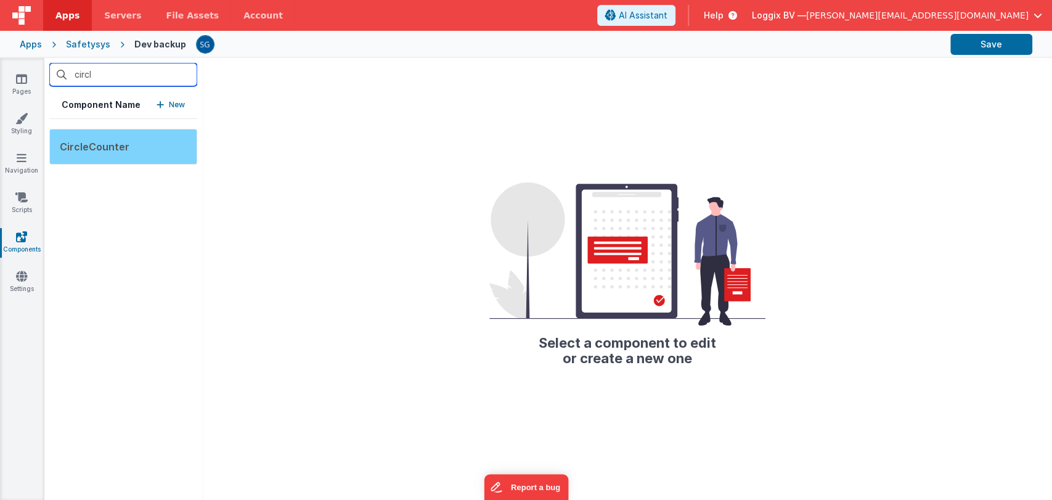
type input "circl"
click at [89, 139] on div "CircleCounter" at bounding box center [123, 147] width 148 height 36
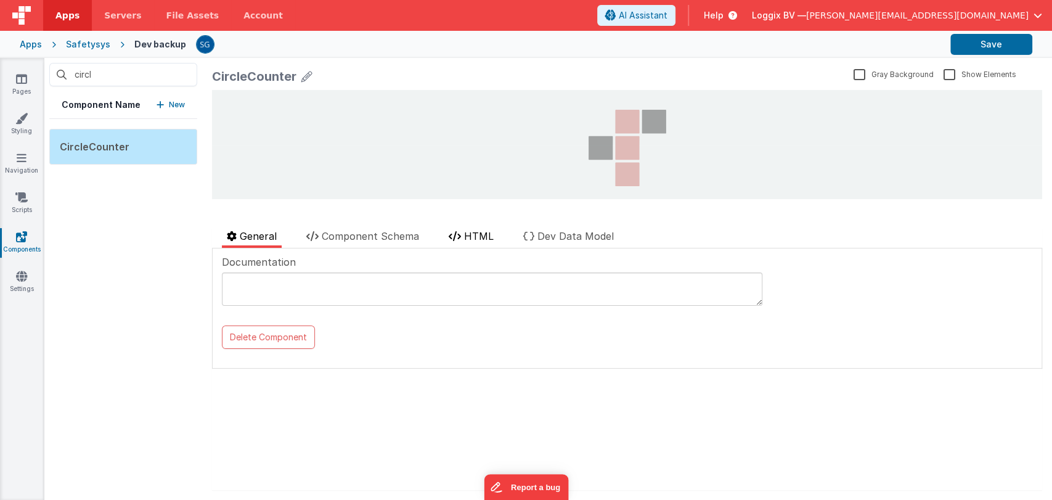
click at [466, 237] on span "HTML" at bounding box center [479, 236] width 30 height 12
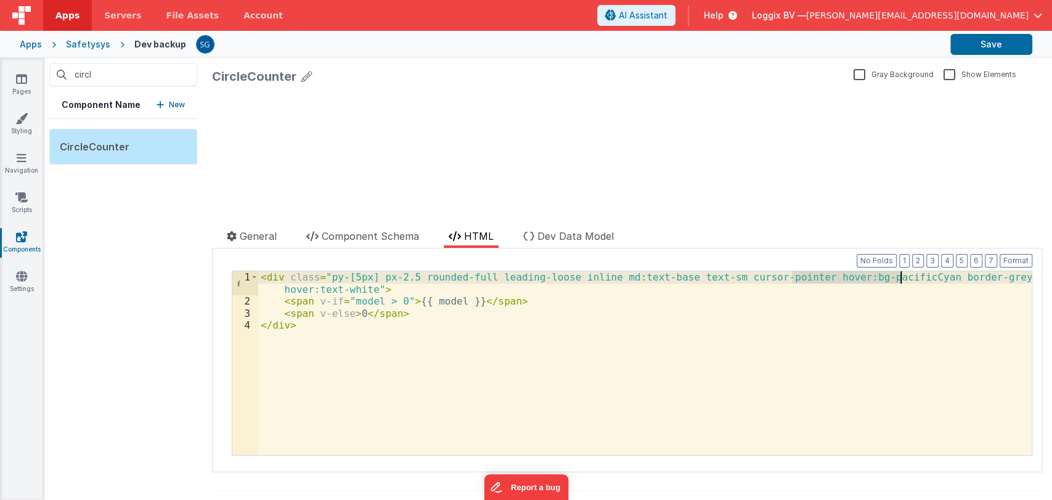
drag, startPoint x: 792, startPoint y: 276, endPoint x: 901, endPoint y: 272, distance: 109.2
click at [901, 272] on div "< div class = "py-[5px] px-2.5 rounded-full leading-loose inline md:text-base t…" at bounding box center [645, 381] width 774 height 220
